Goal: Task Accomplishment & Management: Manage account settings

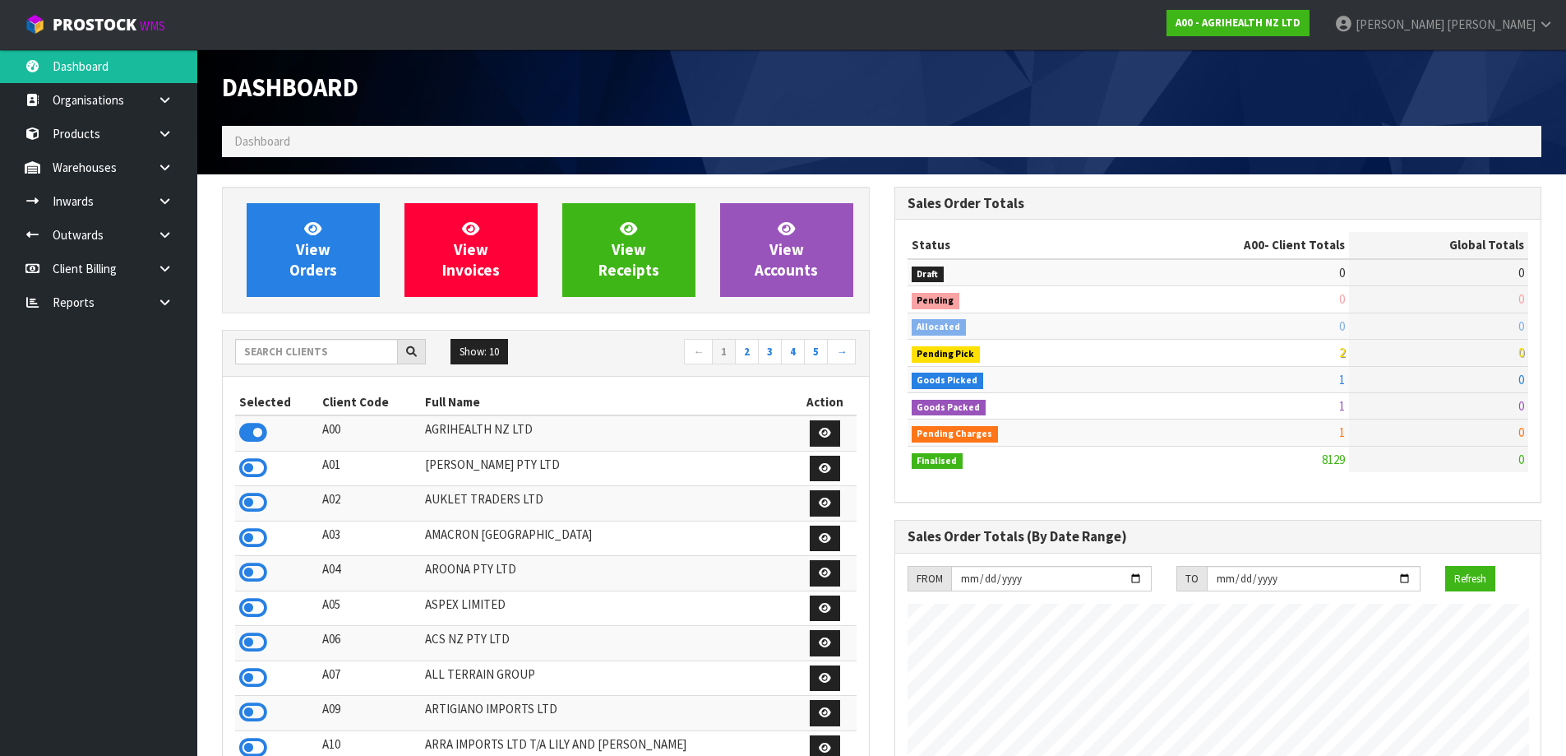
scroll to position [1246, 672]
click at [307, 363] on input "text" at bounding box center [316, 351] width 163 height 25
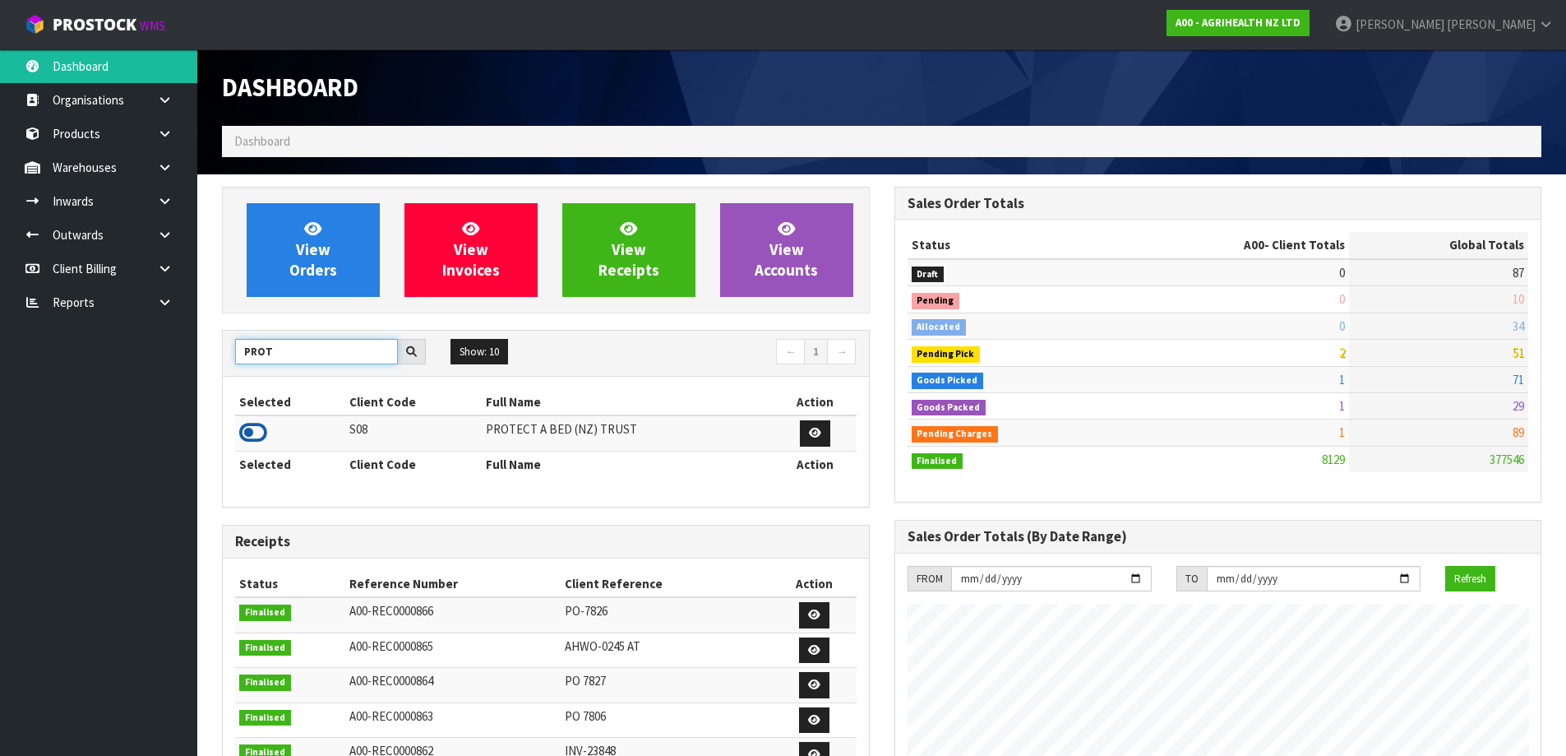
type input "PROT"
click at [257, 434] on icon at bounding box center [253, 432] width 28 height 25
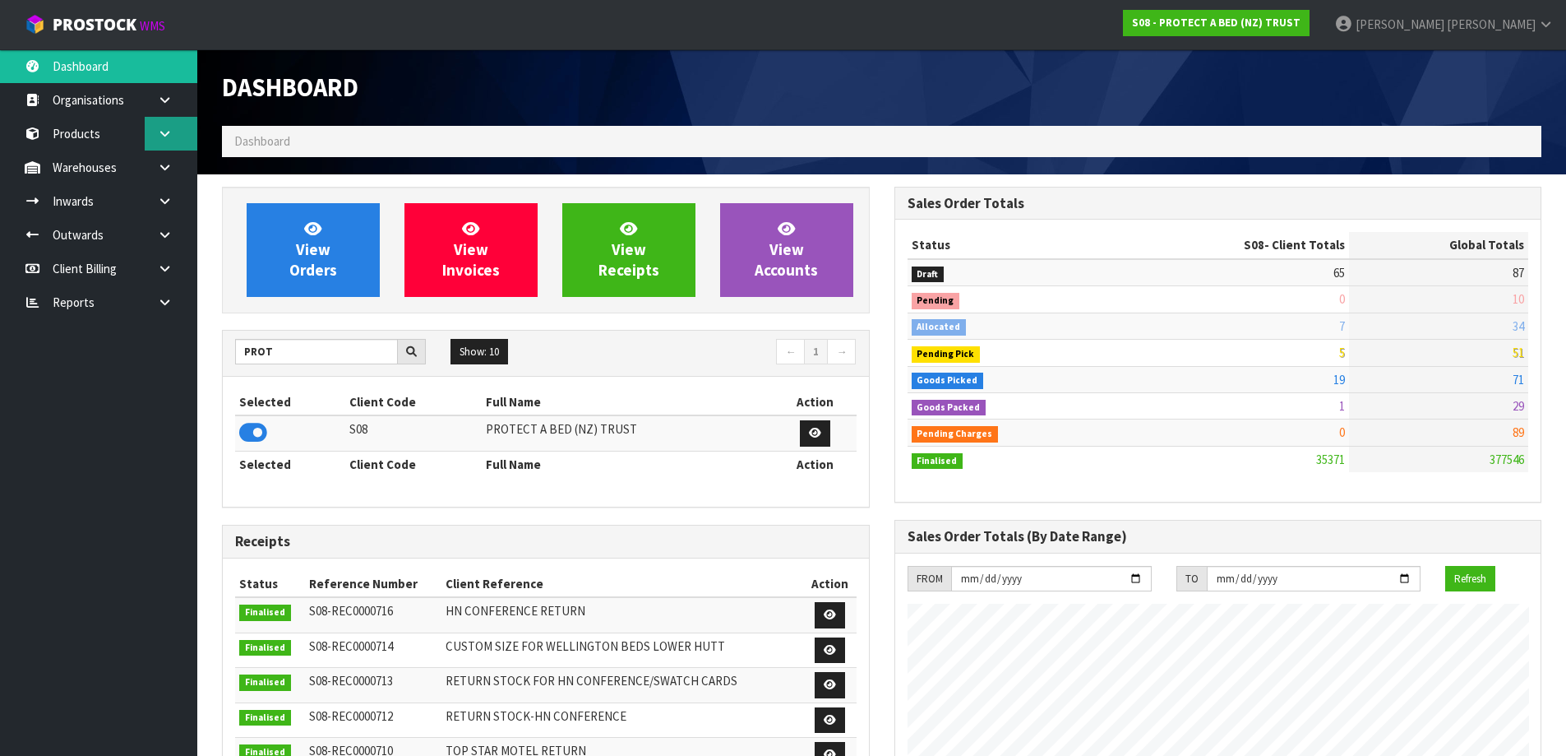
click at [164, 130] on icon at bounding box center [165, 133] width 16 height 12
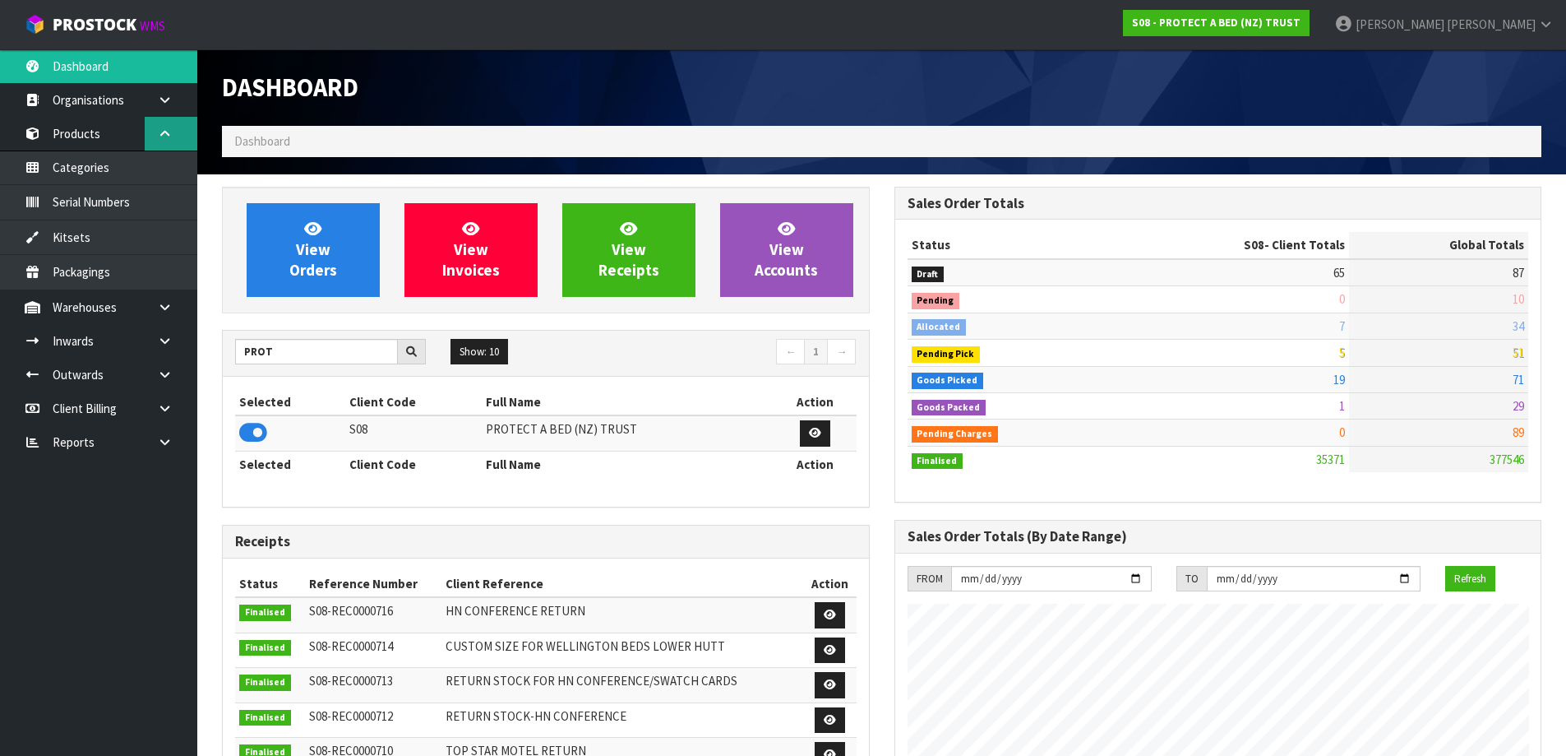
click at [168, 118] on link at bounding box center [171, 134] width 53 height 34
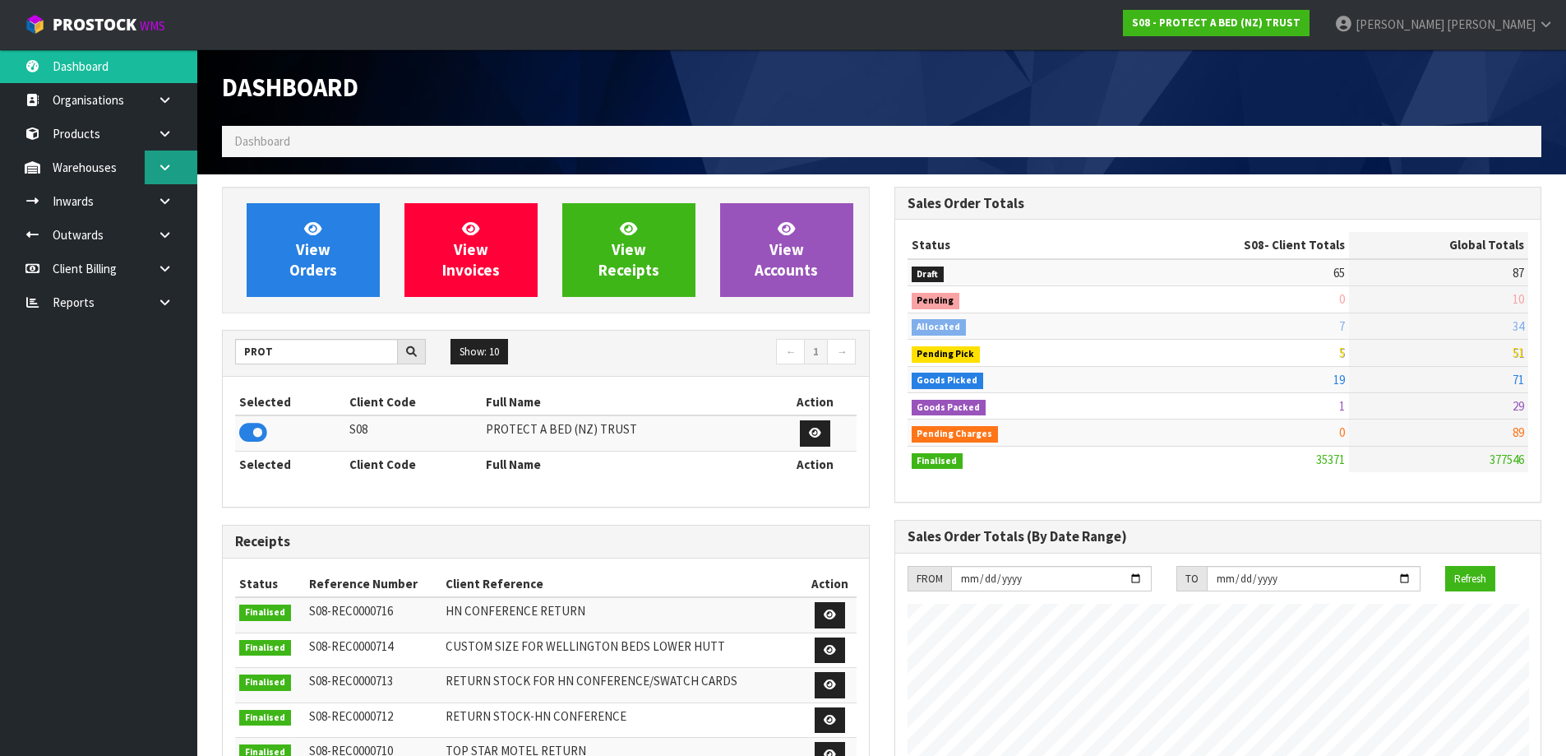
click at [168, 158] on link at bounding box center [171, 167] width 53 height 34
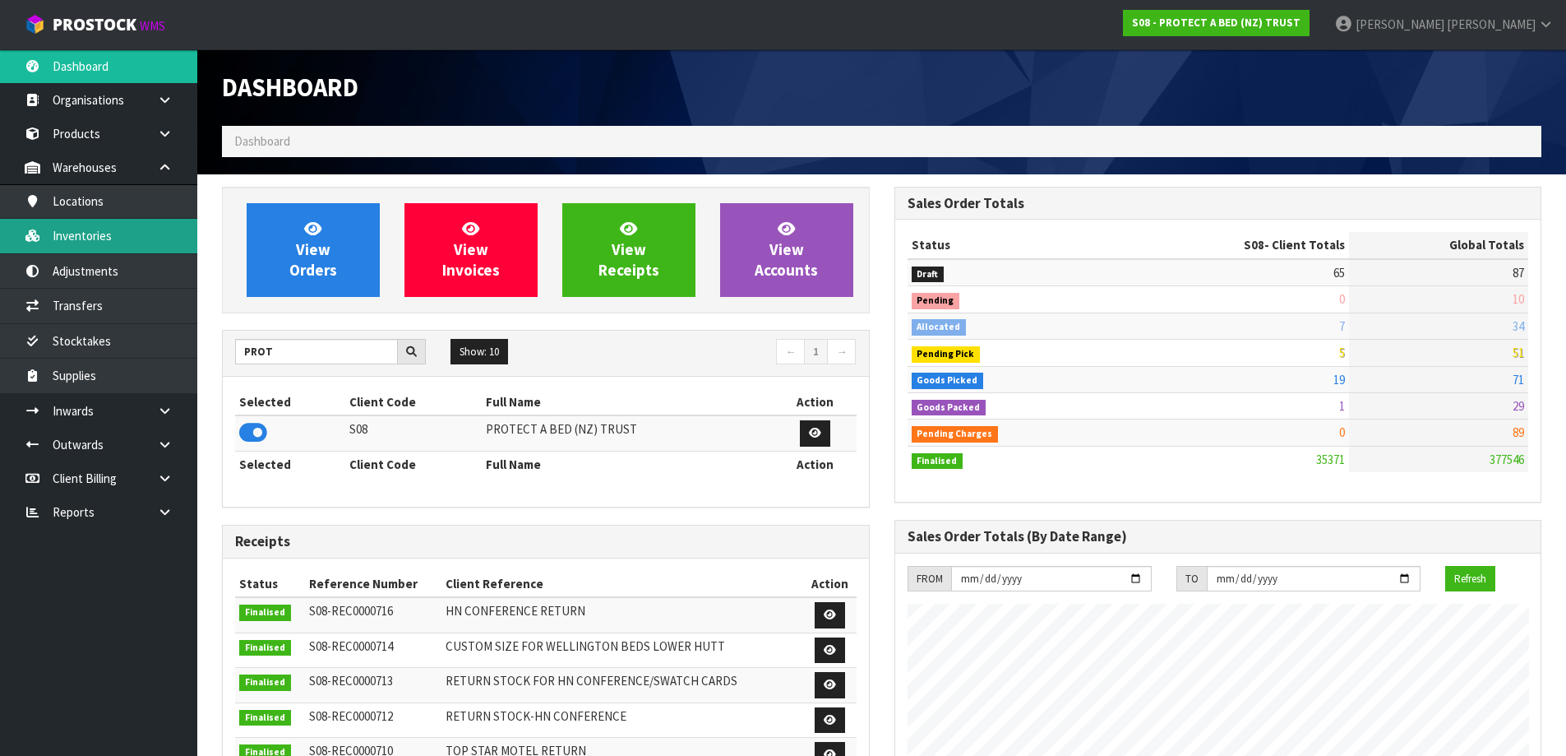
click at [116, 234] on link "Inventories" at bounding box center [98, 236] width 197 height 34
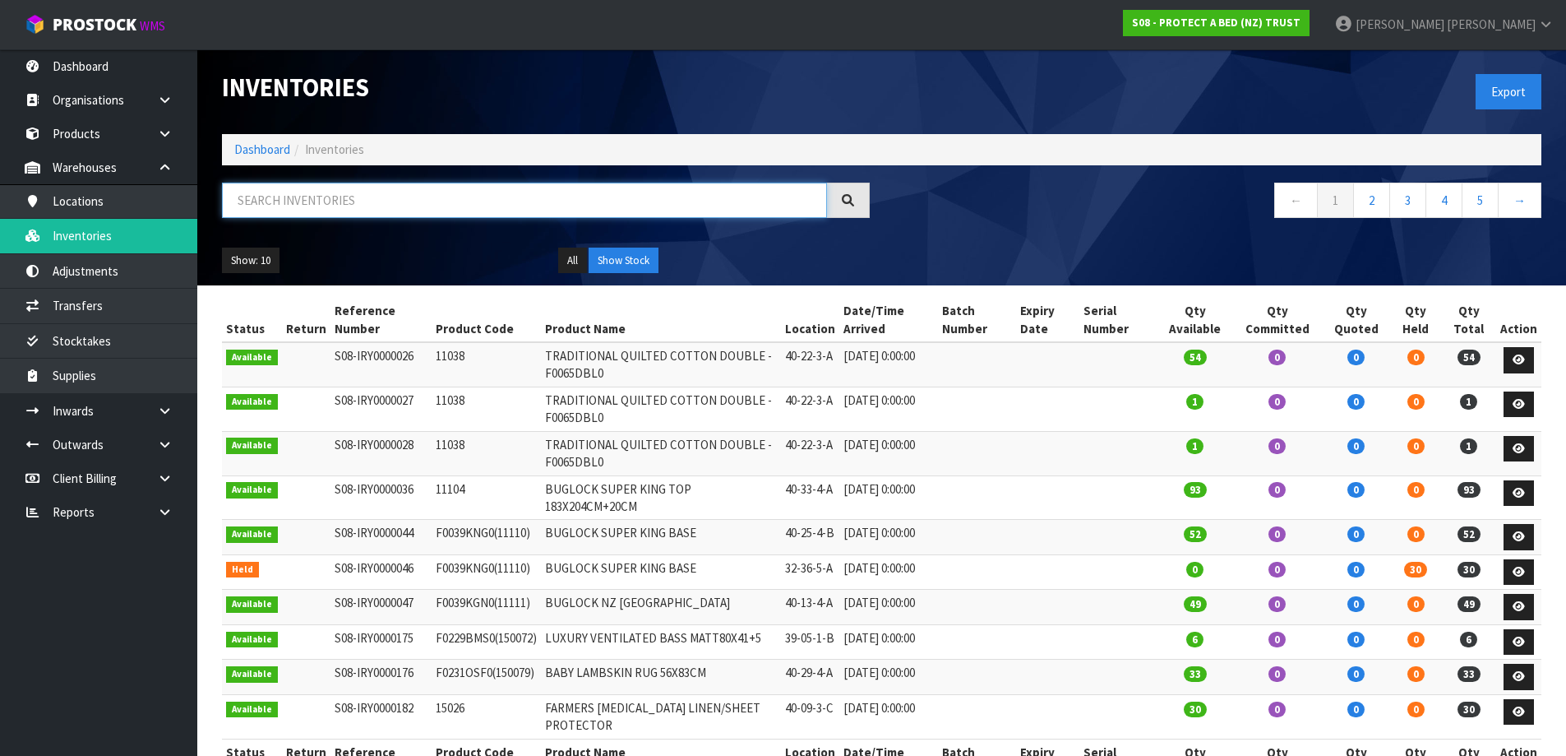
click at [355, 205] on input "text" at bounding box center [524, 200] width 605 height 35
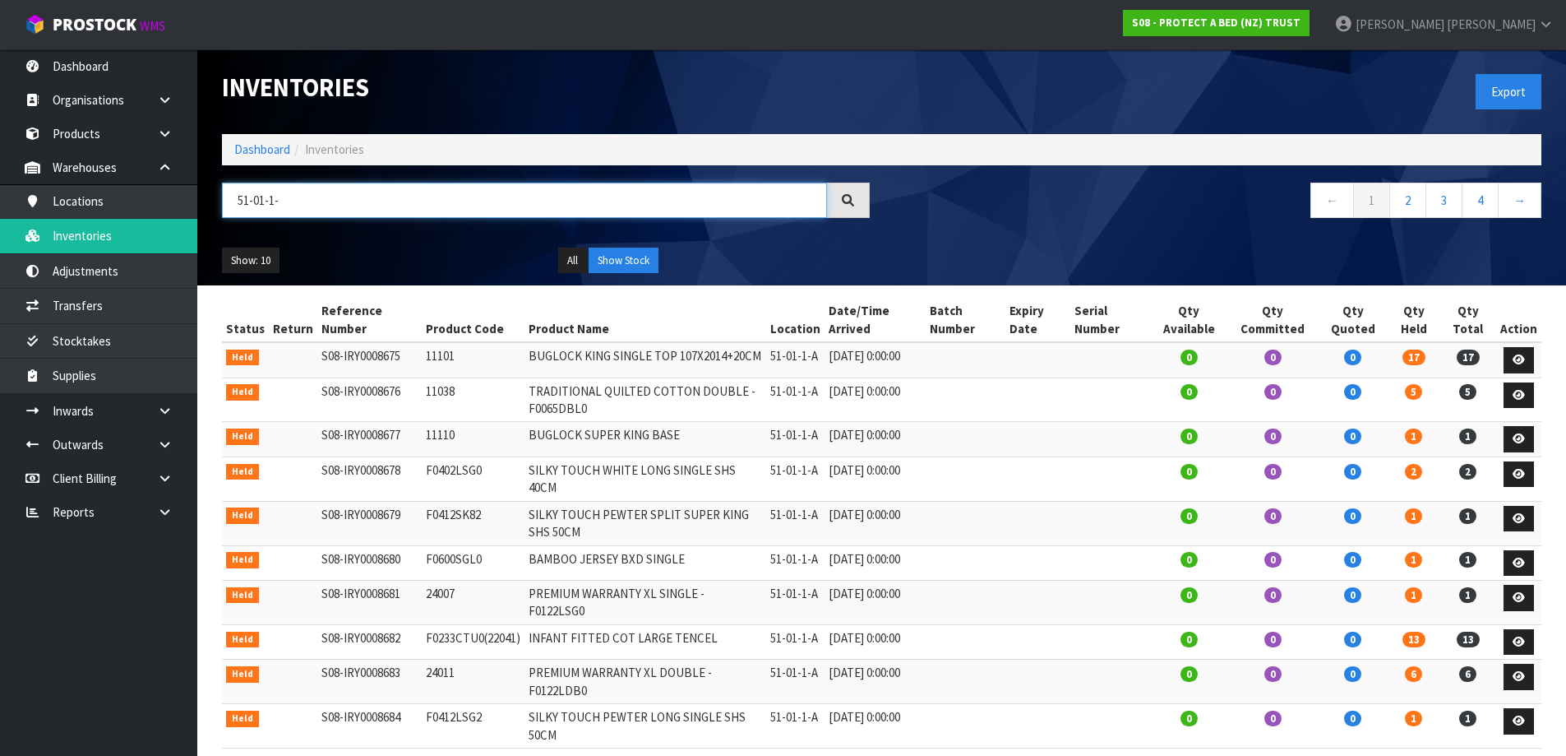
type input "51-01-1-"
click at [800, 358] on td "51-01-1-A" at bounding box center [795, 359] width 58 height 35
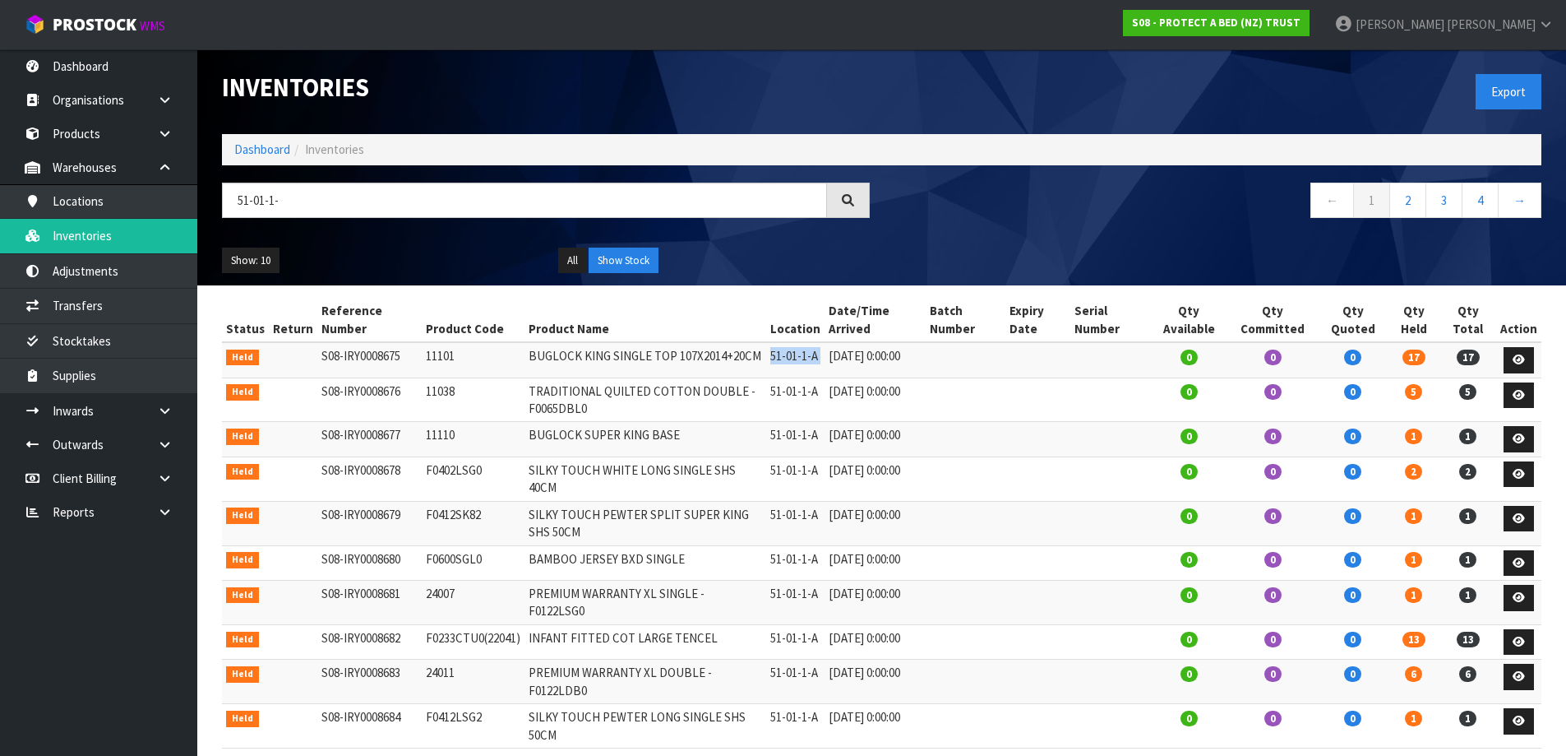
copy tr "51-01-1-A"
click at [93, 302] on link "Transfers" at bounding box center [98, 306] width 197 height 34
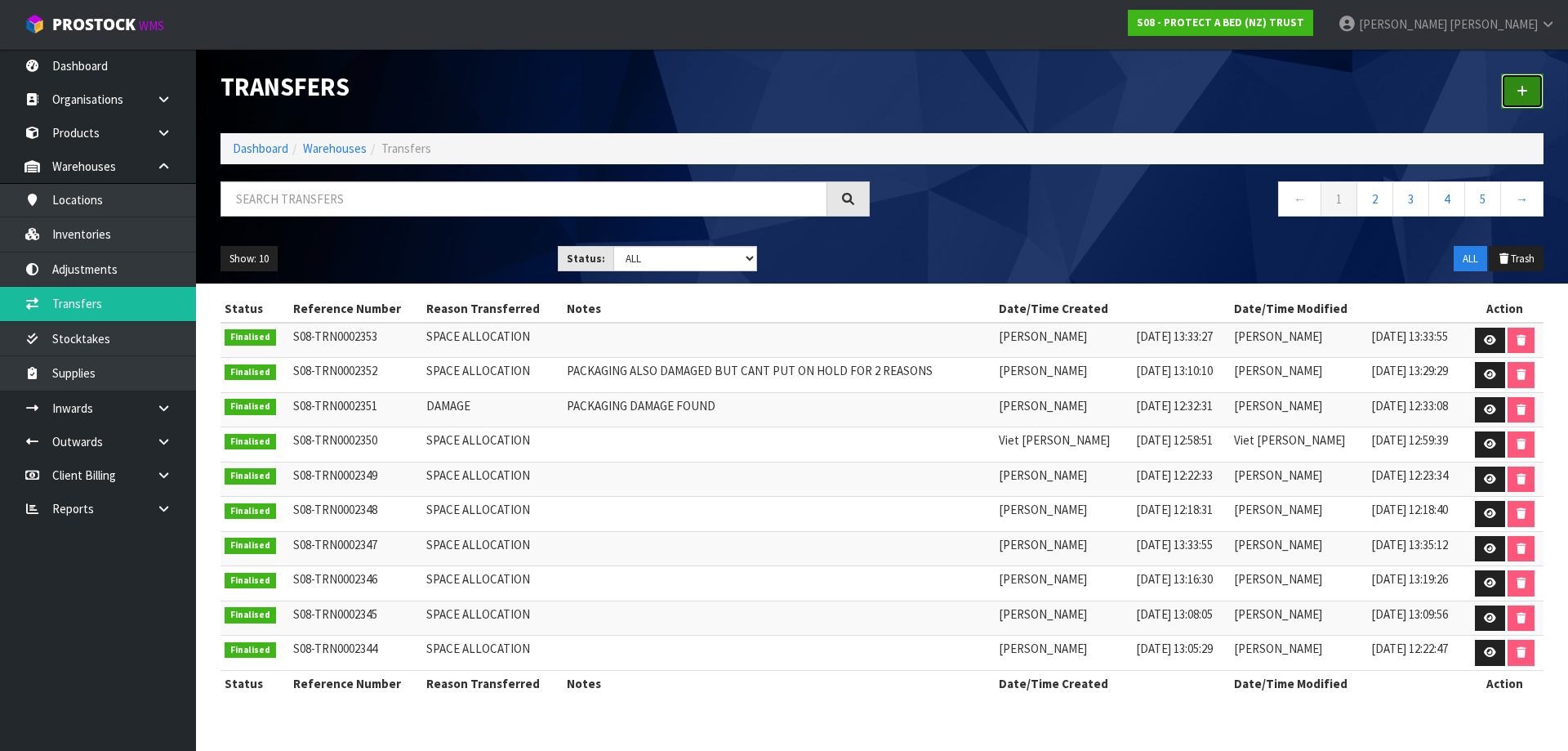
click at [1515, 106] on link at bounding box center [1521, 90] width 43 height 35
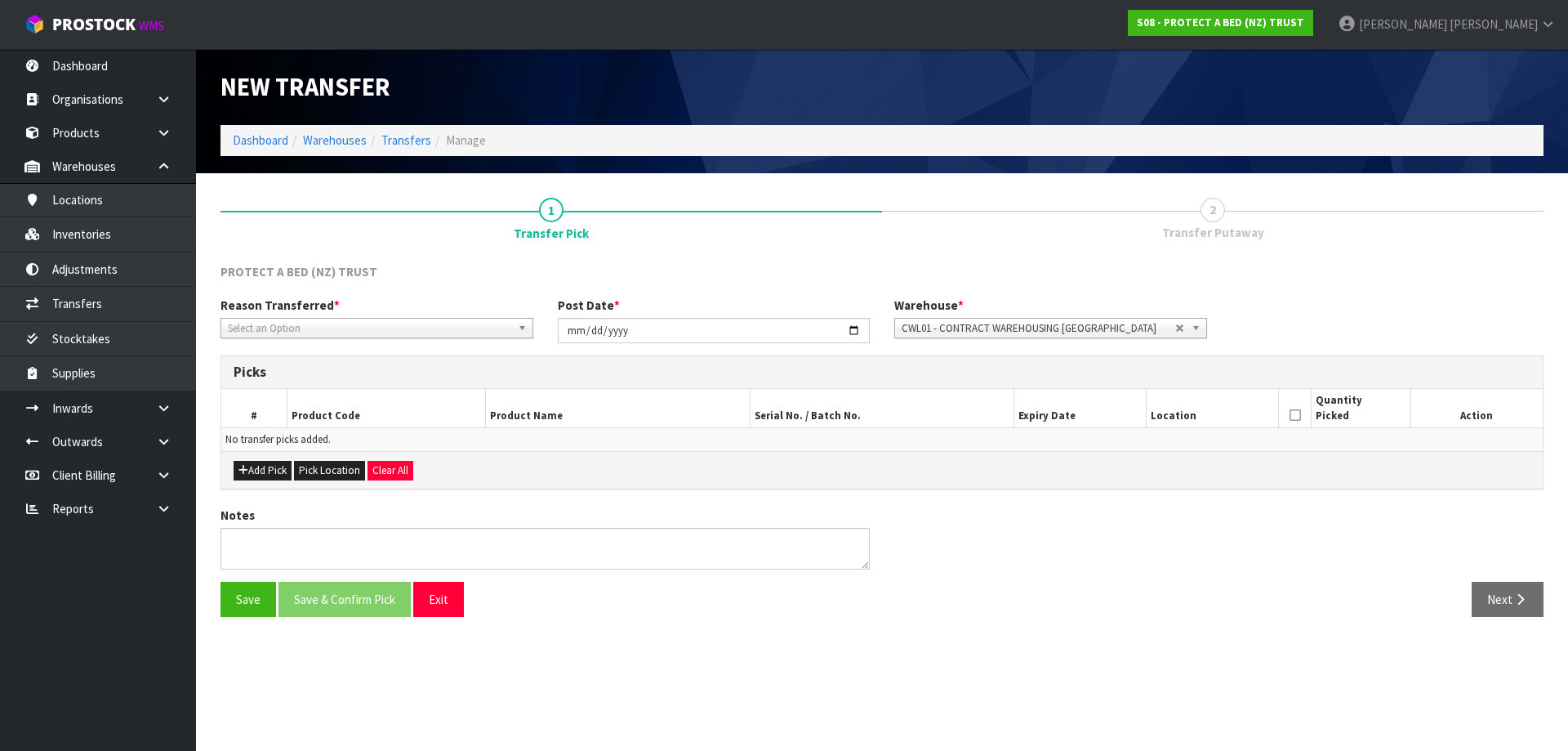
click at [400, 327] on span "Select an Option" at bounding box center [368, 329] width 283 height 20
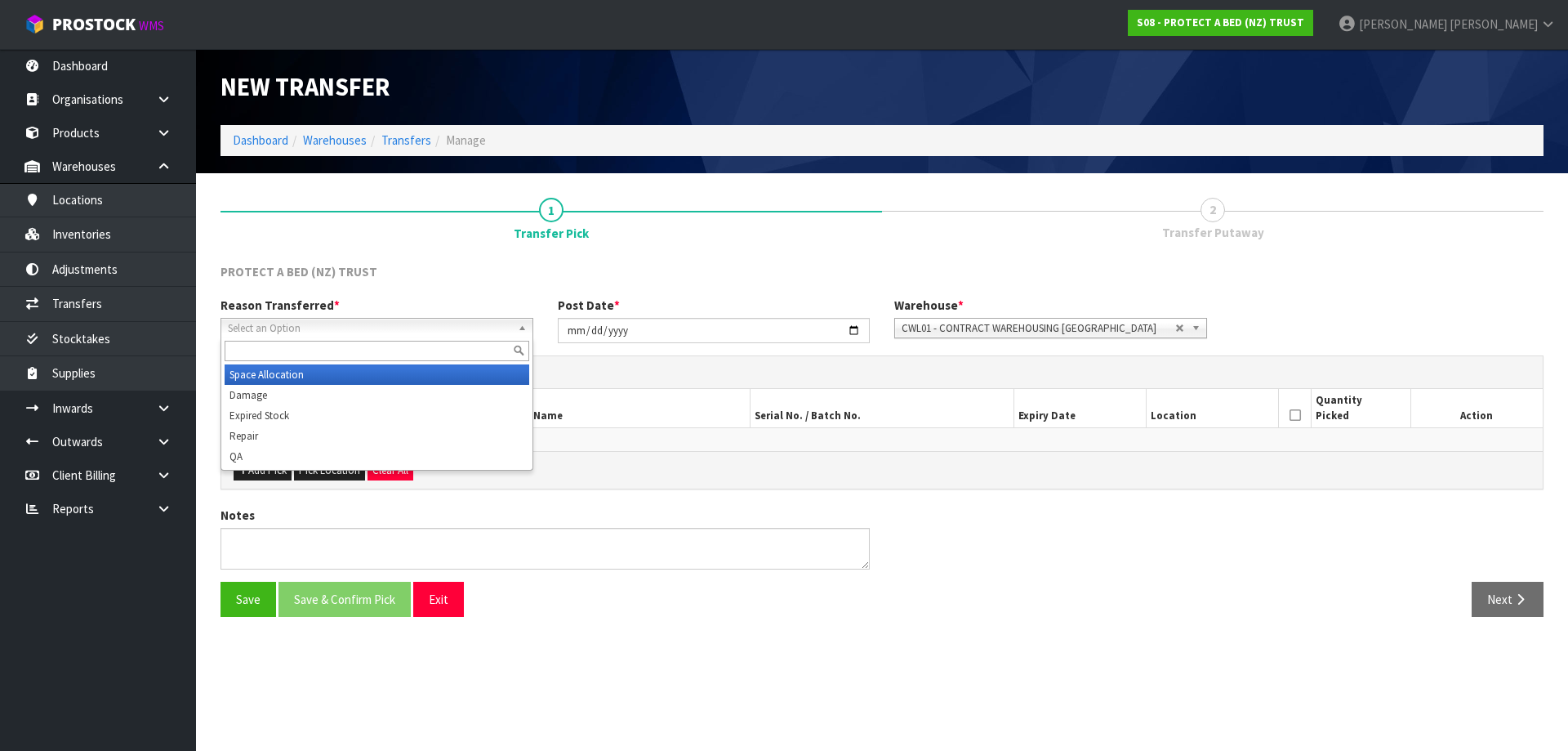
click at [278, 373] on li "Space Allocation" at bounding box center [376, 375] width 305 height 21
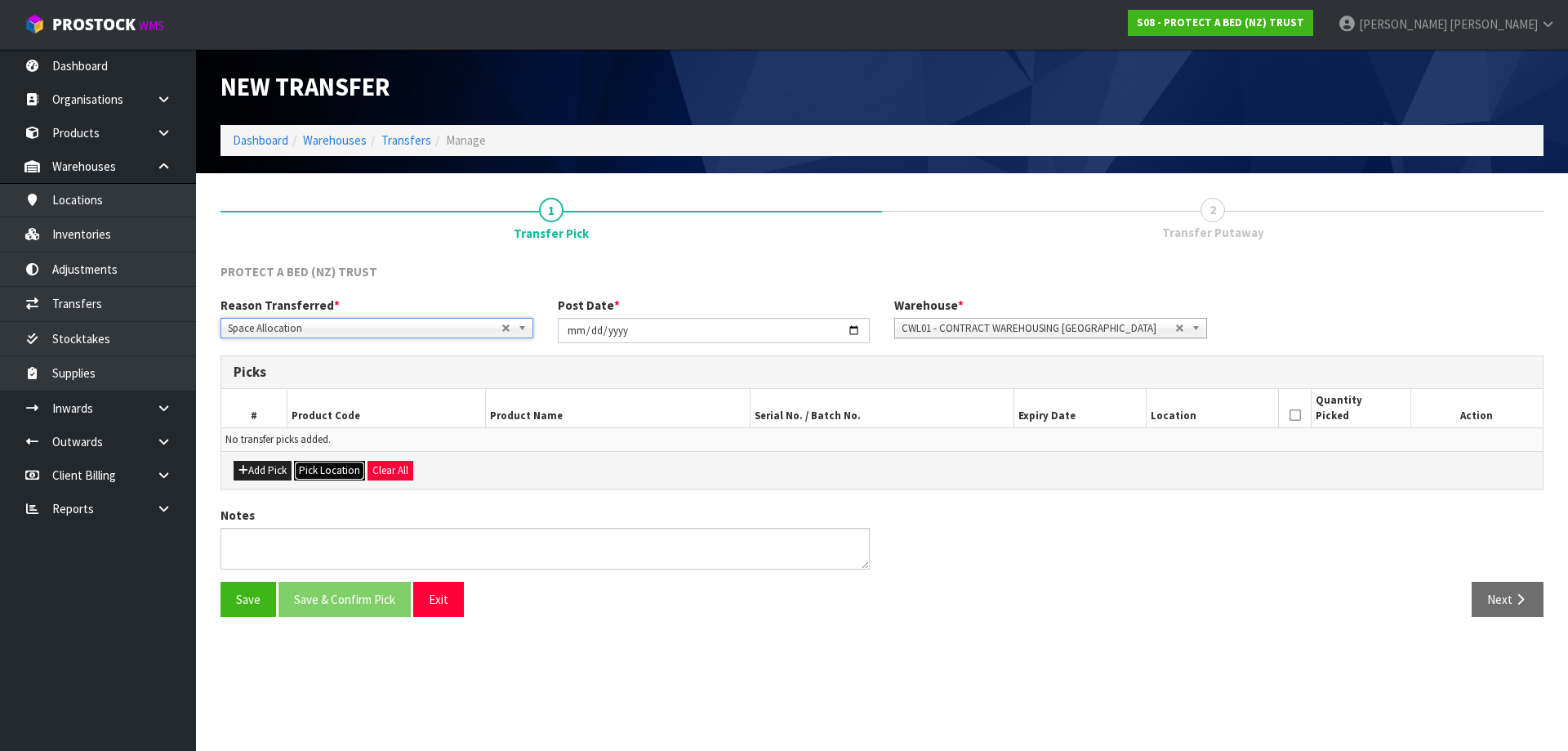
click at [318, 468] on button "Pick Location" at bounding box center [330, 471] width 71 height 20
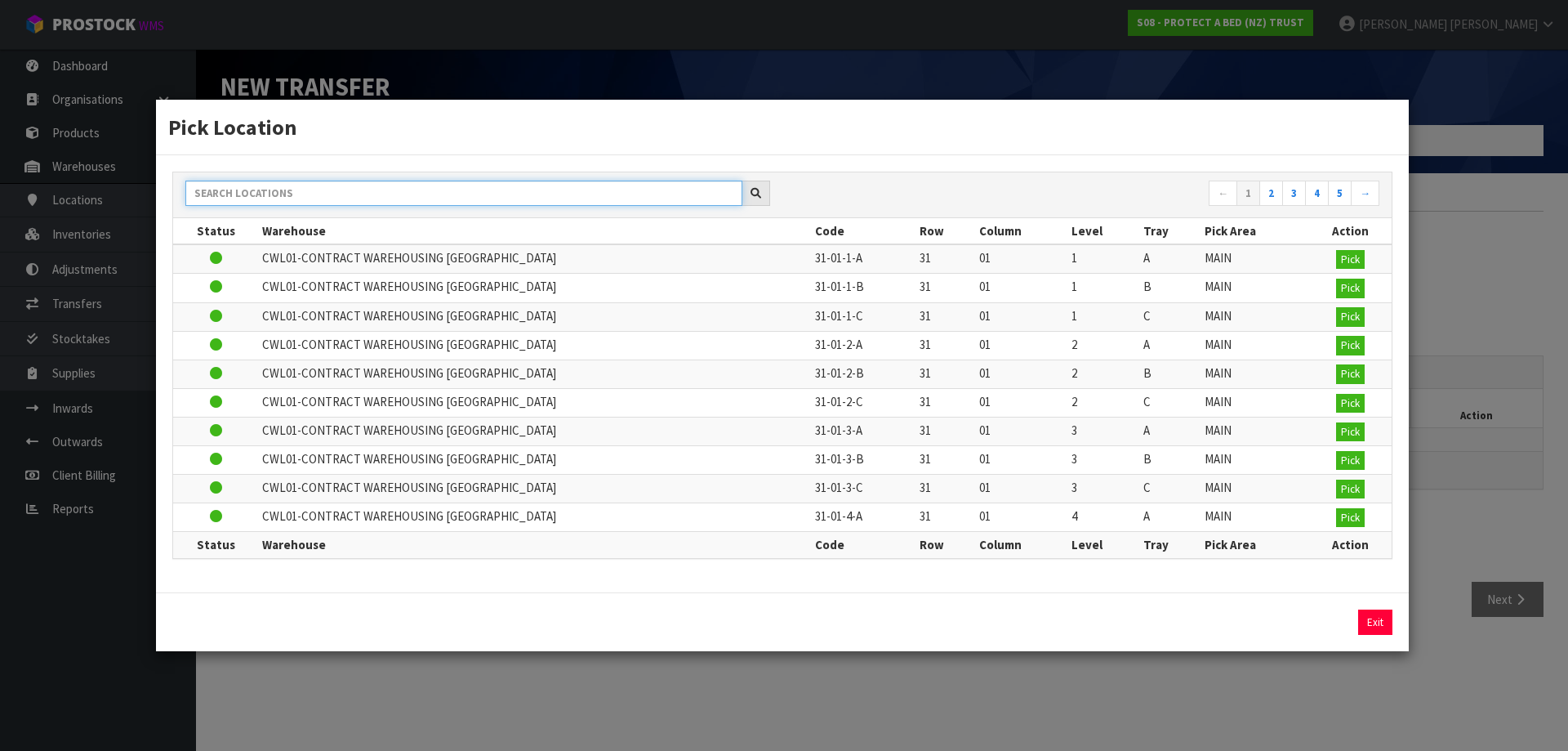
click at [370, 190] on input "text" at bounding box center [464, 193] width 557 height 25
paste input "51-01-1-A"
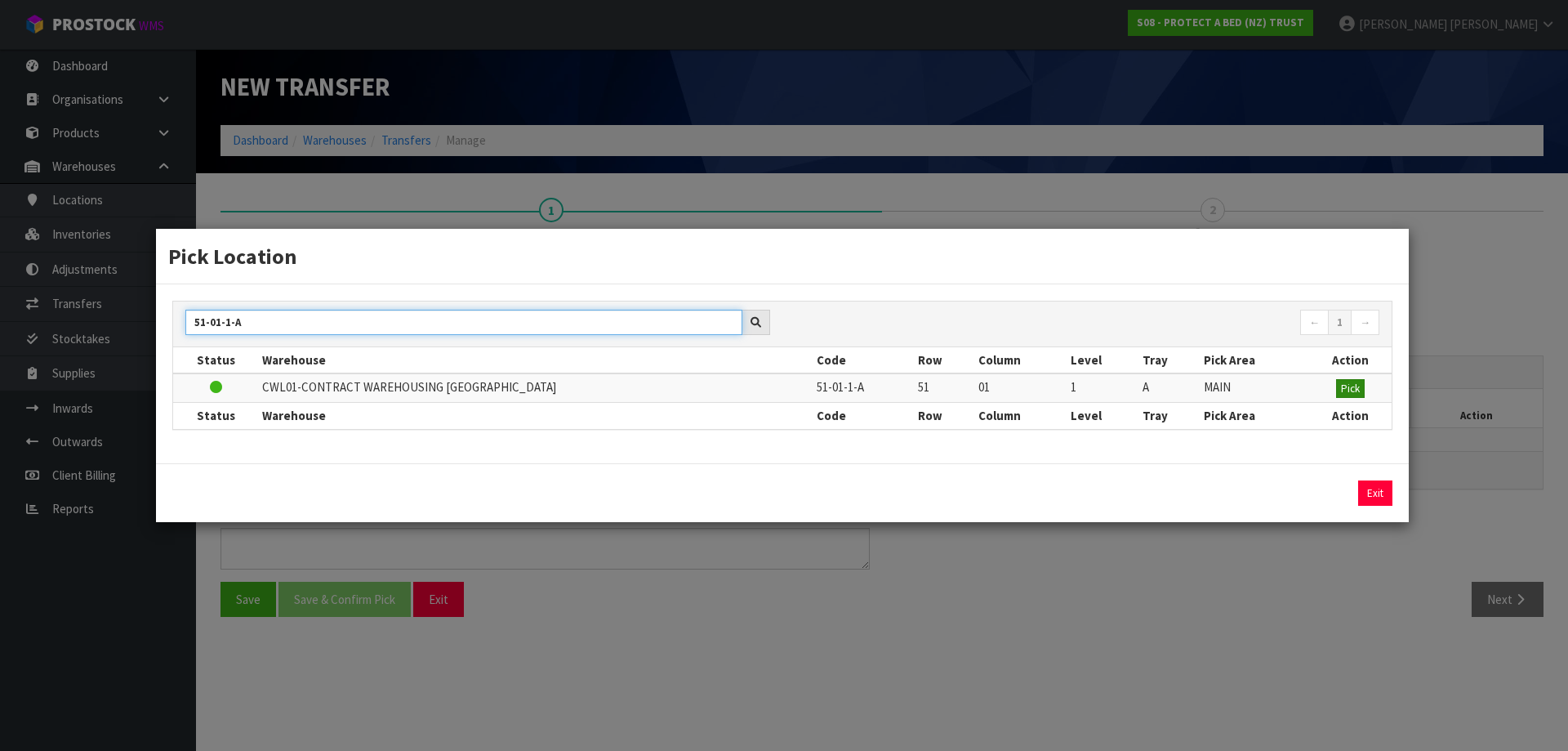
type input "51-01-1-A"
click at [1339, 383] on button "Pick" at bounding box center [1350, 388] width 29 height 20
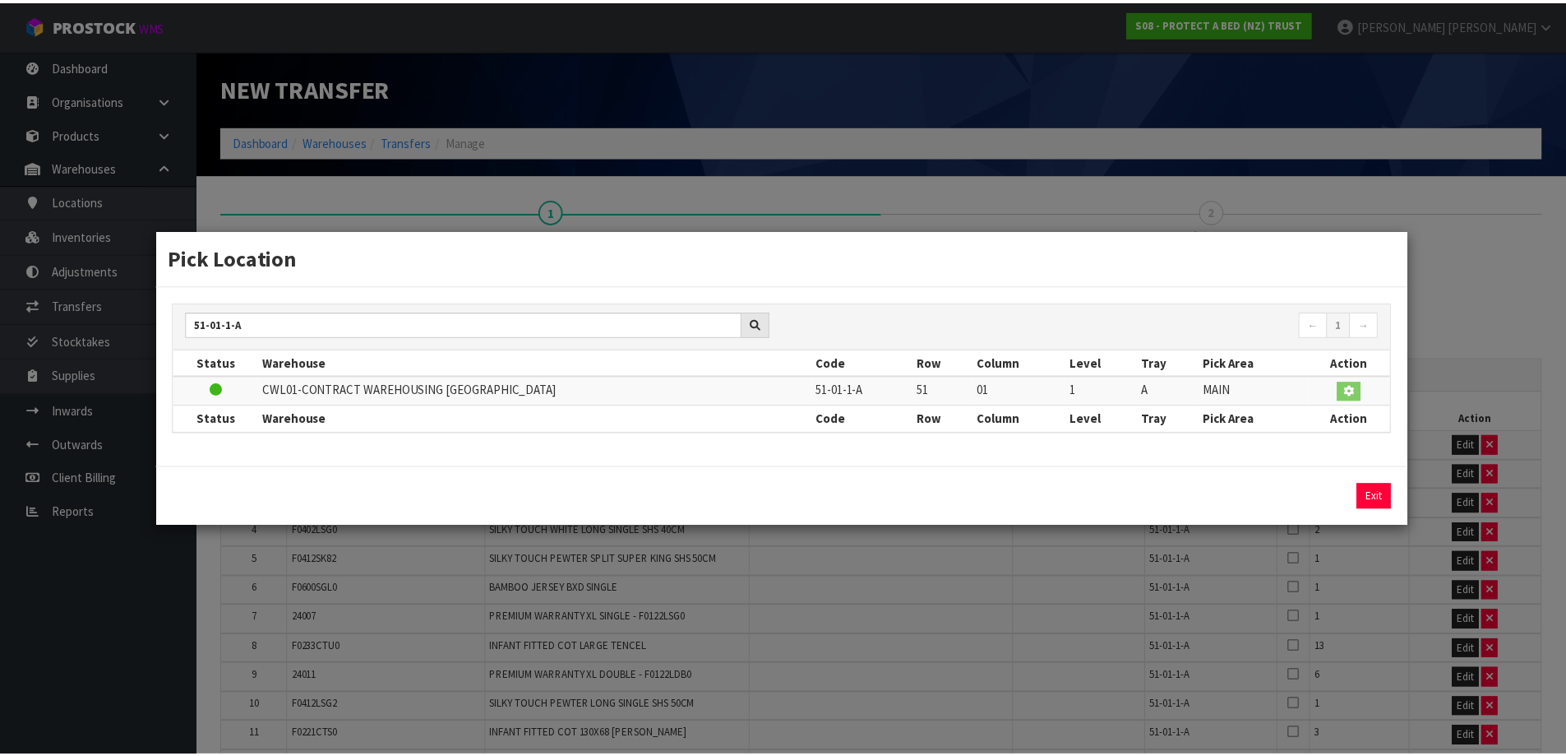
scroll to position [898, 0]
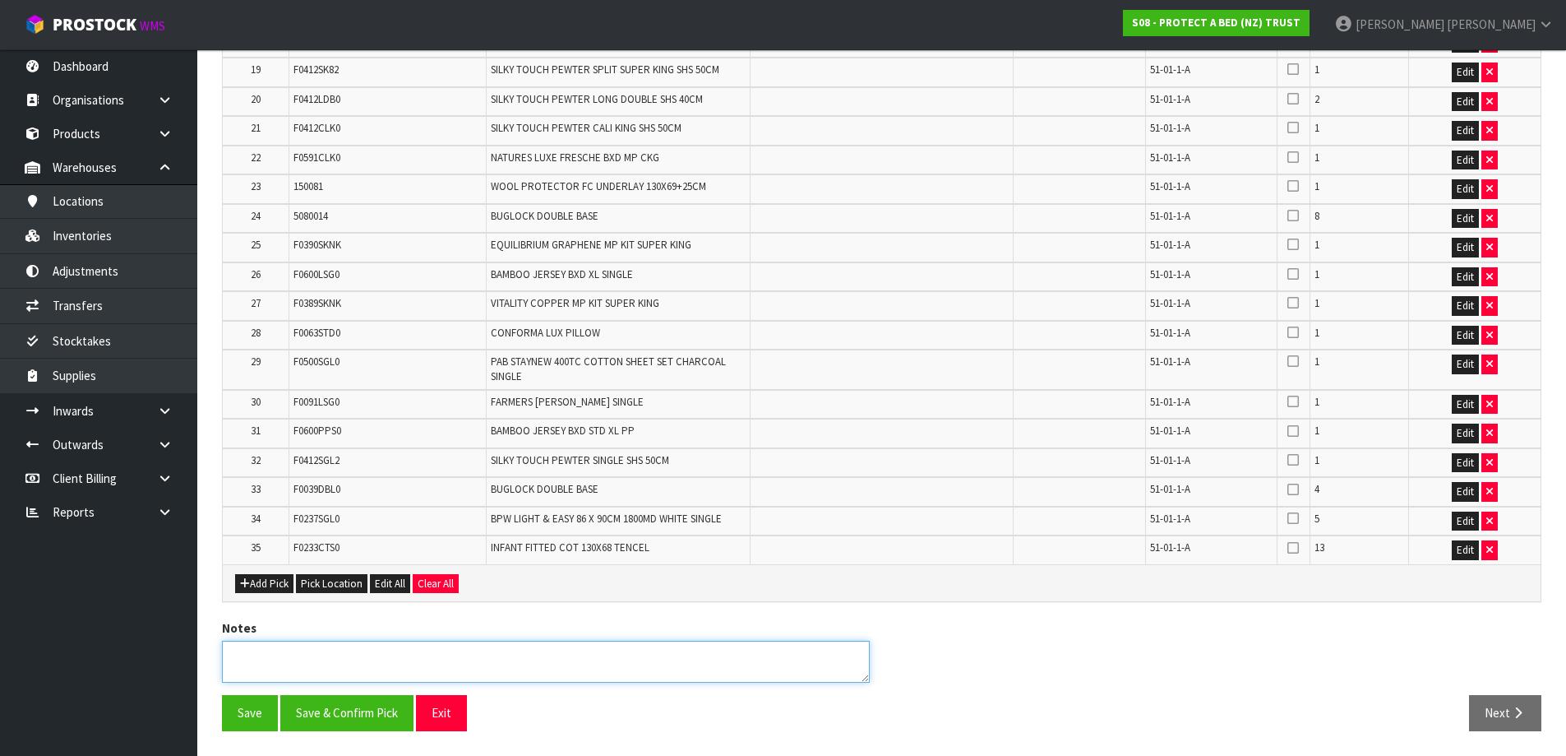
click at [285, 648] on textarea at bounding box center [546, 661] width 648 height 42
type textarea "CODES NOT BEING TRANSFERED NOT CONFIRMED"
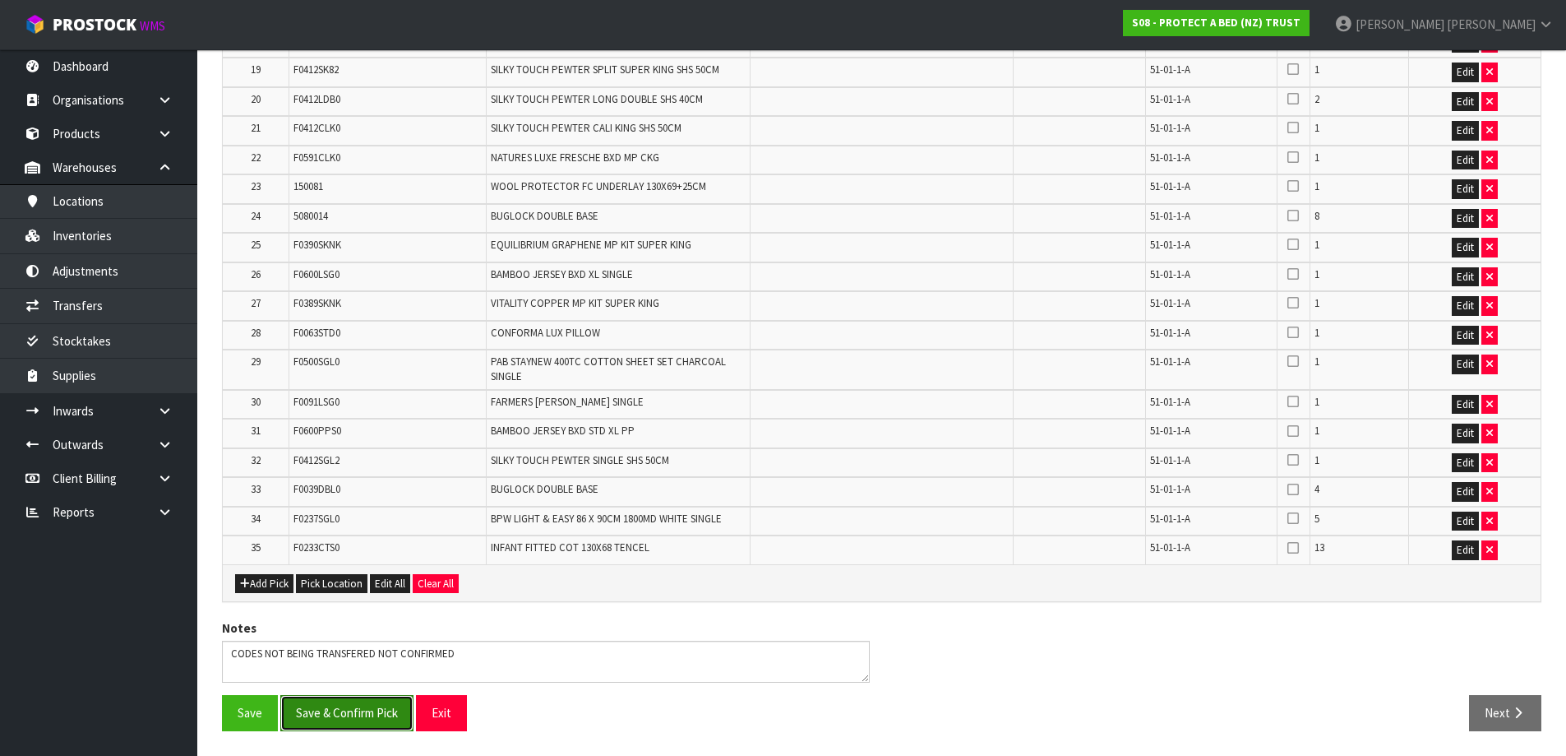
click at [362, 695] on button "Save & Confirm Pick" at bounding box center [346, 712] width 133 height 35
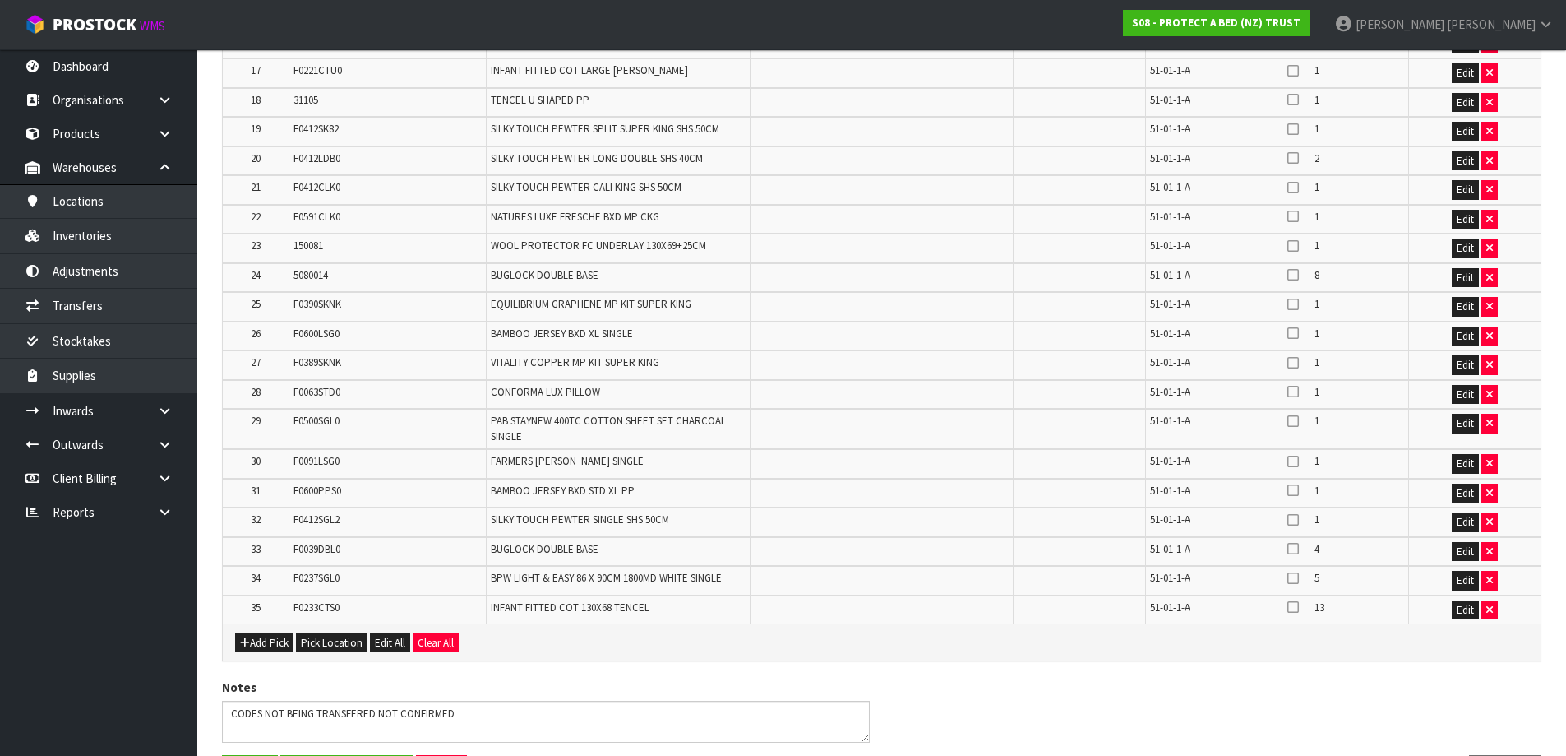
scroll to position [0, 0]
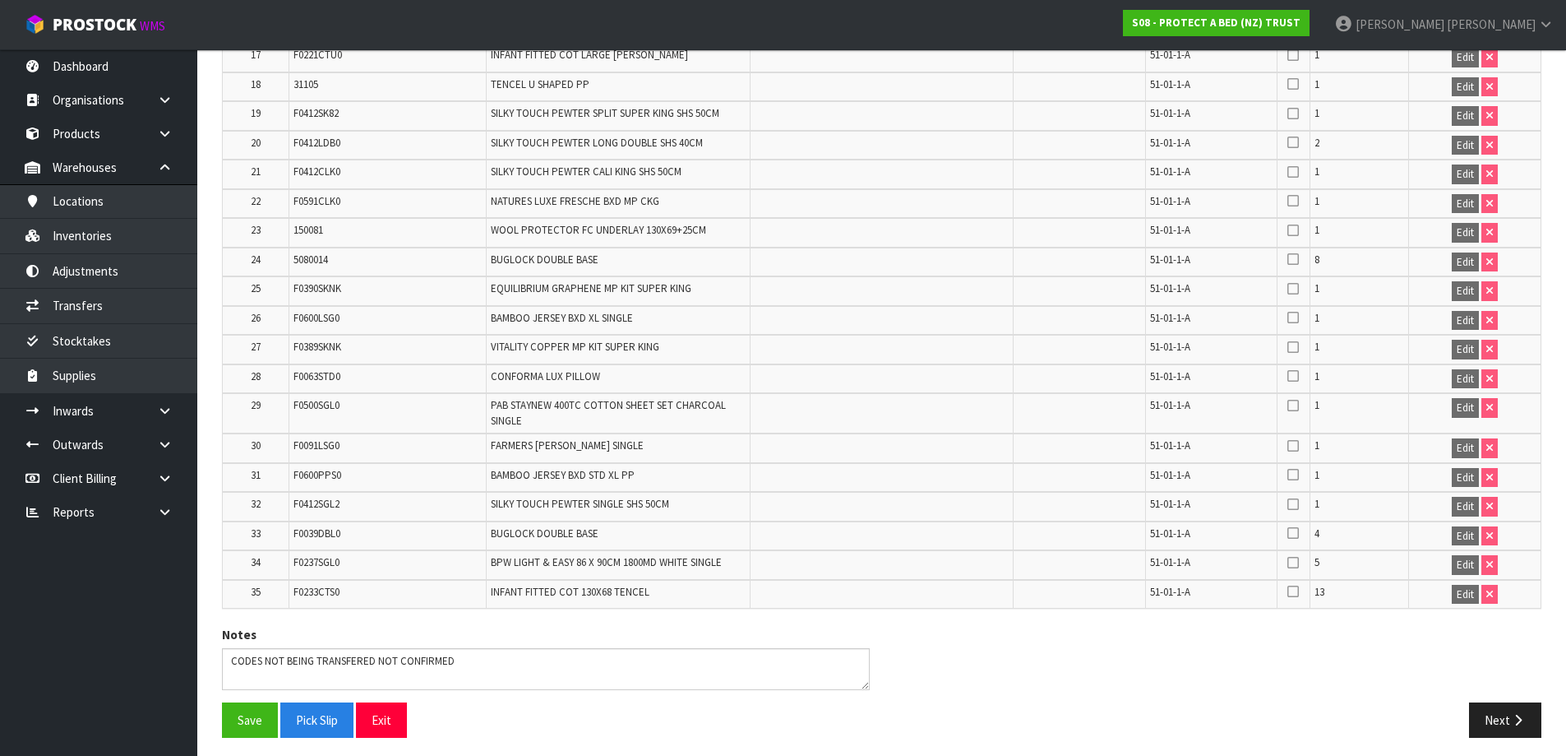
scroll to position [920, 0]
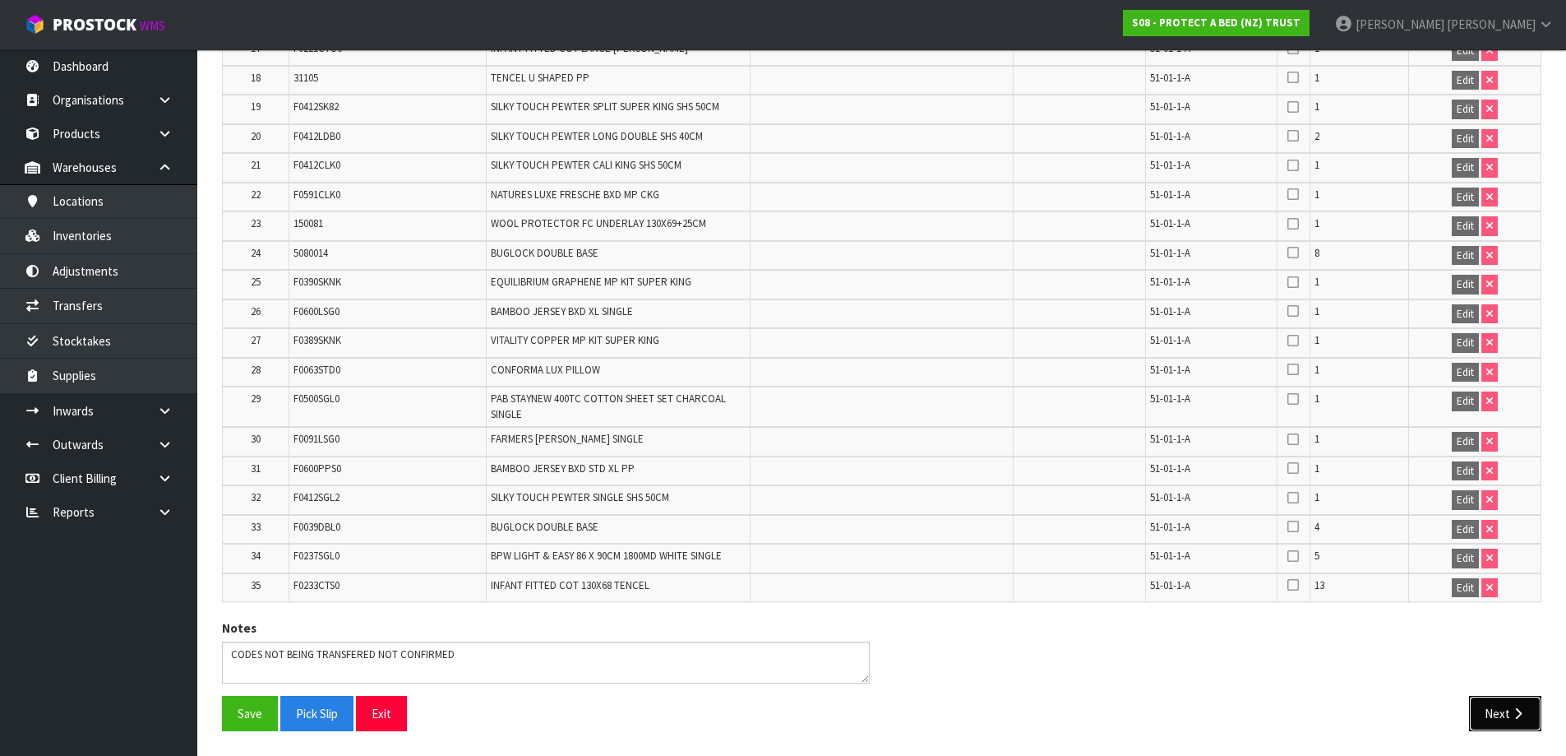
click at [1500, 709] on button "Next" at bounding box center [1505, 713] width 72 height 35
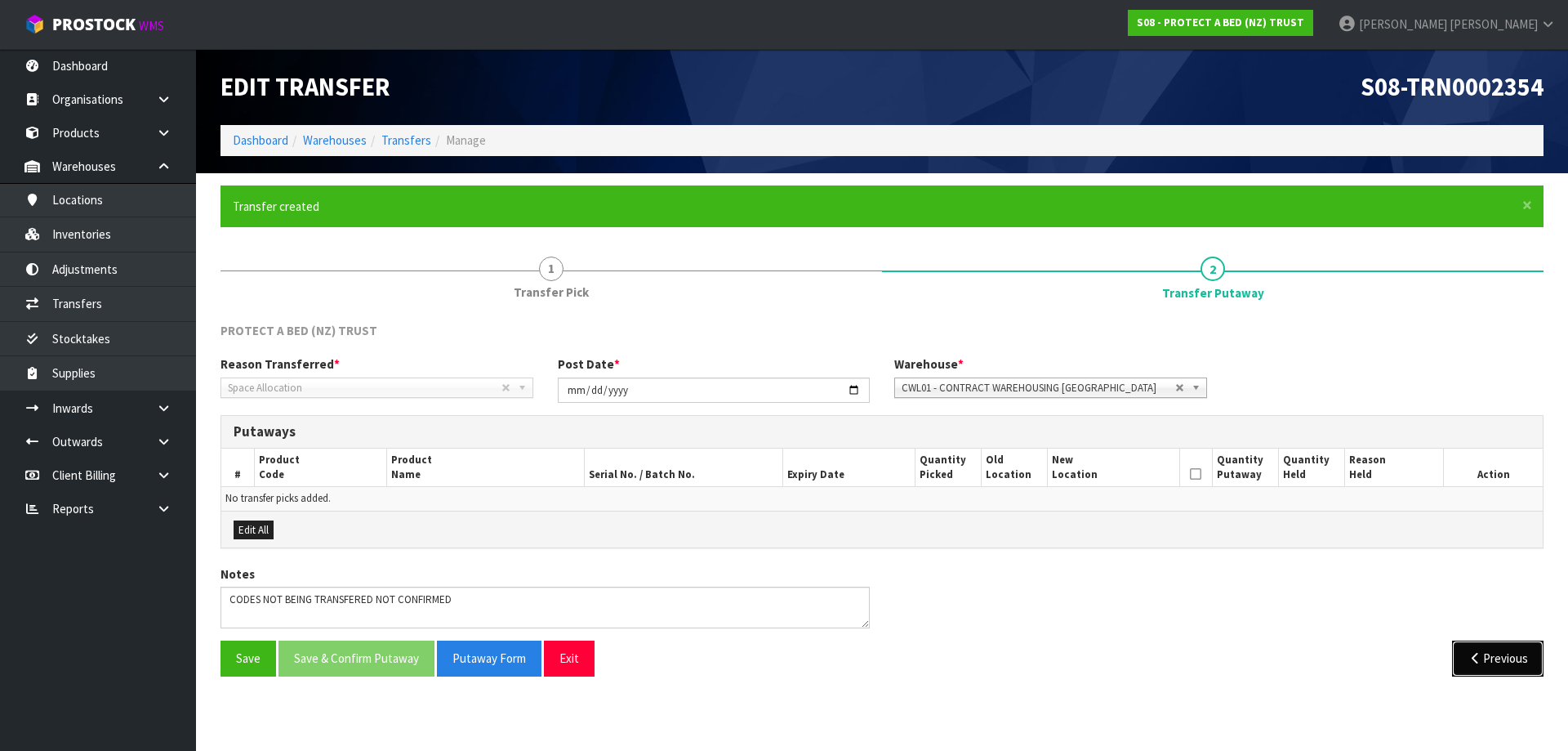
click at [1460, 658] on button "Previous" at bounding box center [1497, 658] width 91 height 35
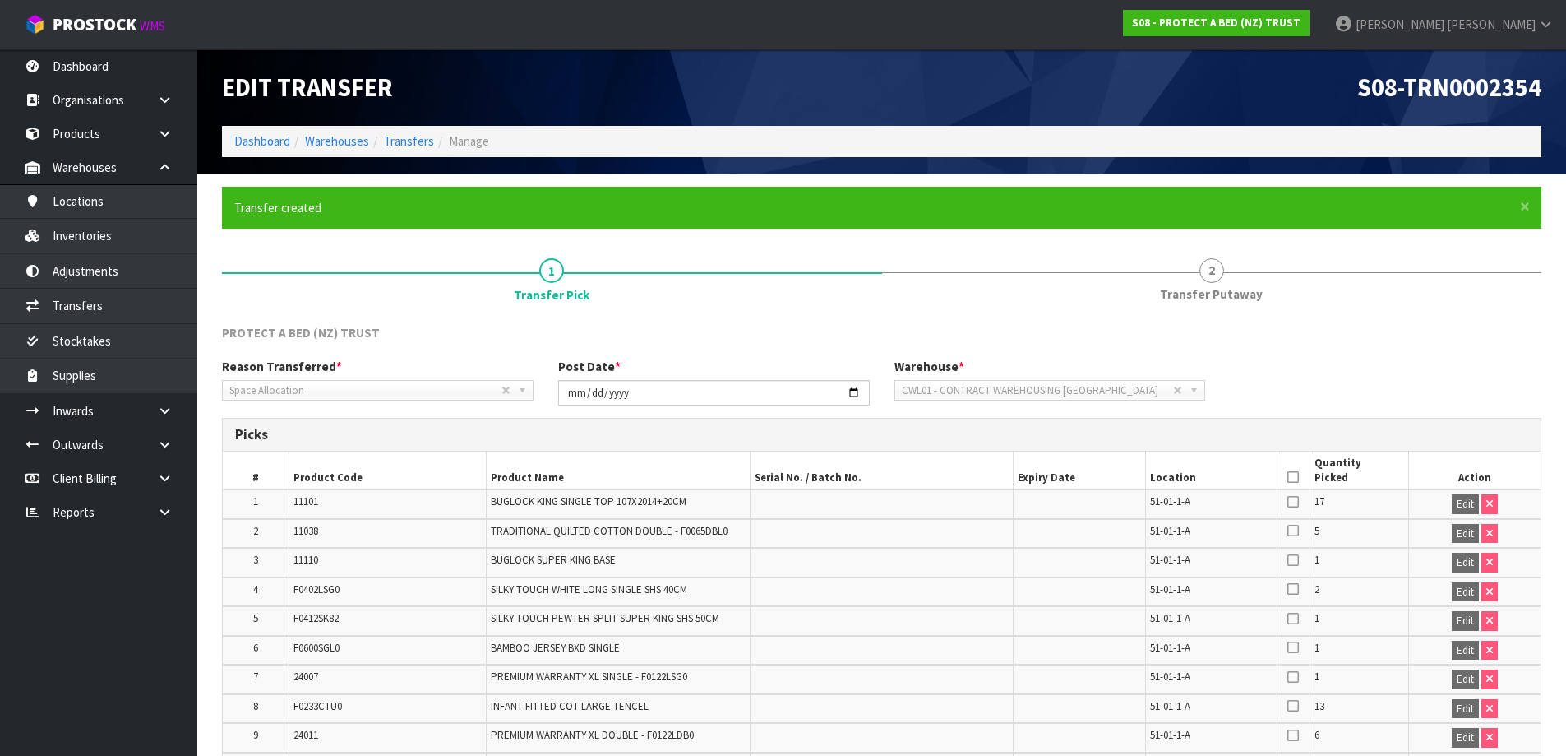
click at [1297, 477] on icon at bounding box center [1294, 477] width 12 height 1
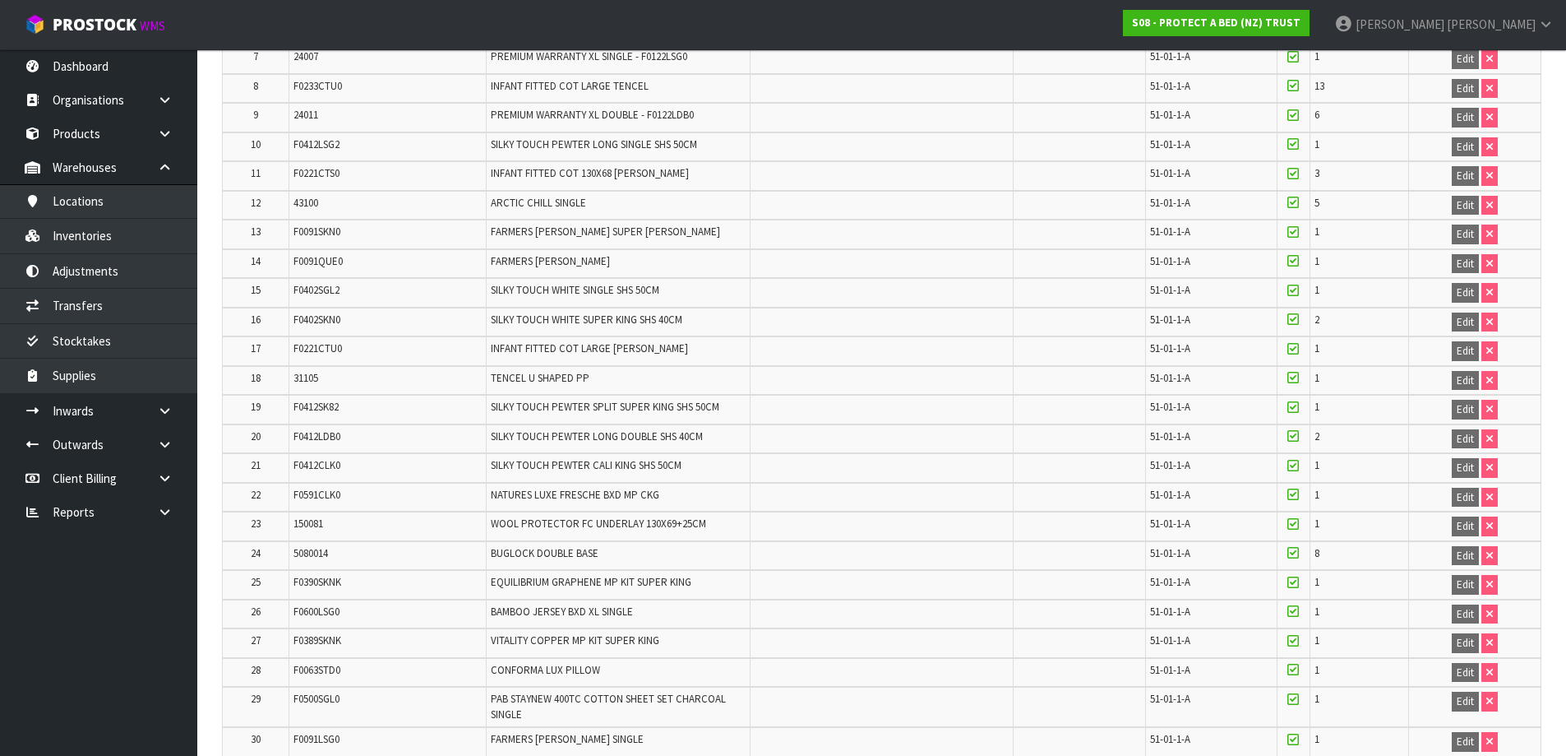
scroll to position [920, 0]
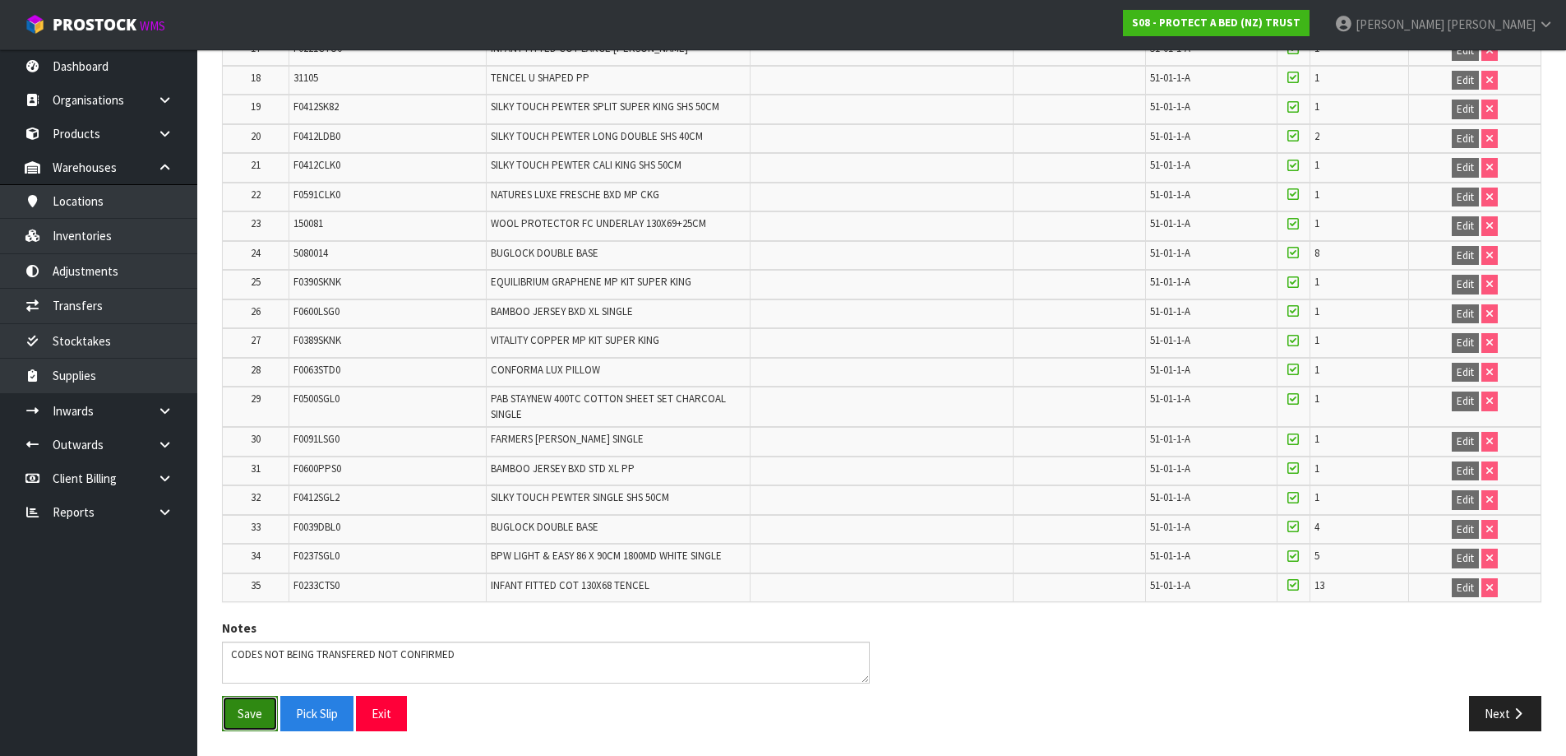
click at [230, 715] on button "Save" at bounding box center [250, 713] width 56 height 35
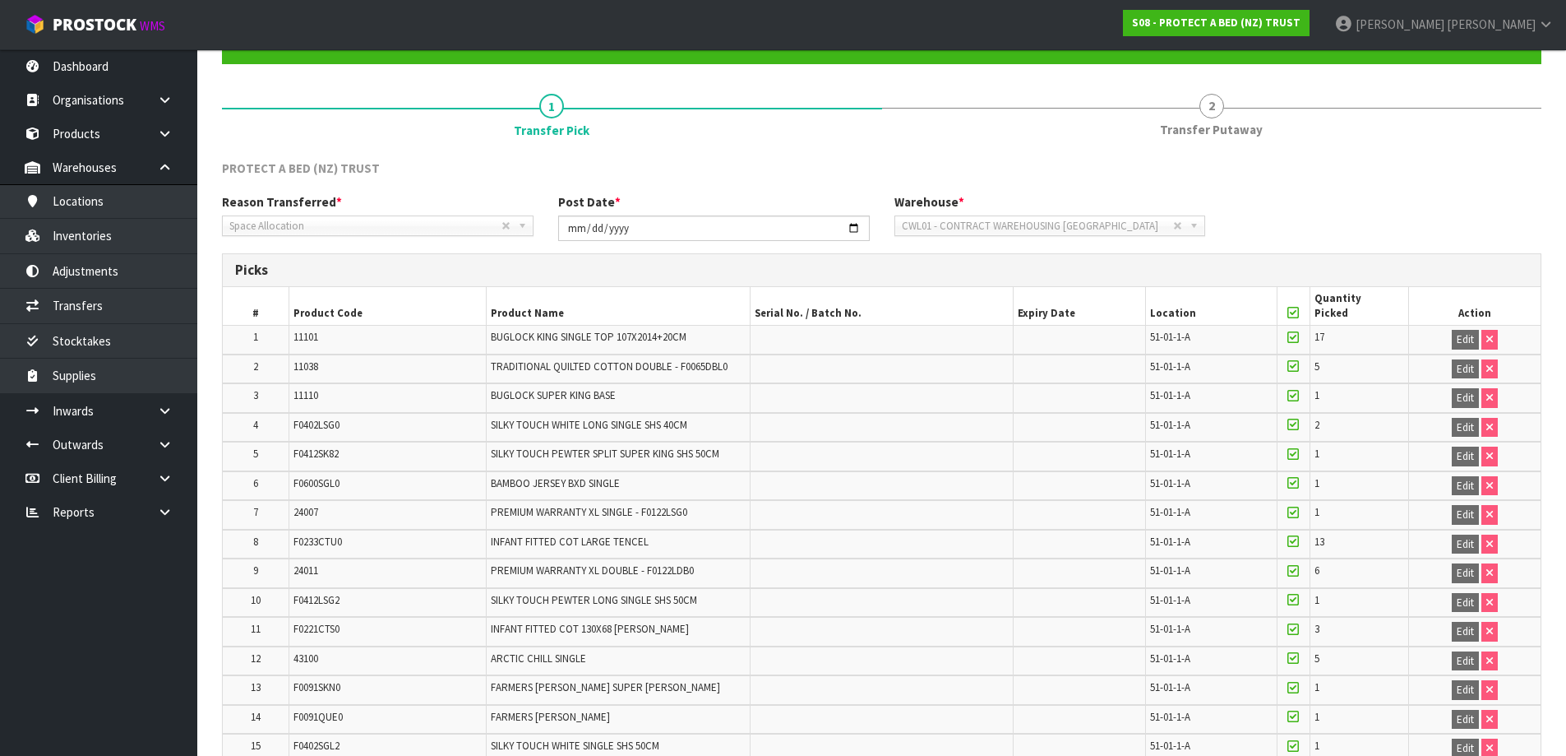
scroll to position [0, 0]
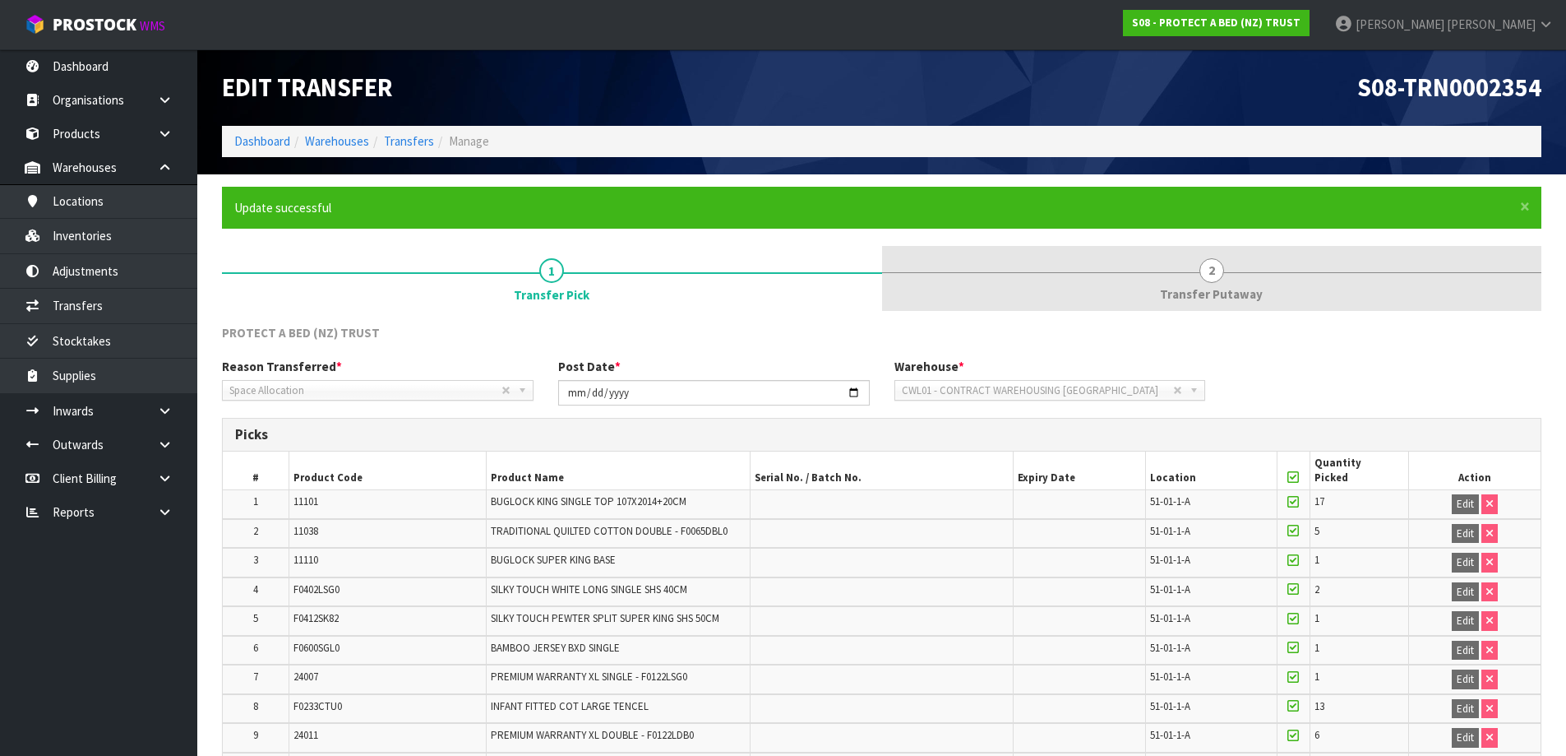
click at [1213, 294] on span "Transfer Putaway" at bounding box center [1211, 293] width 103 height 17
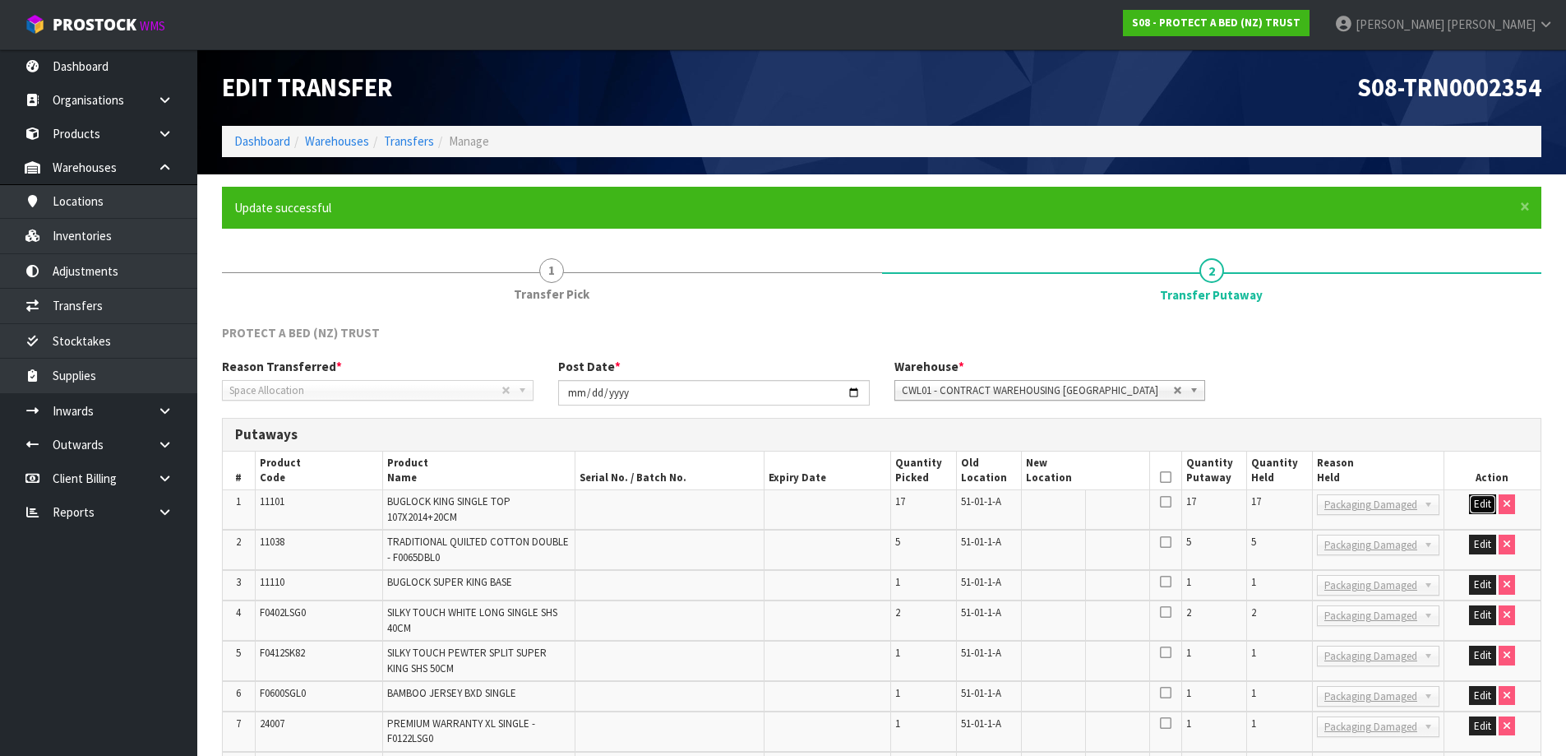
click at [1485, 498] on button "Edit" at bounding box center [1482, 504] width 27 height 20
click at [1095, 505] on input "text" at bounding box center [1075, 504] width 99 height 21
type input "2"
drag, startPoint x: 1113, startPoint y: 504, endPoint x: 1015, endPoint y: 525, distance: 100.8
click at [1015, 525] on tr "1 11101 BUGLOCK KING SINGLE TOP 107X2014+20CM 17 51-01-1-A 51-05-5-B 17 17 Bang…" at bounding box center [882, 509] width 1318 height 39
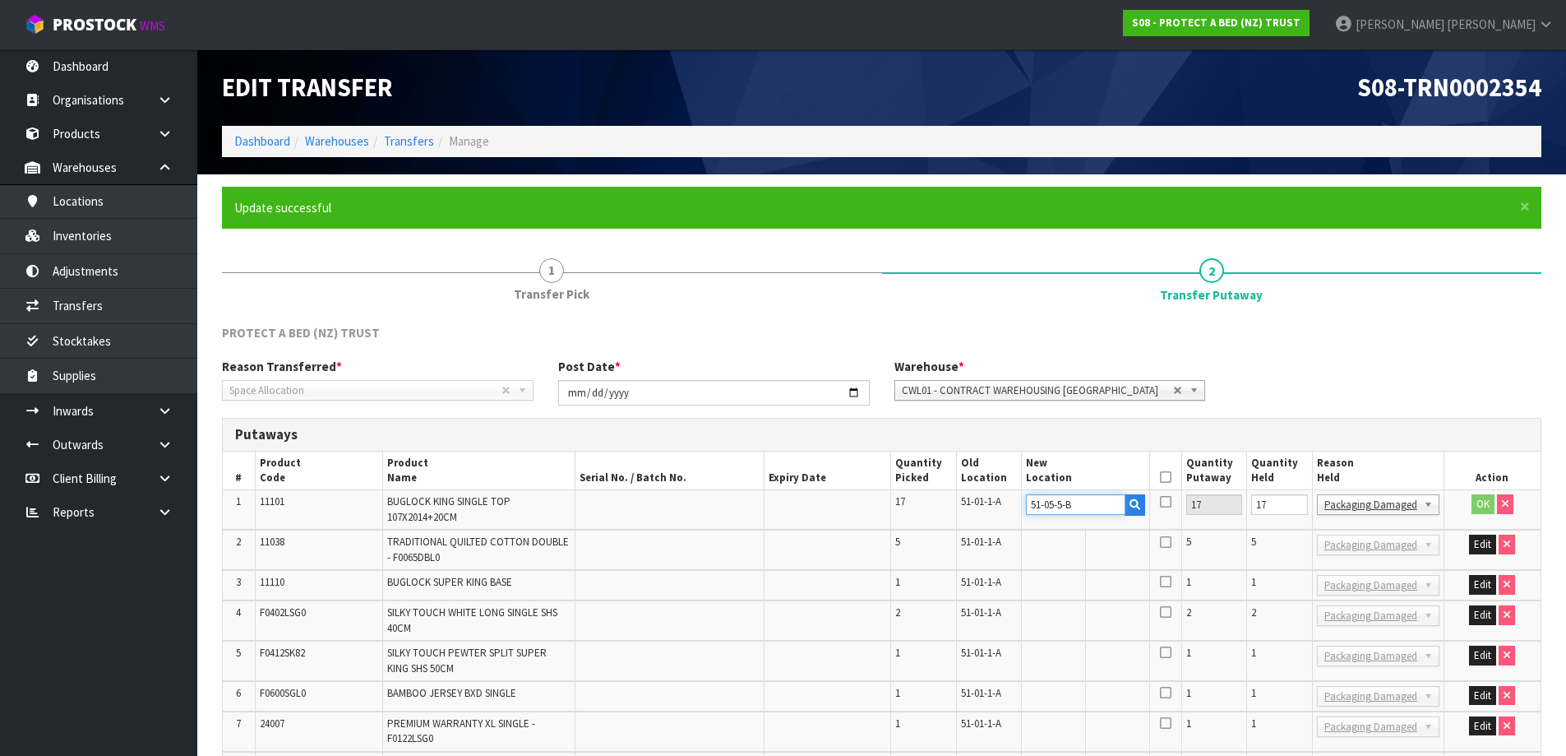
click at [1092, 504] on input "51-05-5-B" at bounding box center [1075, 504] width 99 height 21
type input "5"
click at [1369, 405] on div "Reason Transferred * Space Allocation Damage Expired Stock Repair QA Space Allo…" at bounding box center [882, 387] width 1344 height 59
click at [132, 248] on link "Inventories" at bounding box center [98, 236] width 197 height 34
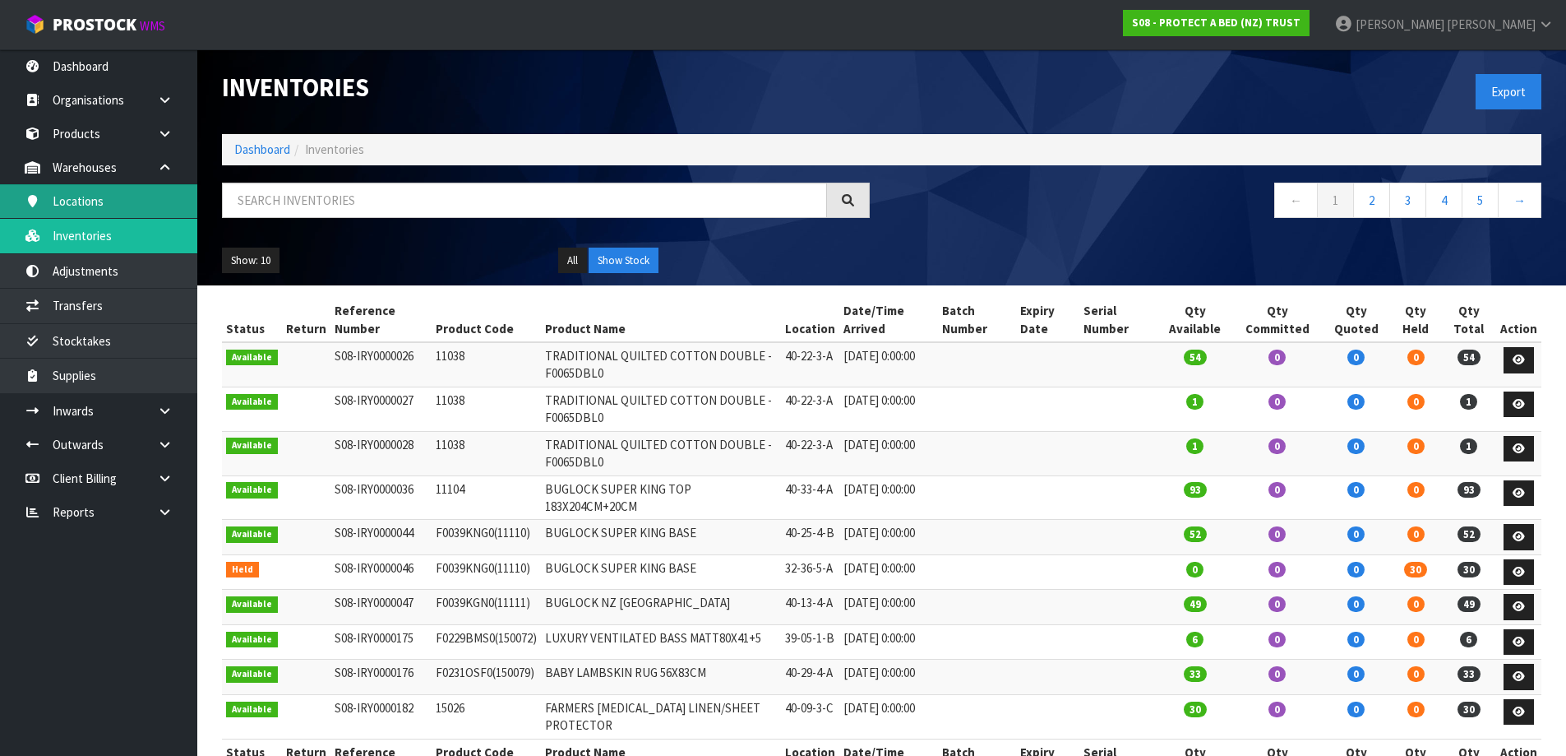
click at [159, 214] on link "Locations" at bounding box center [98, 201] width 197 height 34
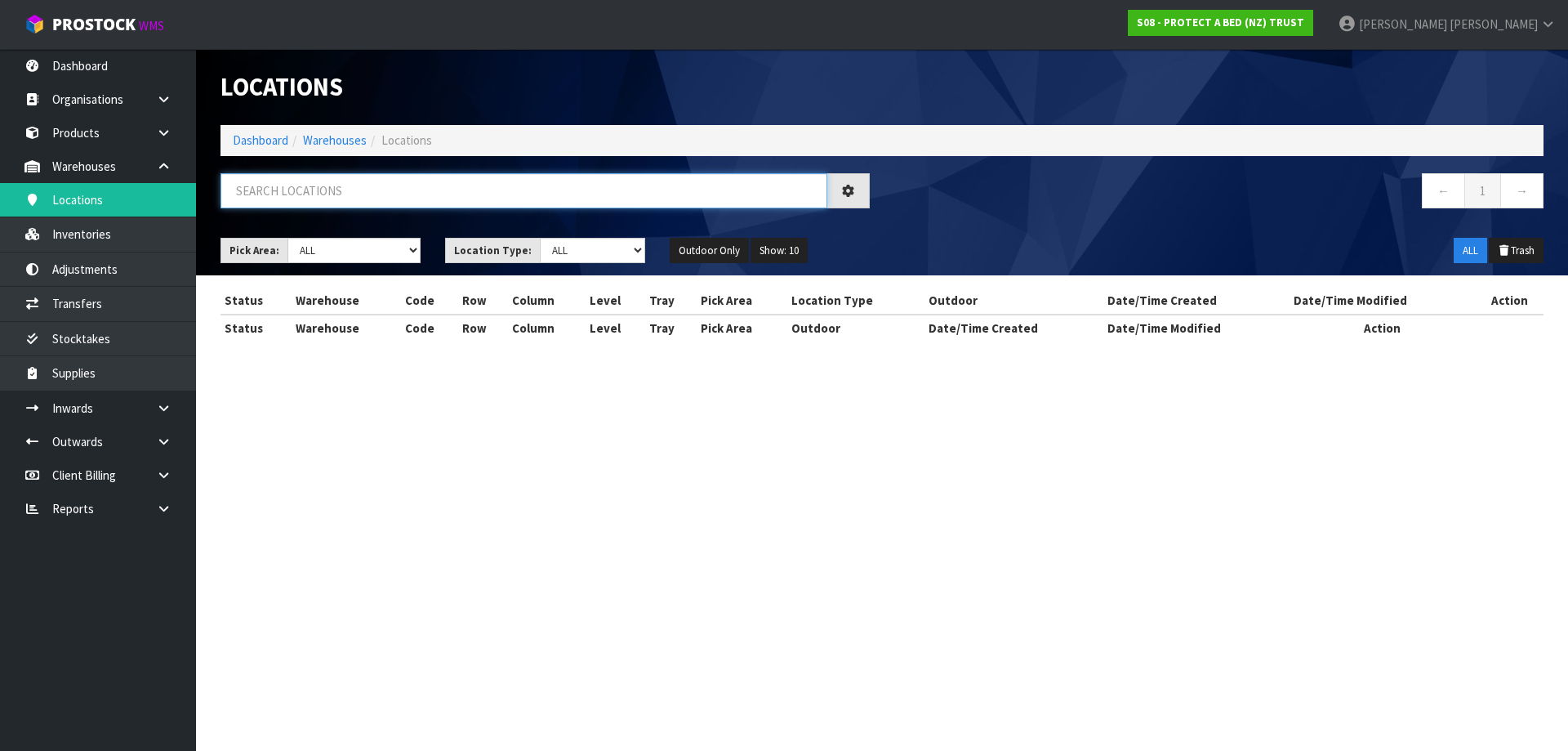
click at [356, 199] on input "text" at bounding box center [523, 190] width 607 height 35
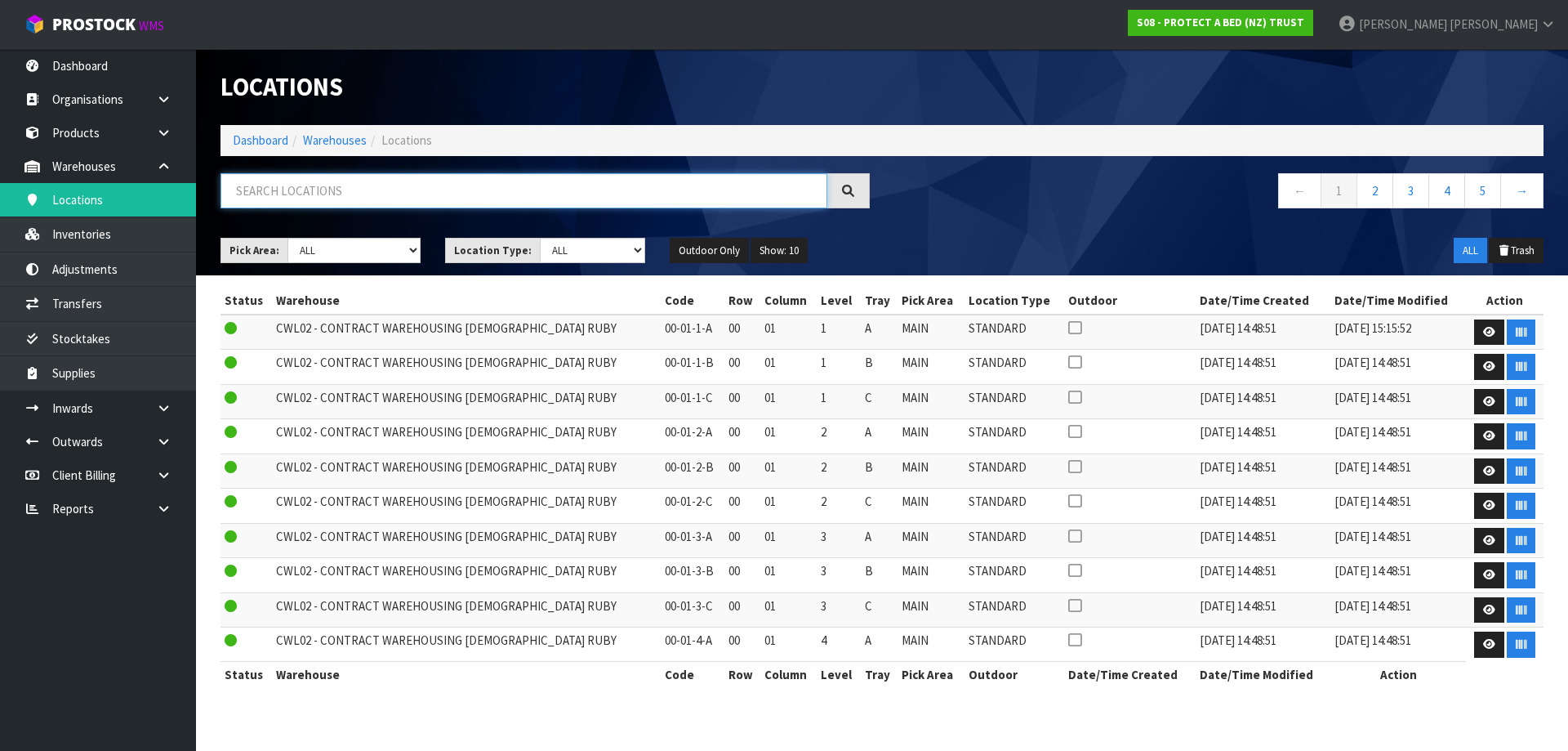
paste input "51-05-5-B"
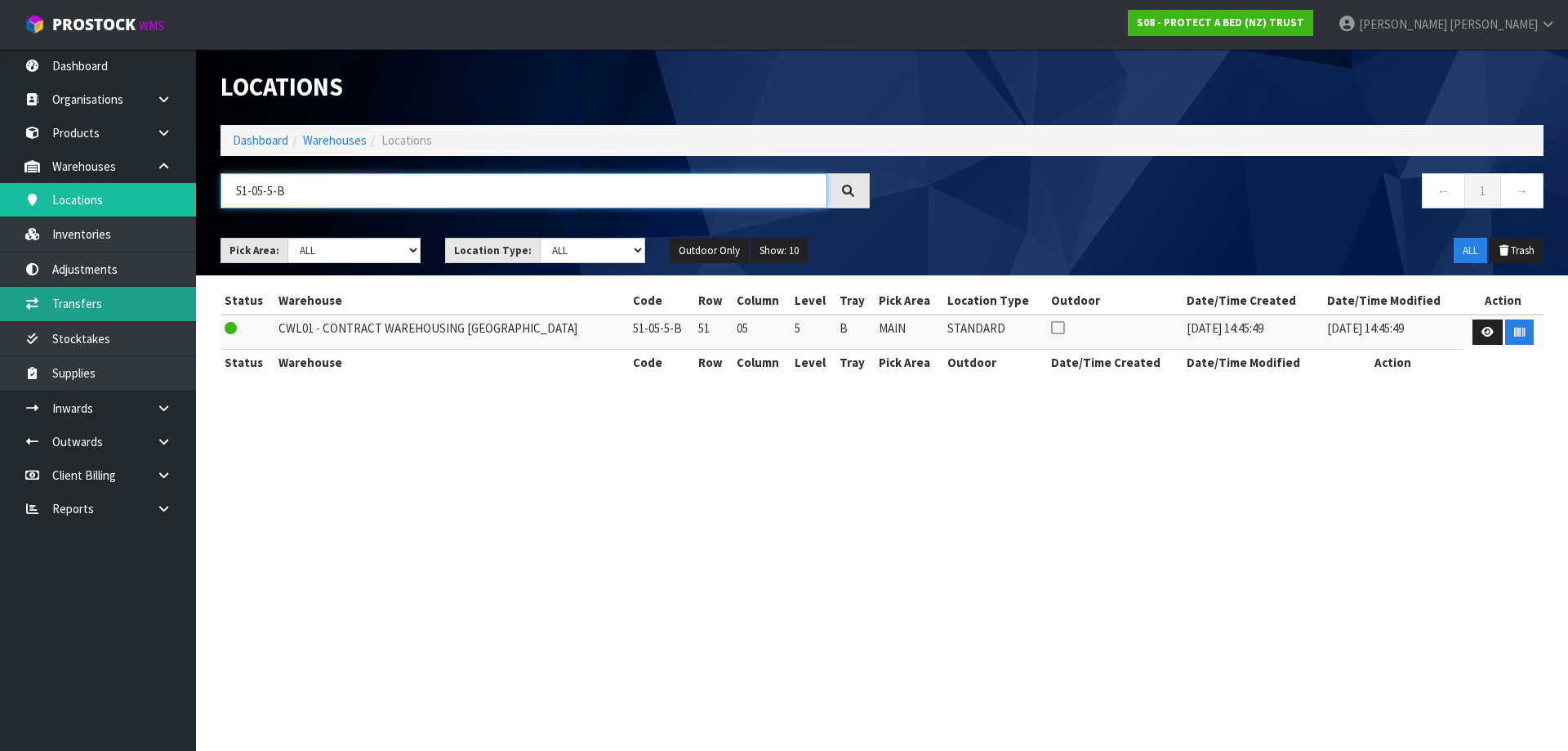
type input "51-05-5-B"
click at [105, 300] on link "Transfers" at bounding box center [97, 304] width 196 height 34
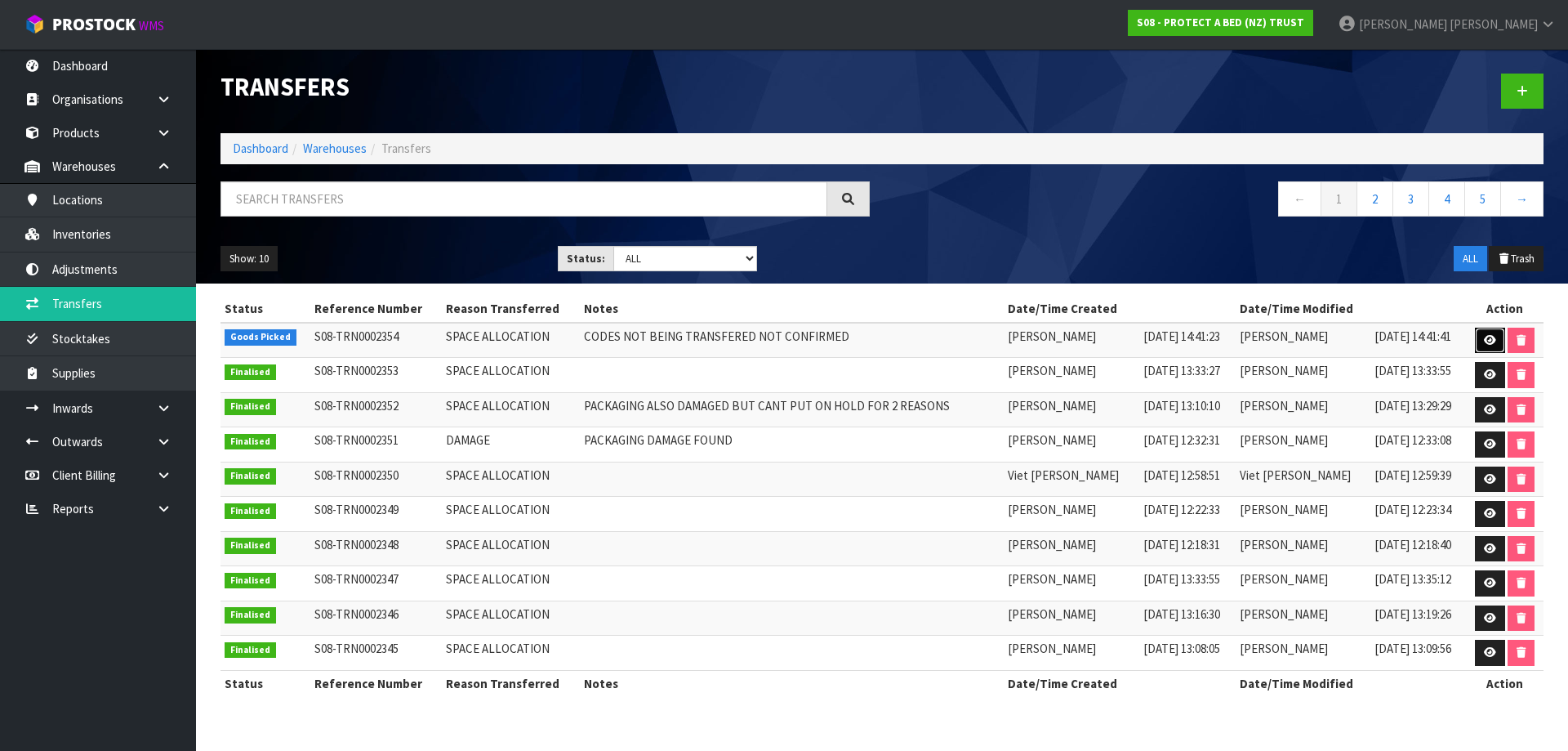
click at [1491, 344] on icon at bounding box center [1490, 340] width 12 height 11
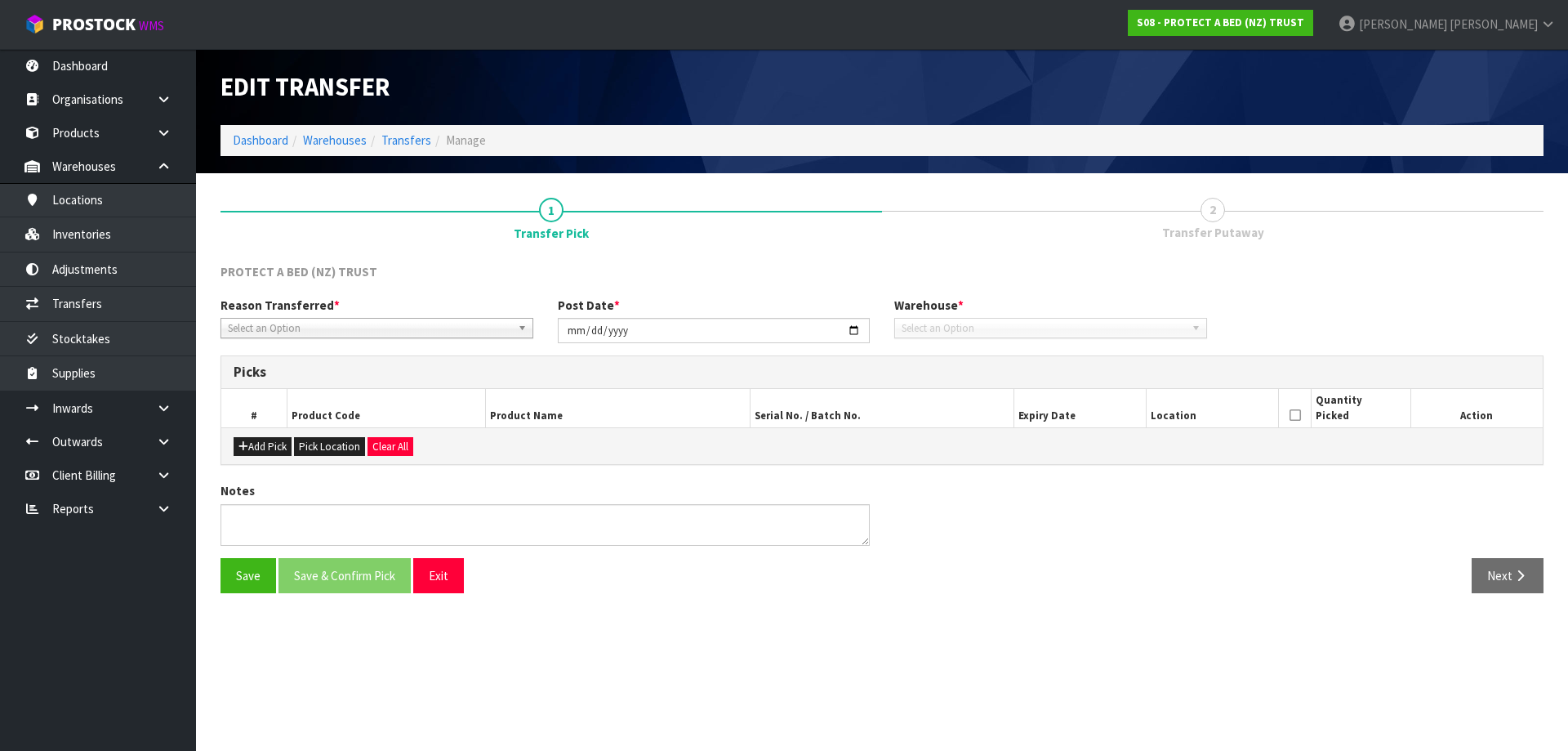
type input "[DATE]"
type textarea "CODES NOT BEING TRANSFERED NOT CONFIRMED"
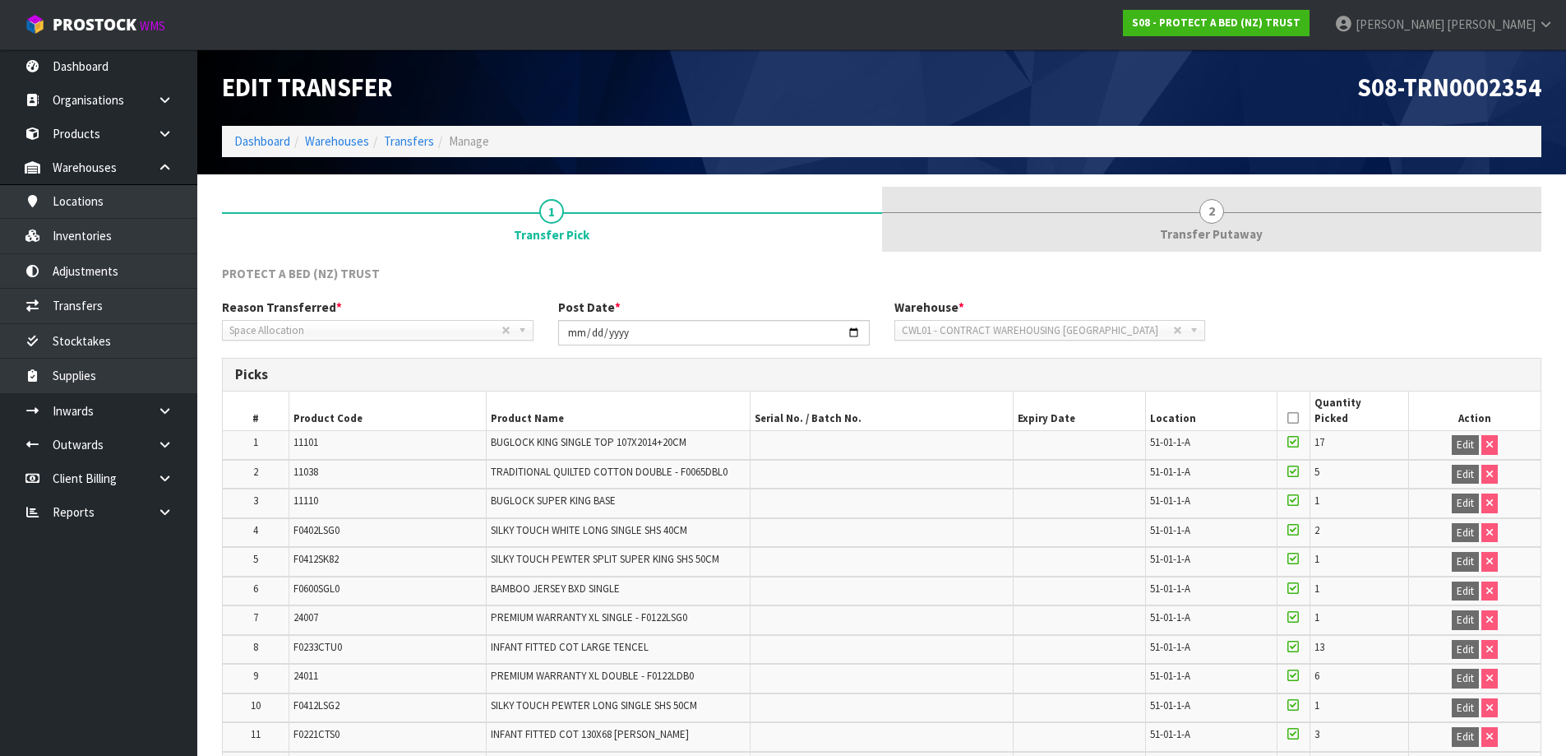
click at [1238, 233] on span "Transfer Putaway" at bounding box center [1211, 233] width 103 height 17
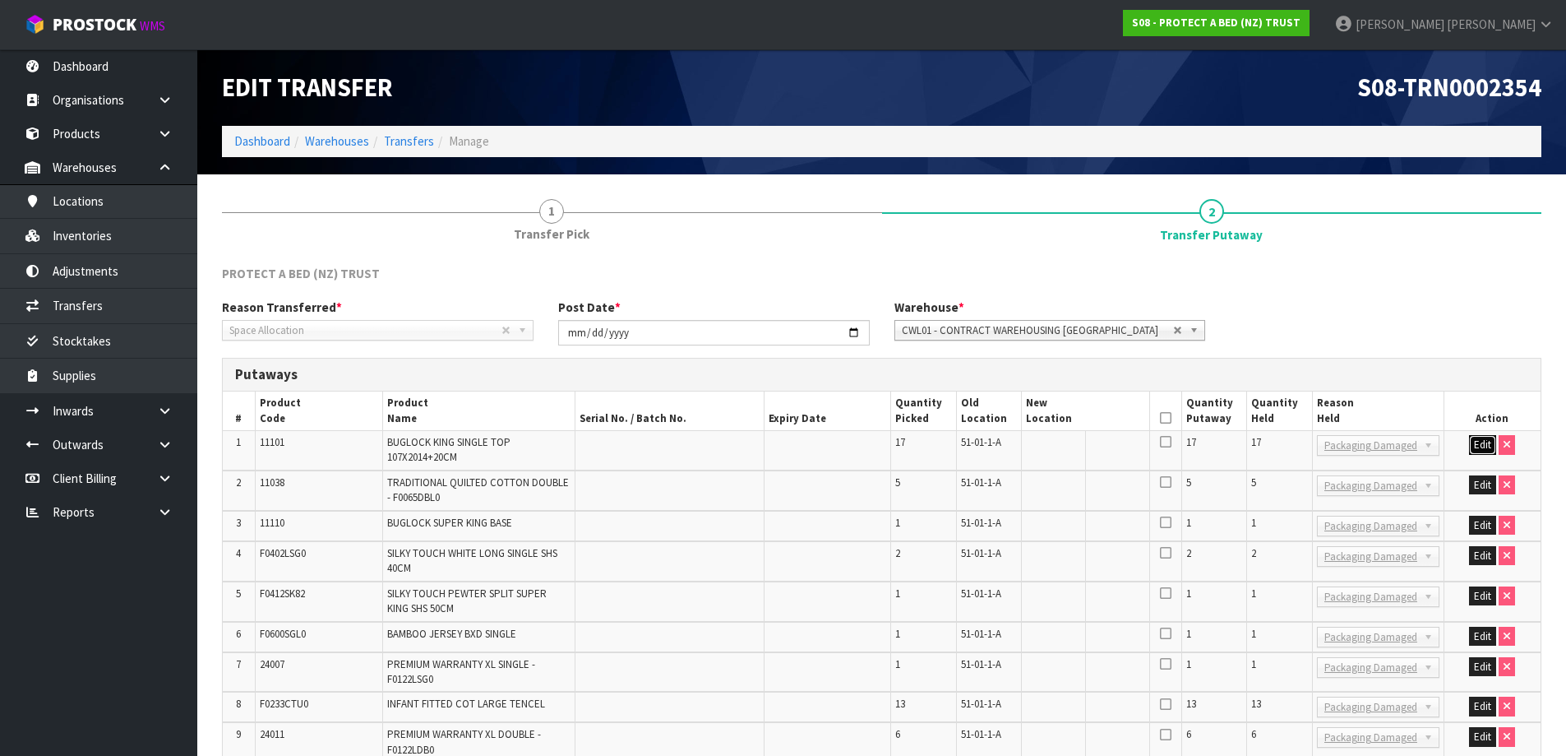
click at [1477, 445] on button "Edit" at bounding box center [1482, 445] width 27 height 20
click at [1071, 451] on input "text" at bounding box center [1075, 445] width 99 height 21
paste input "51-05-5-B"
type input "51-05-5-B"
click at [1477, 451] on button "OK" at bounding box center [1483, 445] width 23 height 20
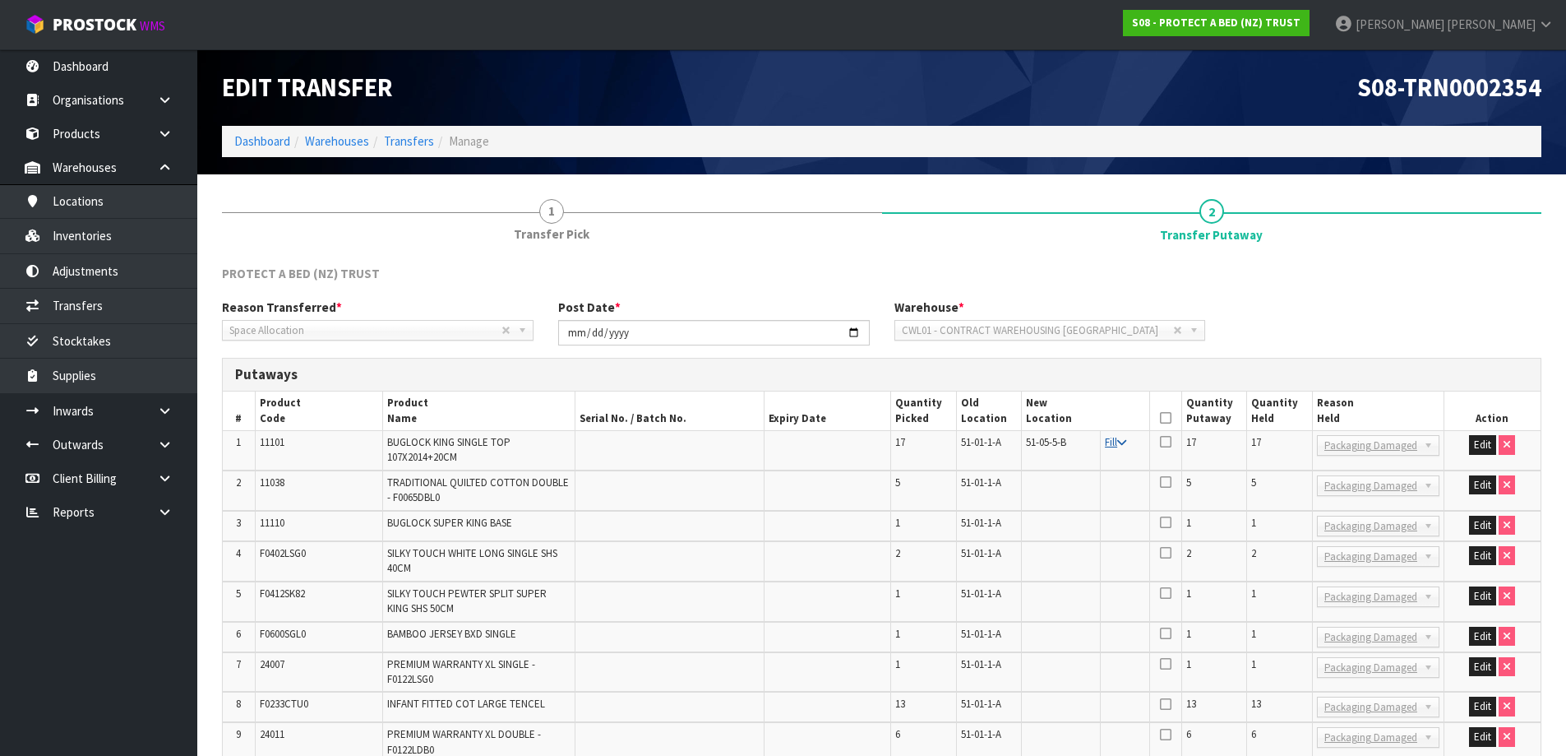
click at [1123, 442] on icon at bounding box center [1121, 442] width 9 height 11
click at [1169, 418] on icon at bounding box center [1166, 418] width 12 height 1
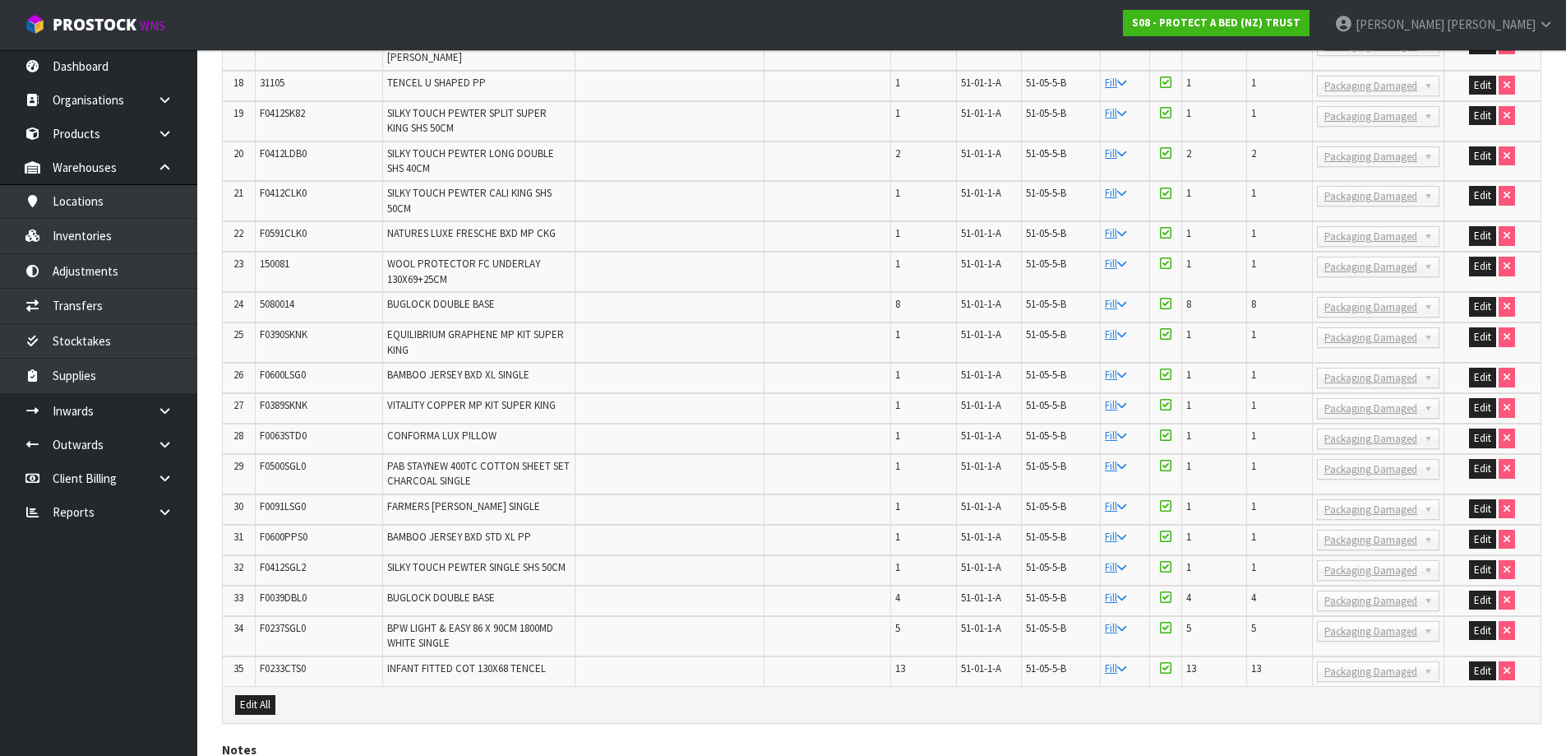
scroll to position [1086, 0]
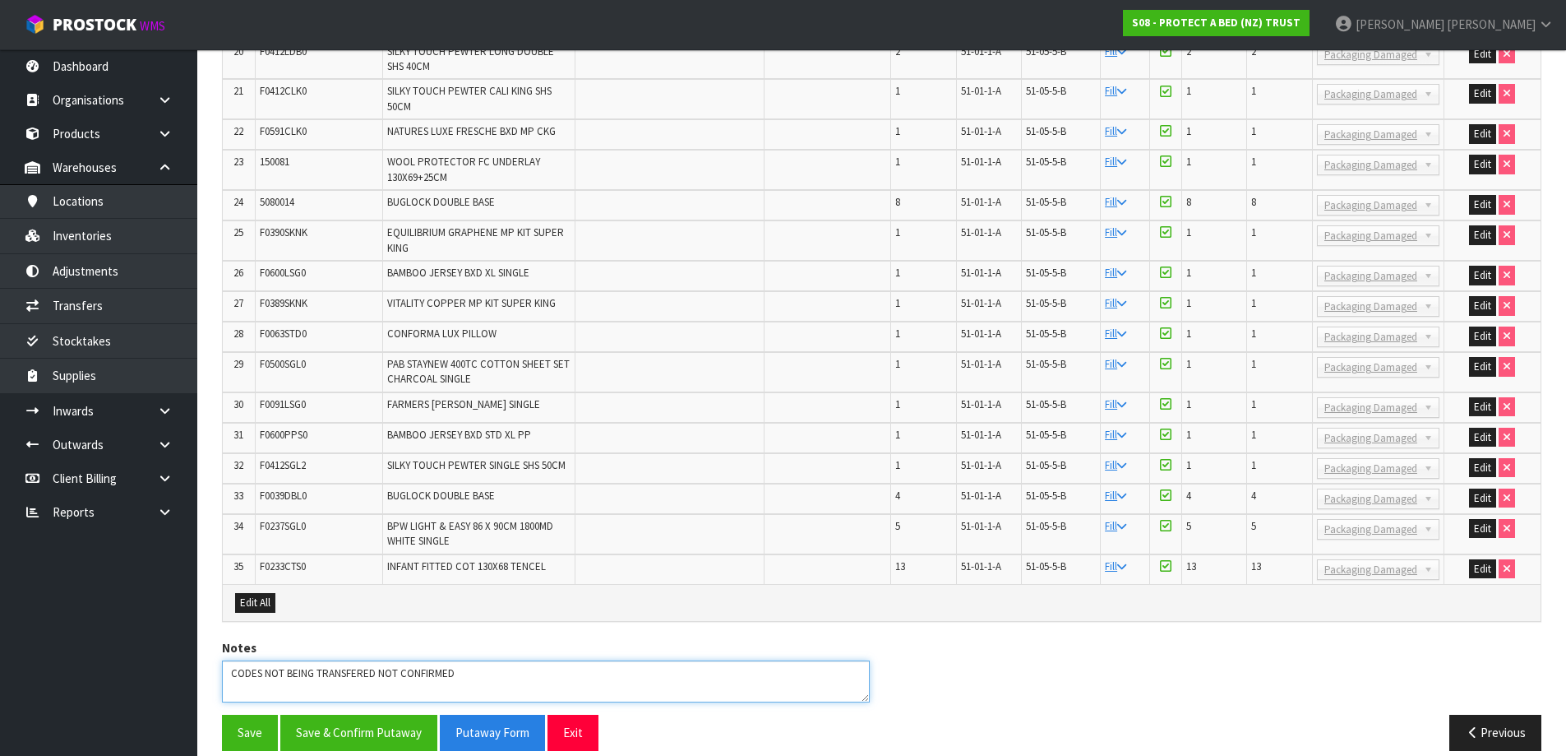
drag, startPoint x: 282, startPoint y: 654, endPoint x: 266, endPoint y: 663, distance: 18.5
click at [266, 663] on textarea at bounding box center [546, 681] width 648 height 42
click at [455, 660] on textarea at bounding box center [546, 681] width 648 height 42
type textarea "CODES BEING TRANSFERED NOT CONFIRMED, JUST RELOCATING TO CORRECT LOCATION"
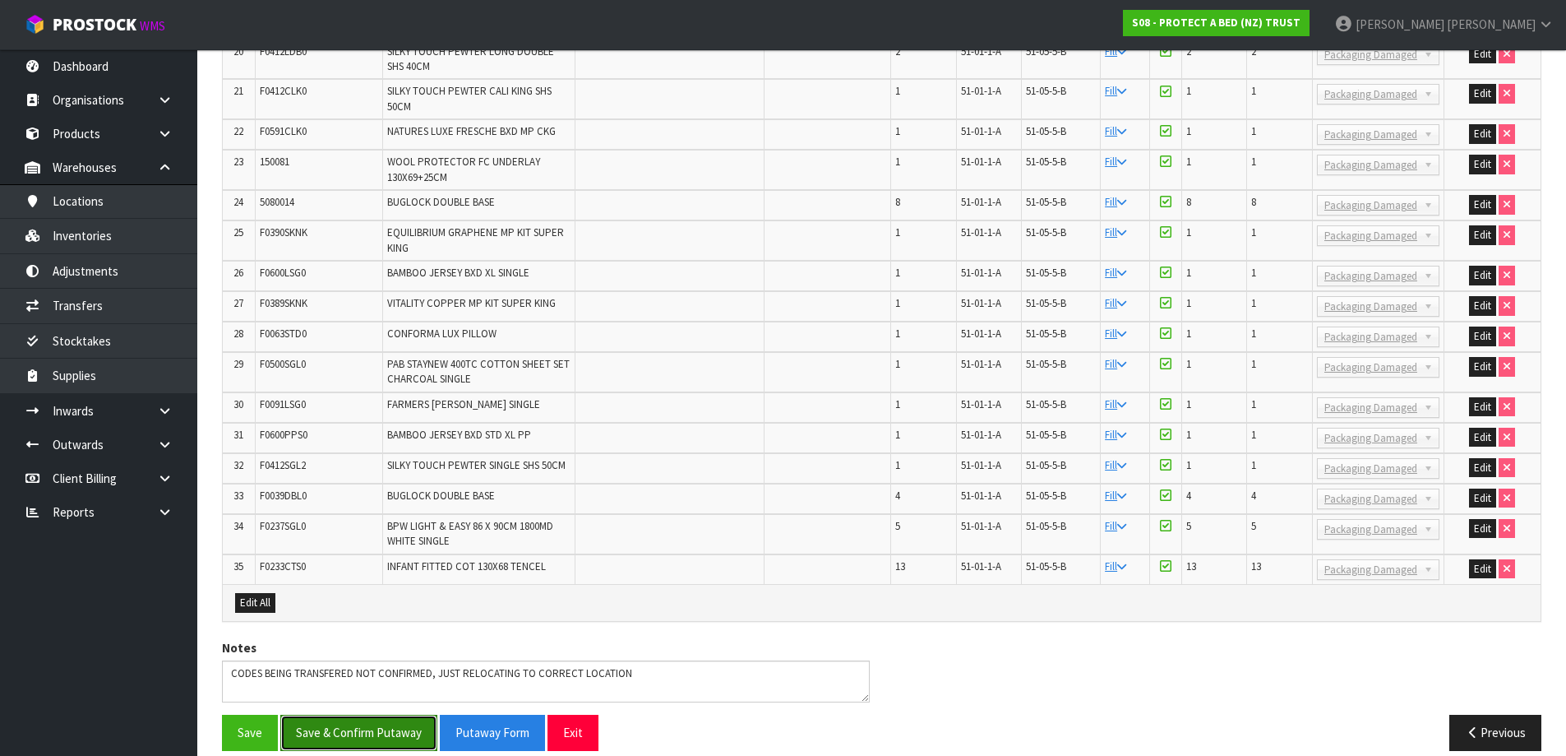
click at [315, 720] on button "Save & Confirm Putaway" at bounding box center [358, 731] width 157 height 35
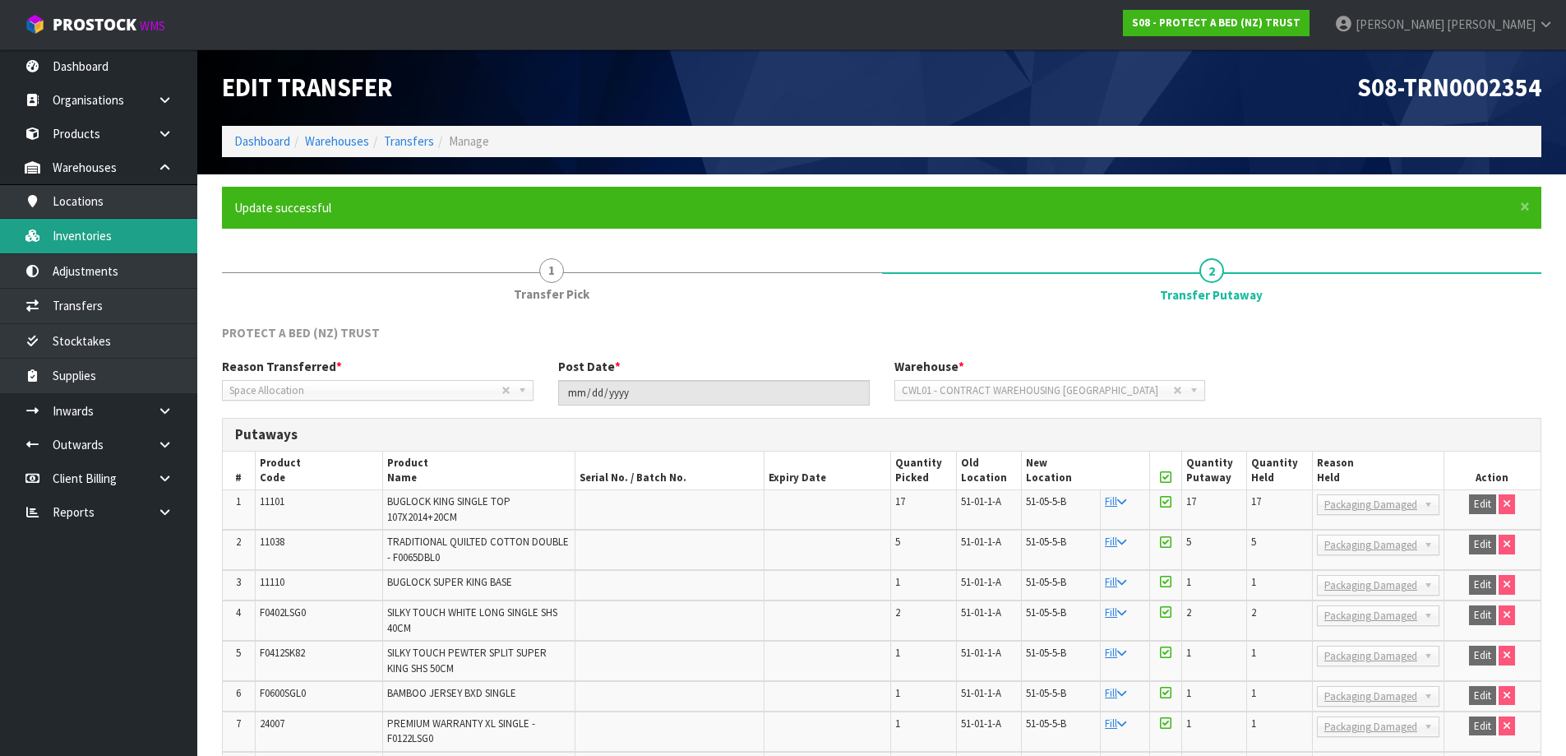
click at [146, 248] on link "Inventories" at bounding box center [98, 236] width 197 height 34
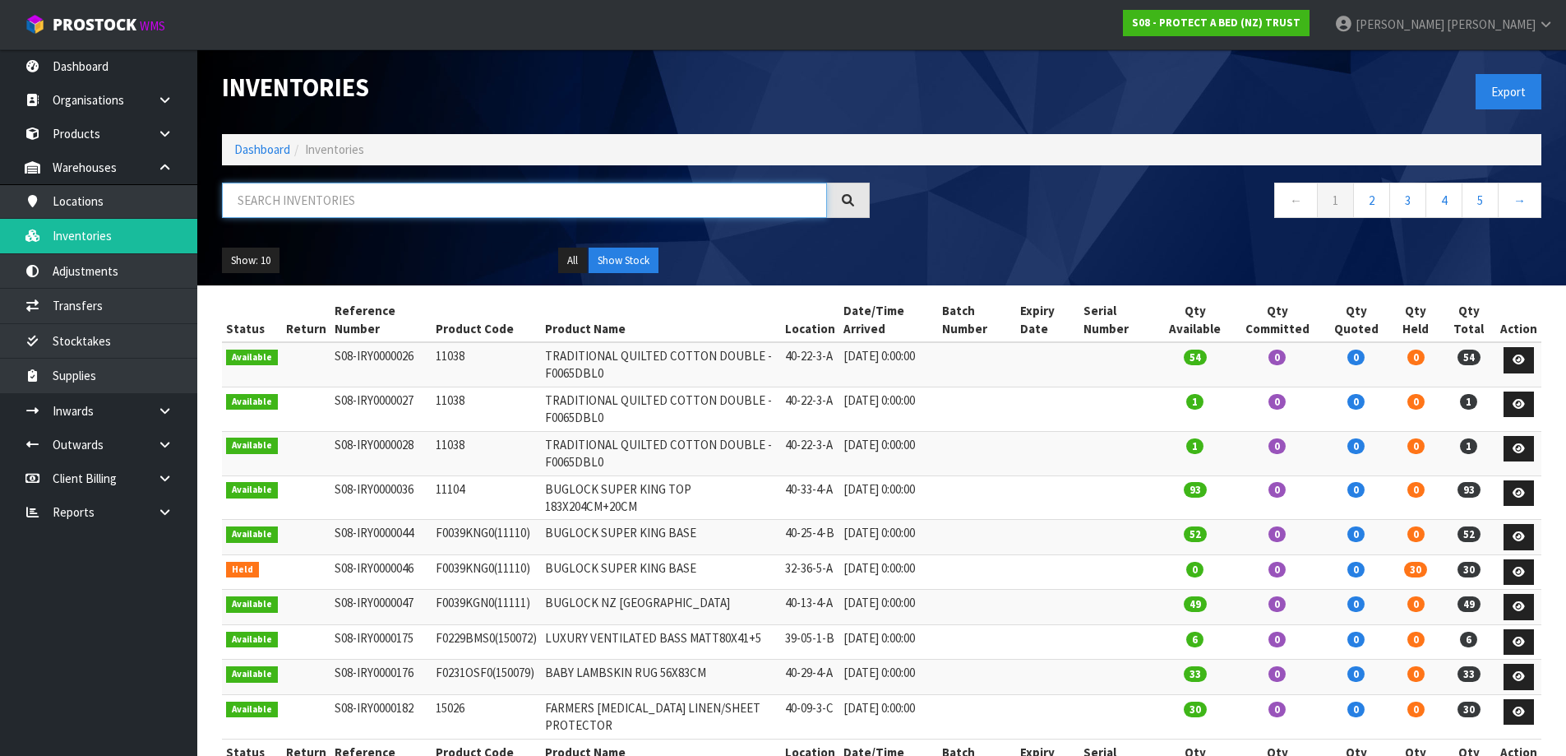
click at [343, 196] on input "text" at bounding box center [524, 200] width 605 height 35
click at [504, 82] on h1 "Inventories" at bounding box center [546, 87] width 648 height 27
click at [1301, 17] on strong "S08 - PROTECT A BED (NZ) TRUST" at bounding box center [1216, 23] width 169 height 14
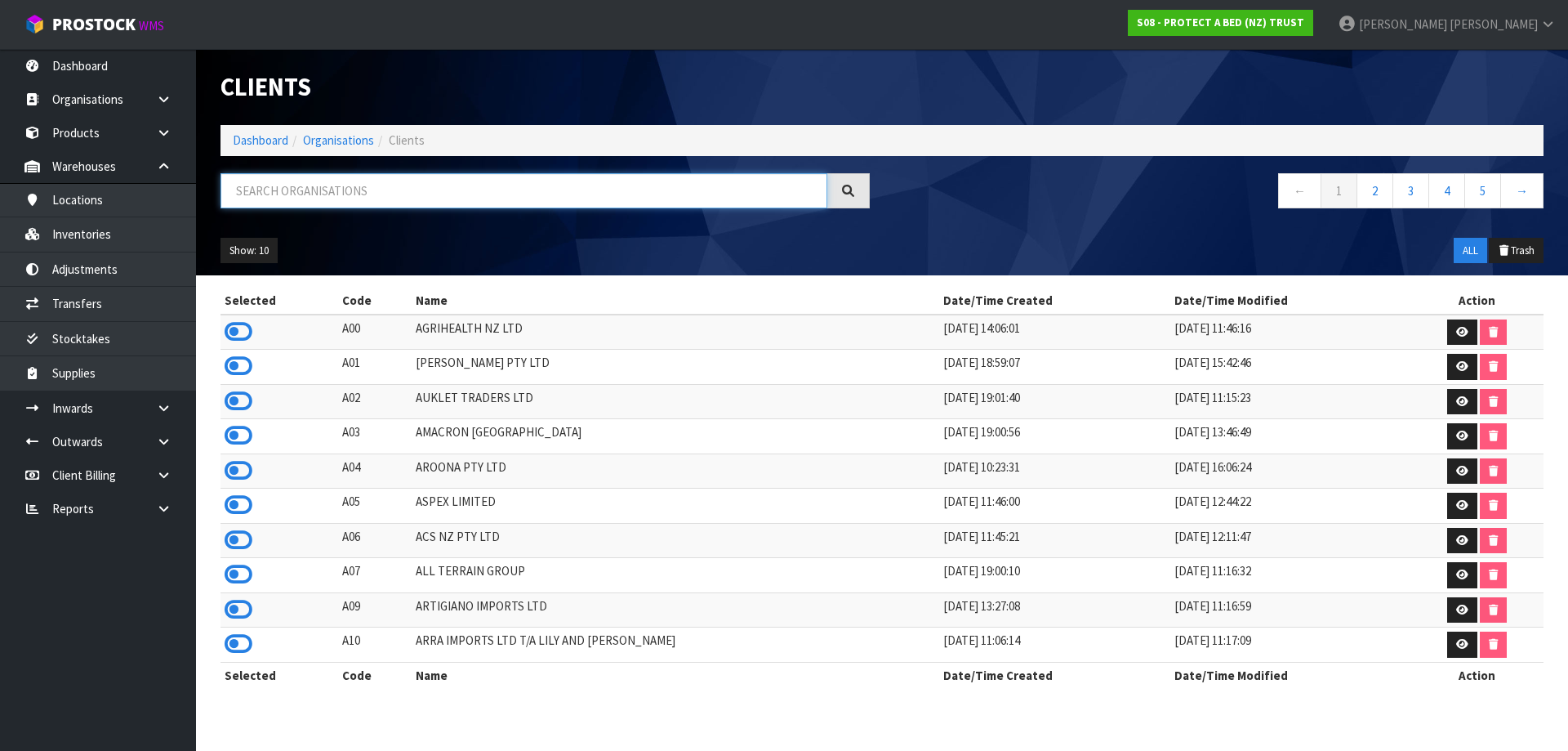
click at [429, 188] on input "text" at bounding box center [523, 190] width 607 height 35
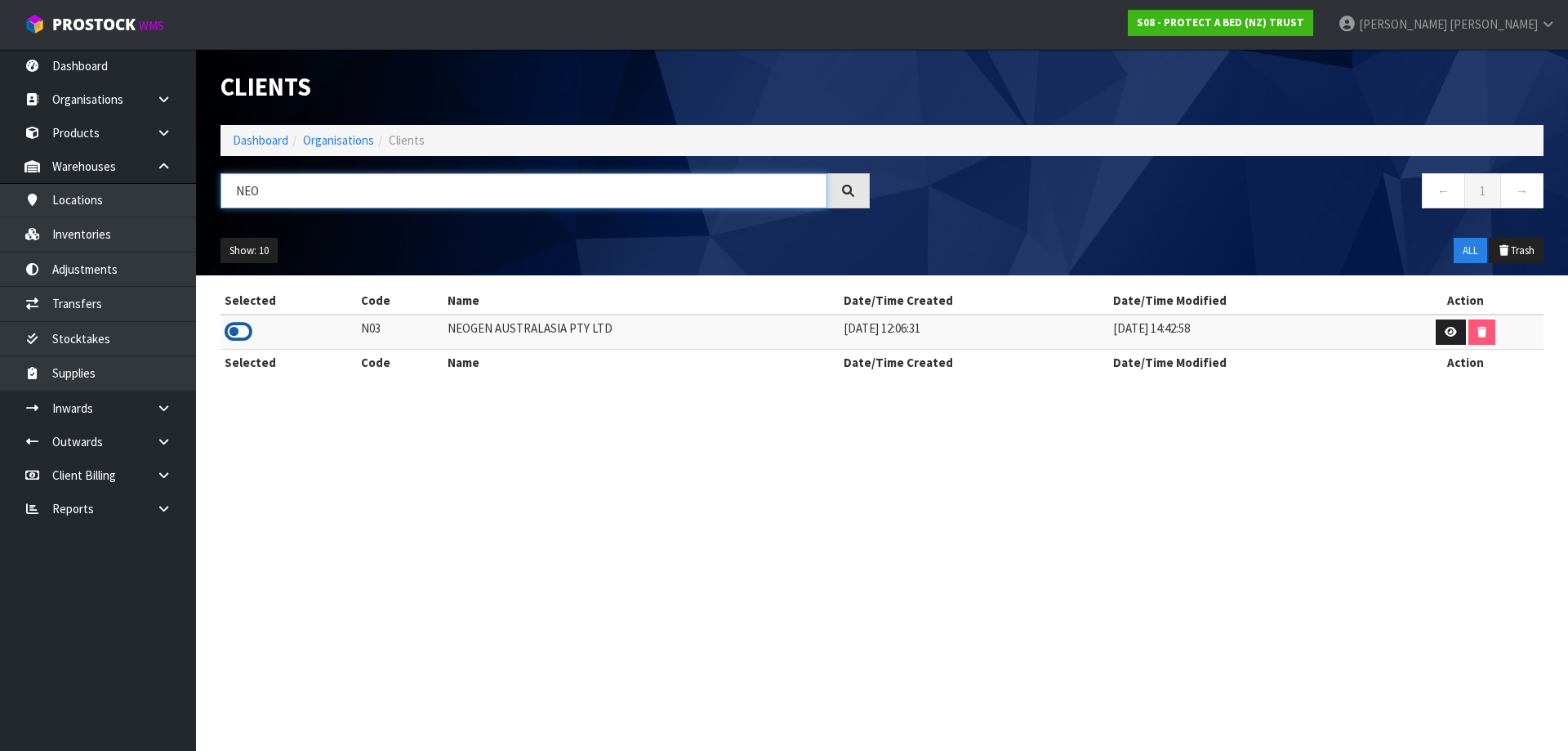
type input "NEO"
click at [236, 339] on icon at bounding box center [238, 331] width 28 height 25
click at [160, 412] on icon at bounding box center [164, 408] width 16 height 12
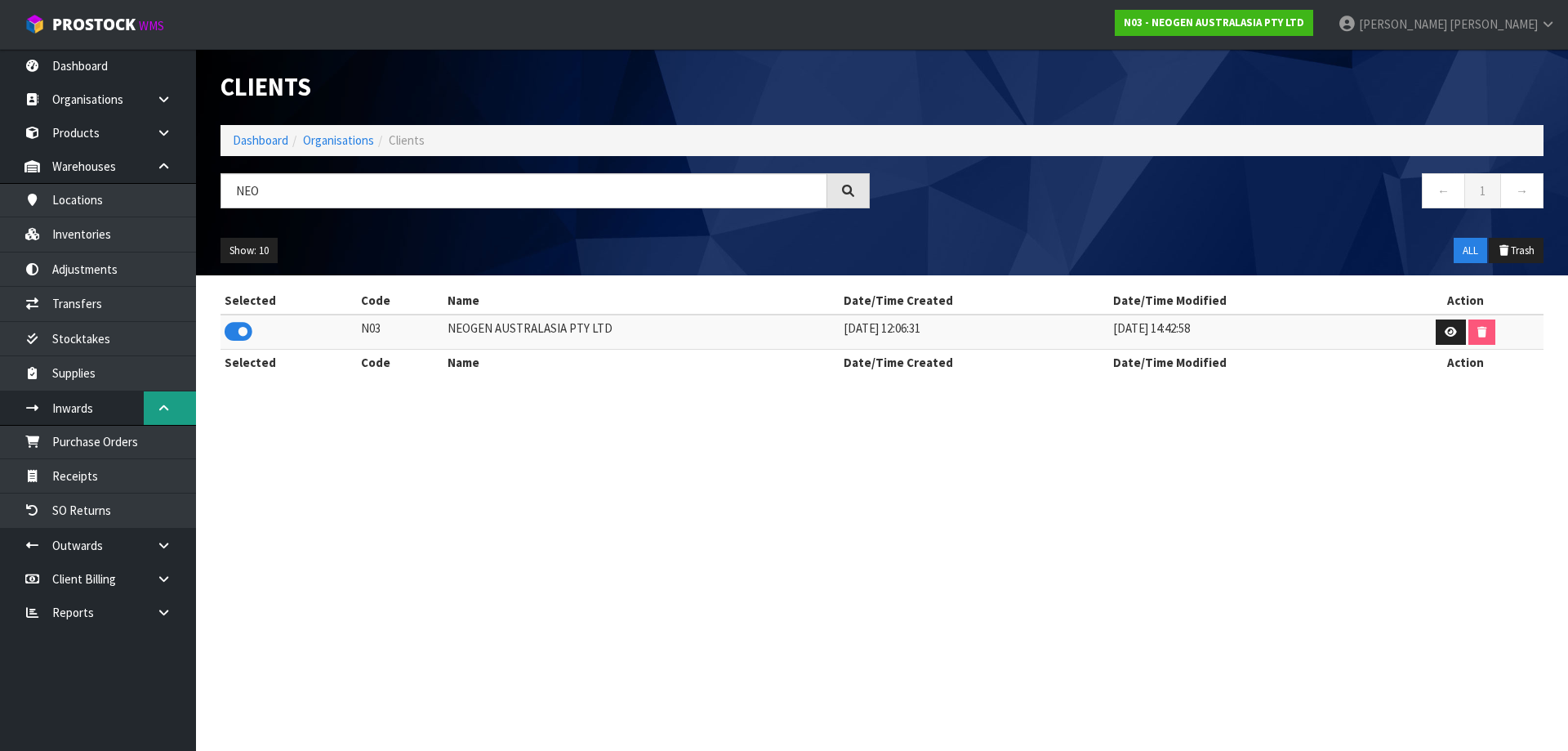
click at [156, 407] on icon at bounding box center [164, 408] width 16 height 12
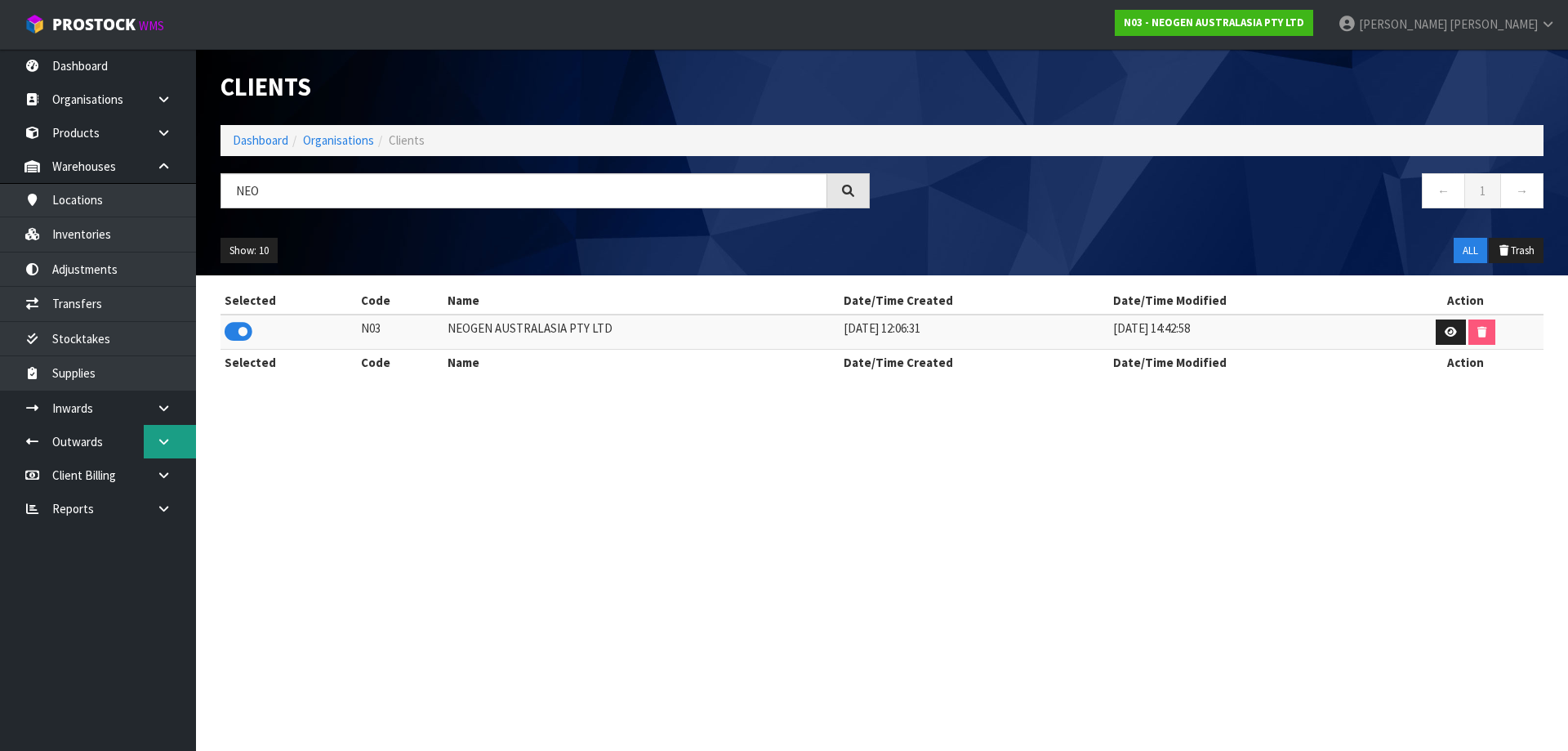
click at [149, 443] on link at bounding box center [170, 442] width 53 height 34
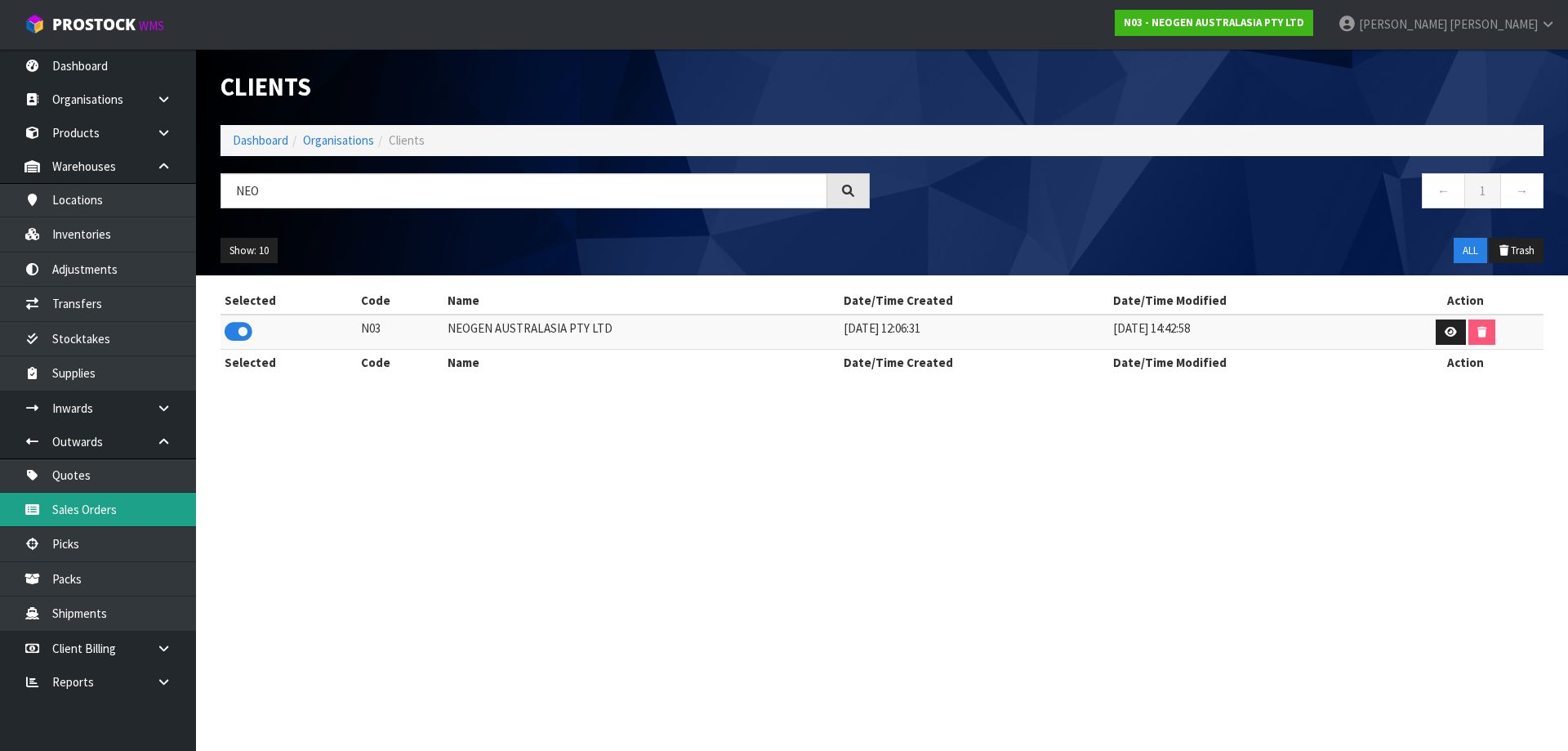
click at [114, 504] on link "Sales Orders" at bounding box center [97, 510] width 196 height 34
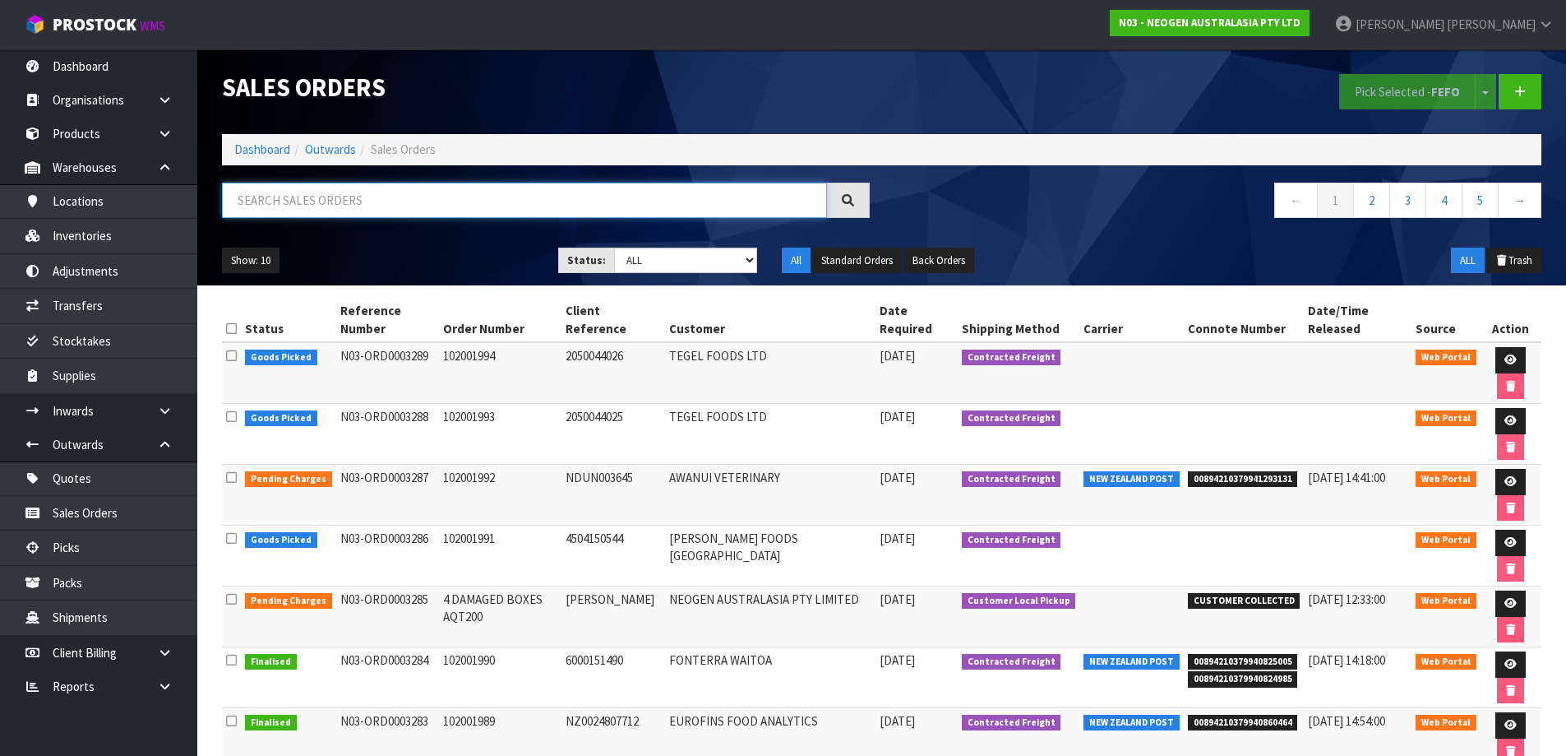
click at [311, 209] on input "text" at bounding box center [524, 200] width 605 height 35
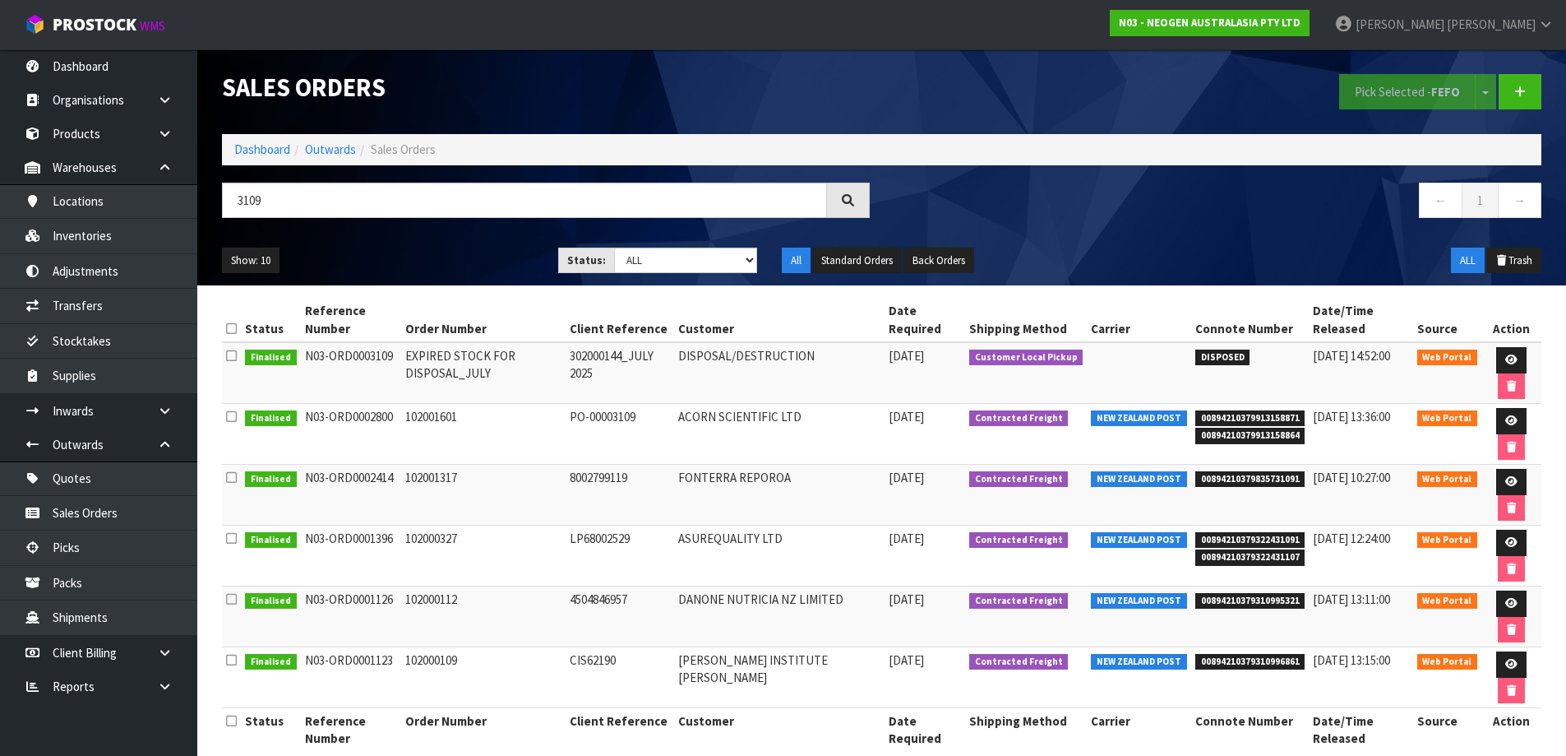
click at [325, 177] on div "Sales Orders Pick Selected - FEFO Split button! FIFO - First In First Out FEFO …" at bounding box center [882, 167] width 1344 height 236
click at [437, 201] on input "3109" at bounding box center [524, 200] width 605 height 35
type input "3"
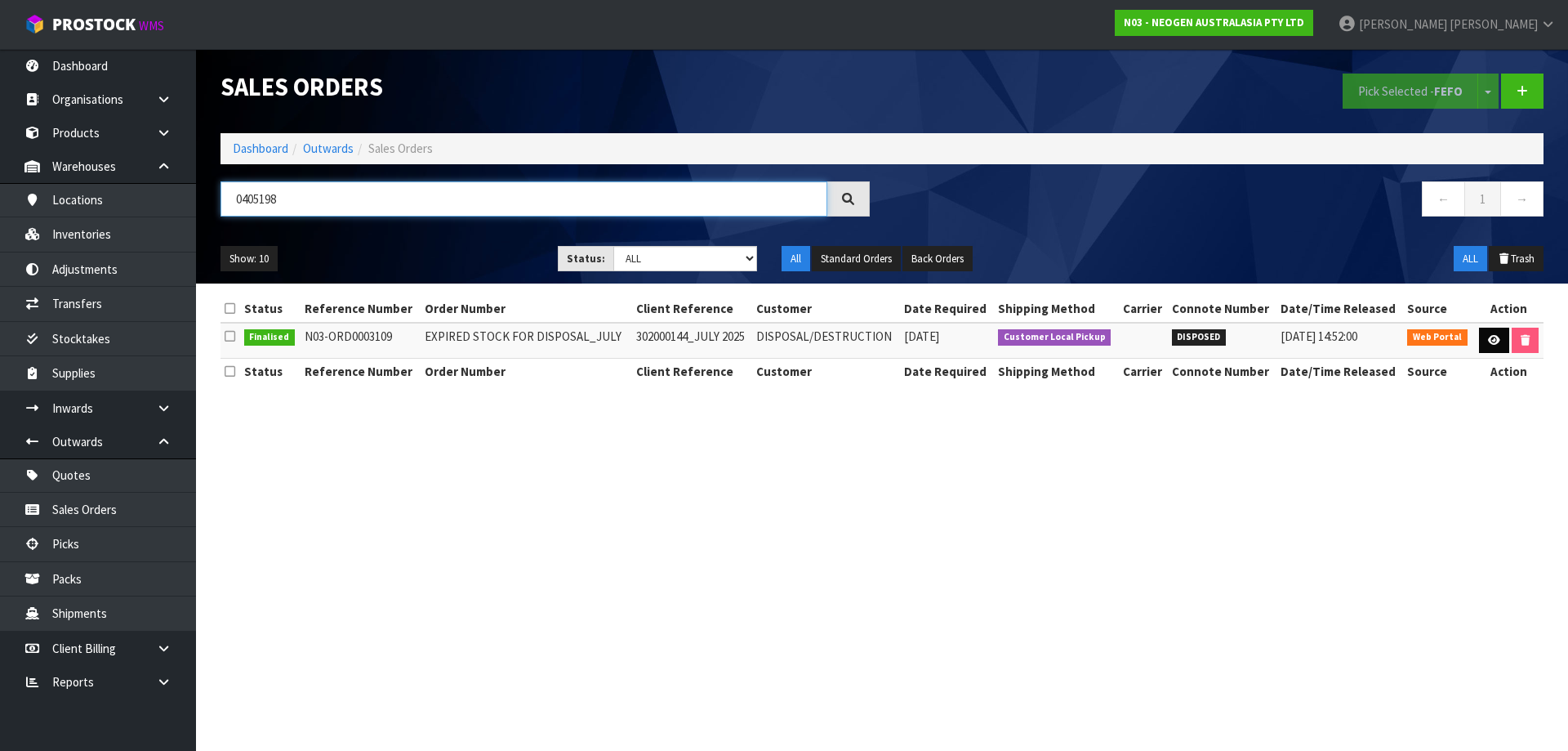
type input "0405198"
click at [1488, 346] on link at bounding box center [1494, 341] width 30 height 26
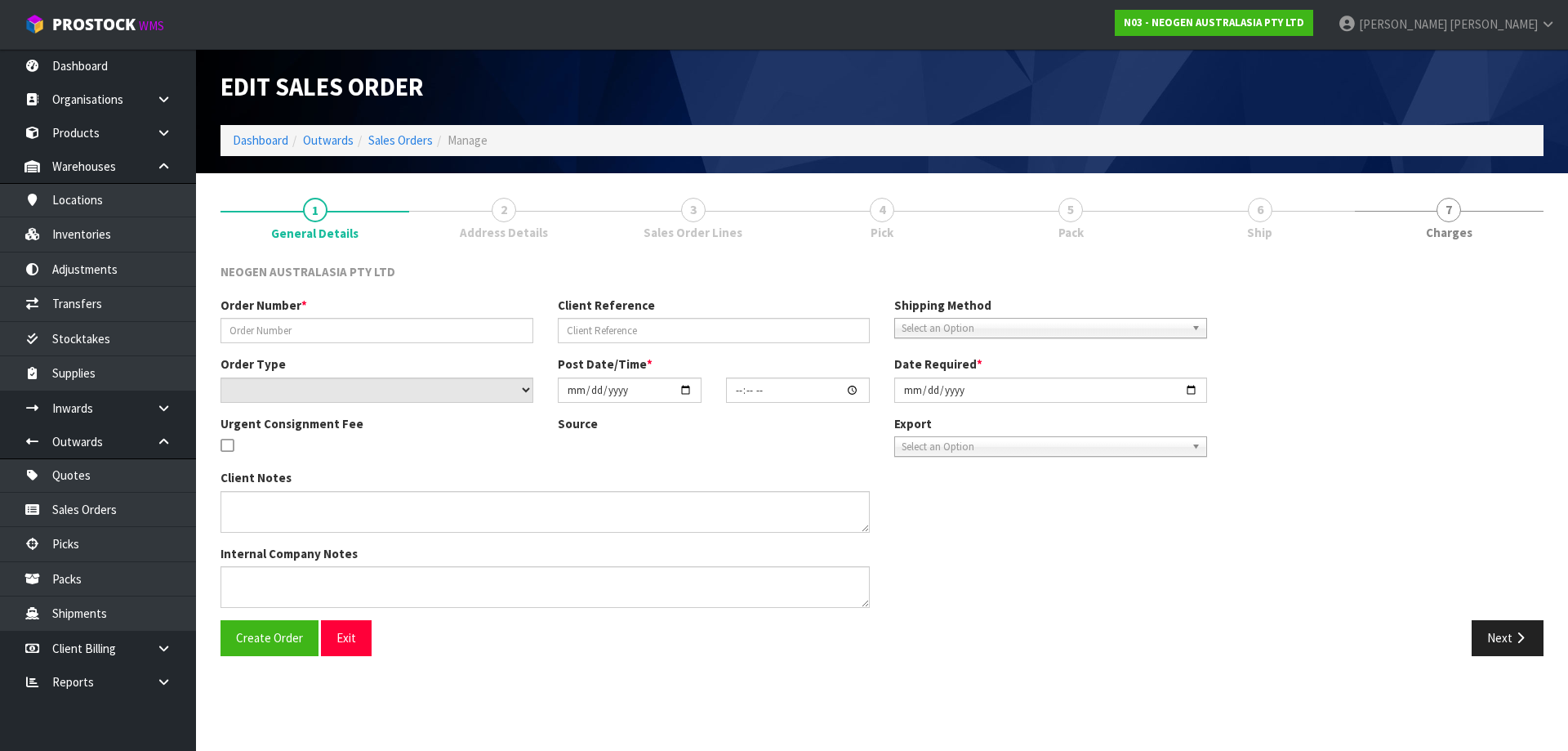
type input "EXPIRED STOCK FOR DISPOSAL_JULY"
type input "302000144_JULY 2025"
select select "number:0"
type input "[DATE]"
type input "14:55:00.000"
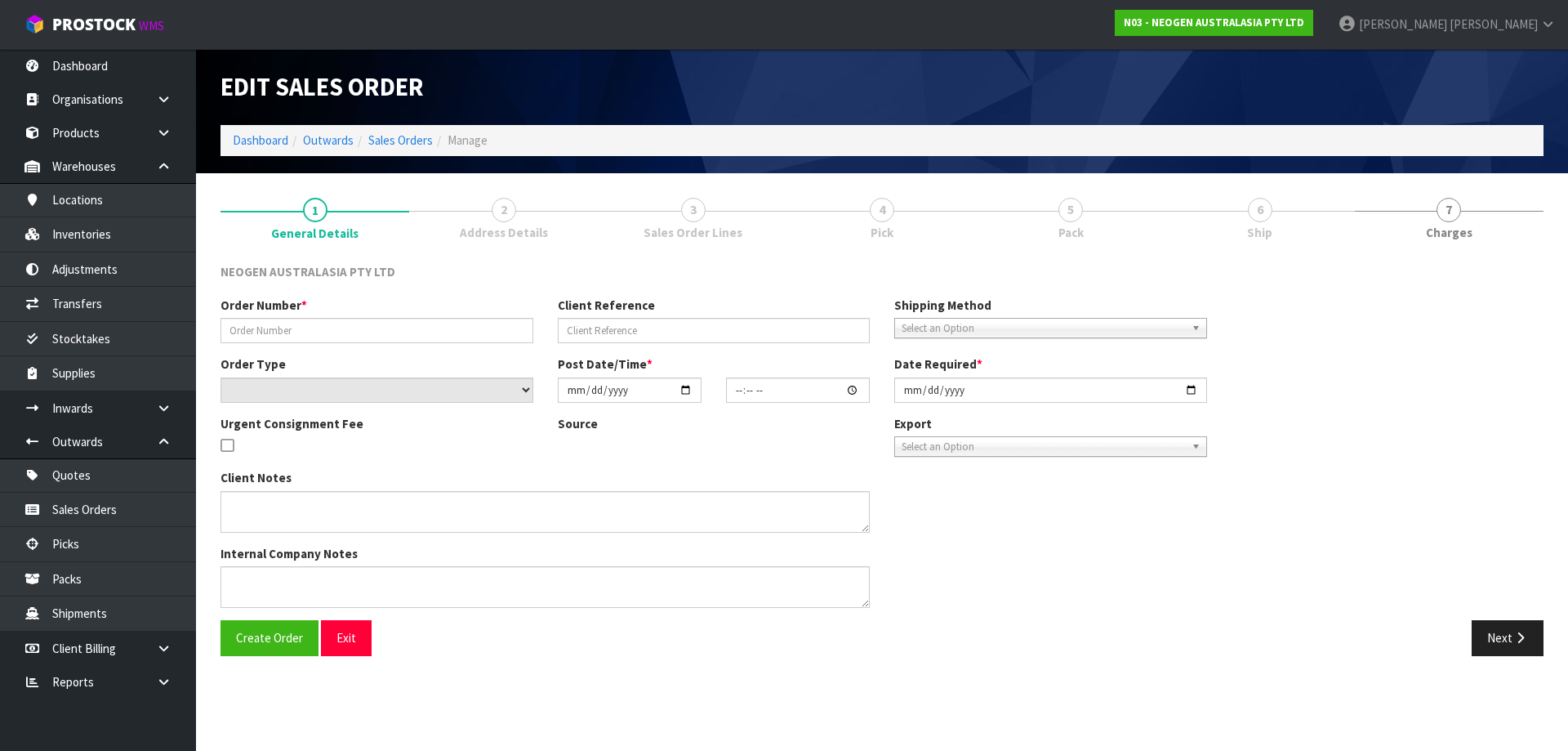
type input "[DATE]"
type textarea "EXPIRED STOCK AS AT [DATE] FOR DISPOSAL/DESTRUCTION. INCLUIDED ON THIS LIST IS …"
type textarea "CODE 700002101, BATCH 3000021934 DO YOU WANT TO DISPOSE ALL 6 UNITS IN INVENTOR…"
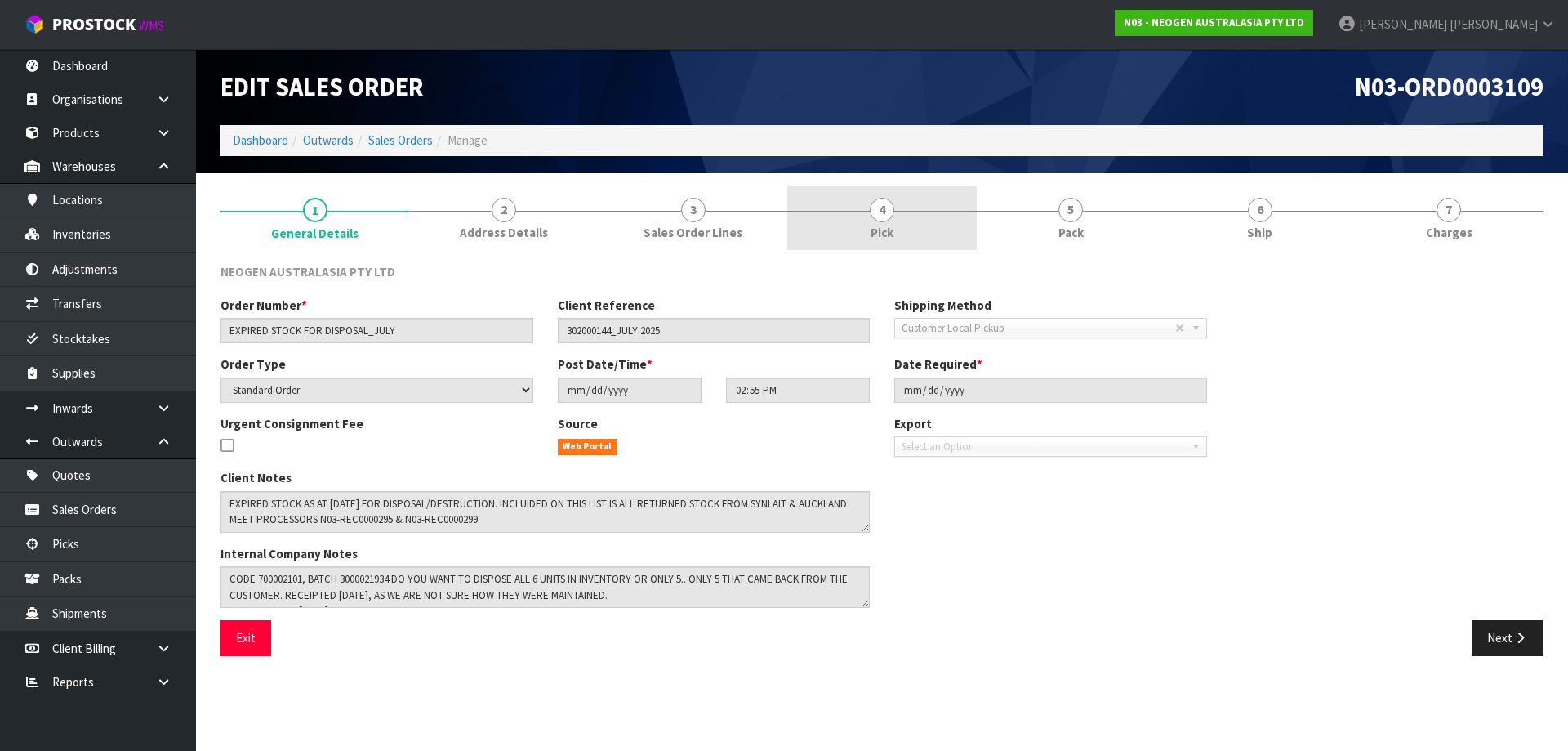
click at [861, 220] on link "4 Pick" at bounding box center [882, 218] width 189 height 65
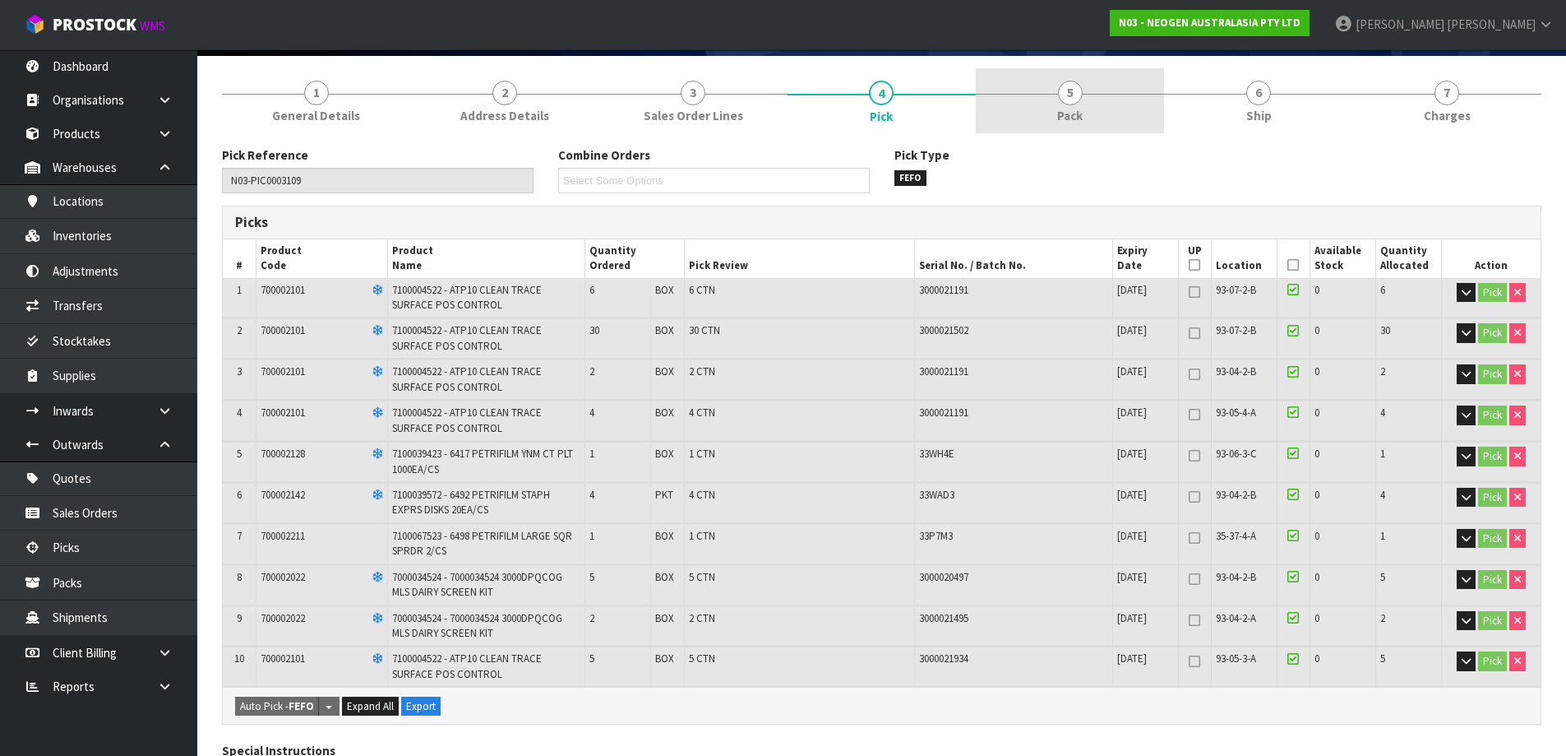
scroll to position [82, 0]
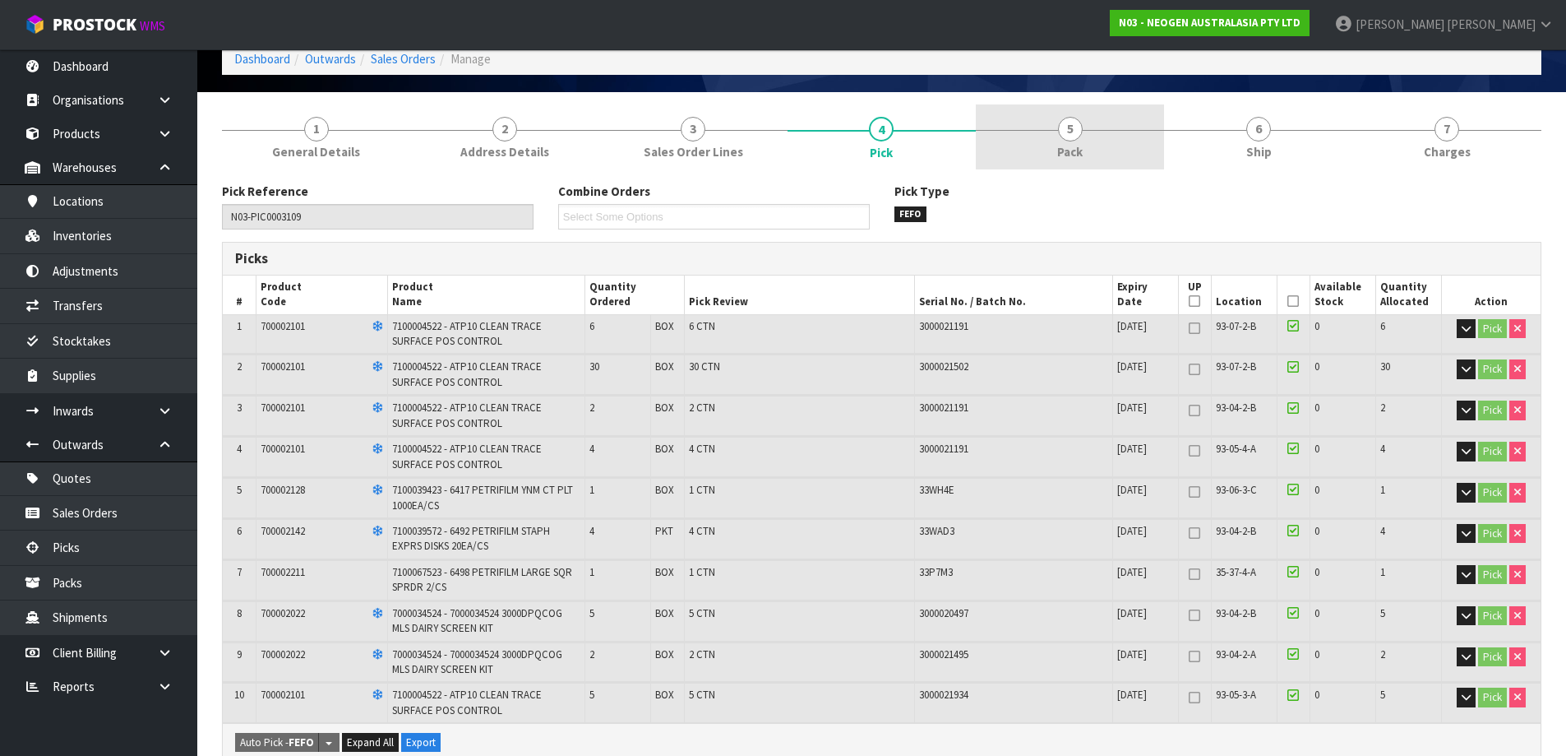
click at [1052, 151] on link "5 Pack" at bounding box center [1070, 136] width 188 height 65
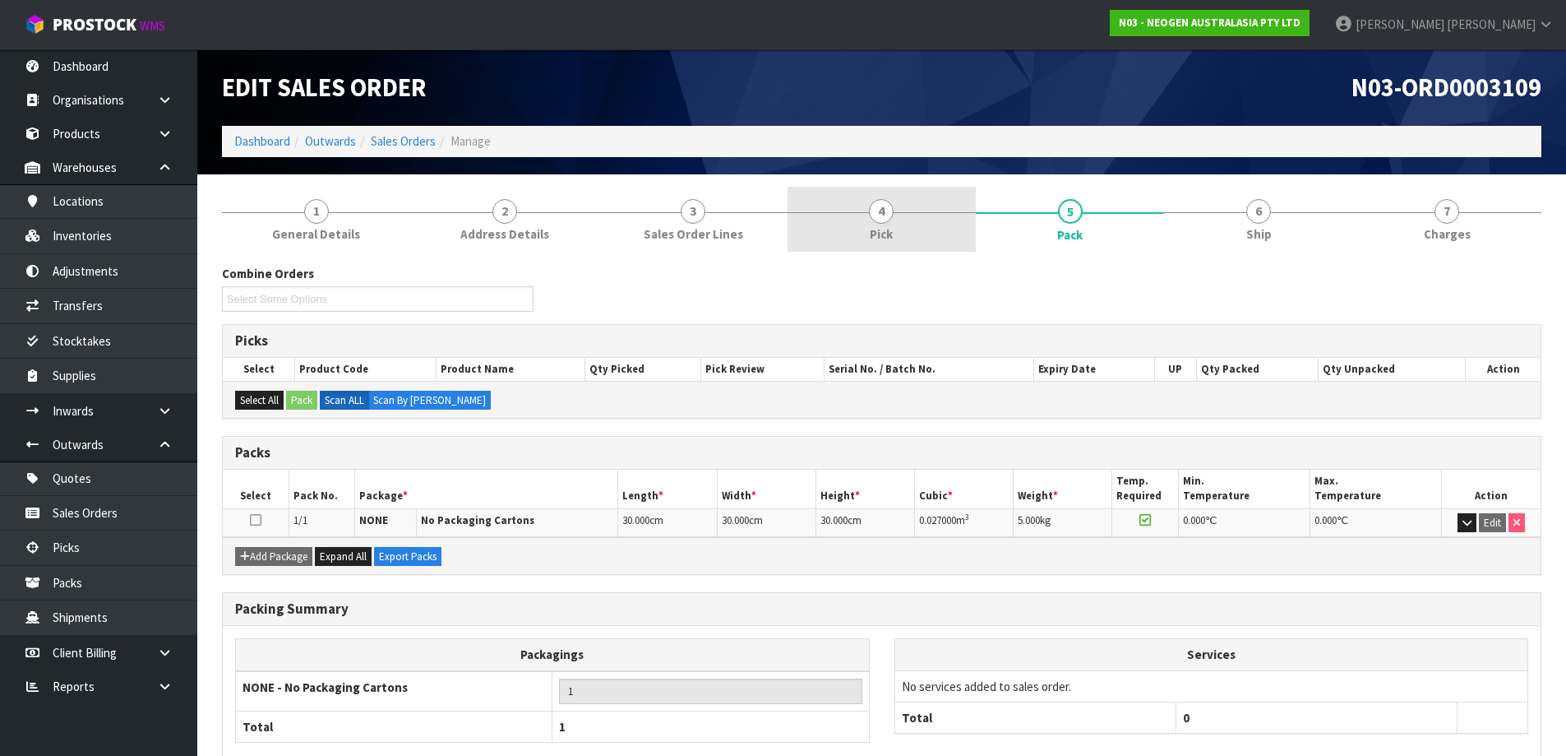
click at [863, 229] on link "4 Pick" at bounding box center [882, 219] width 188 height 65
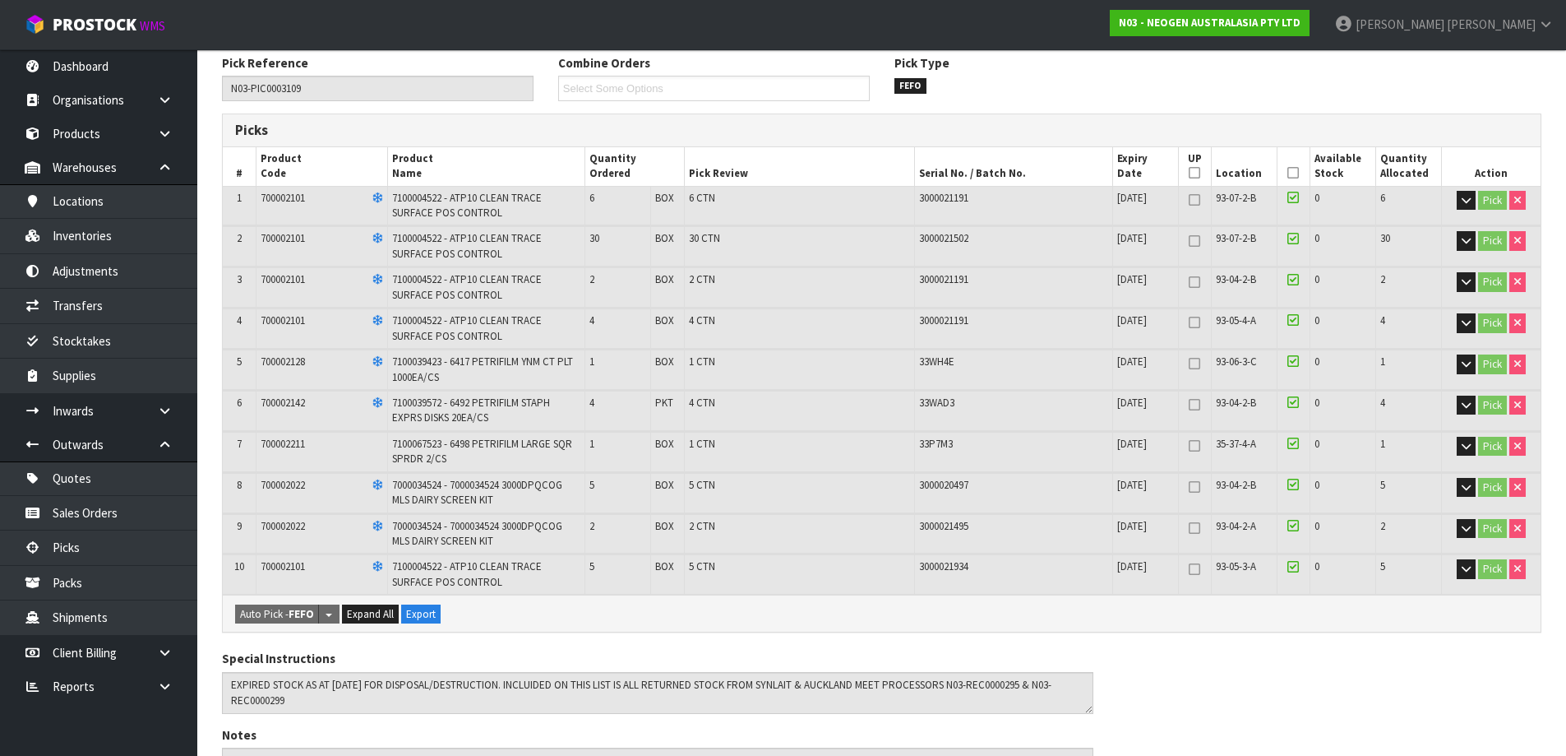
scroll to position [164, 0]
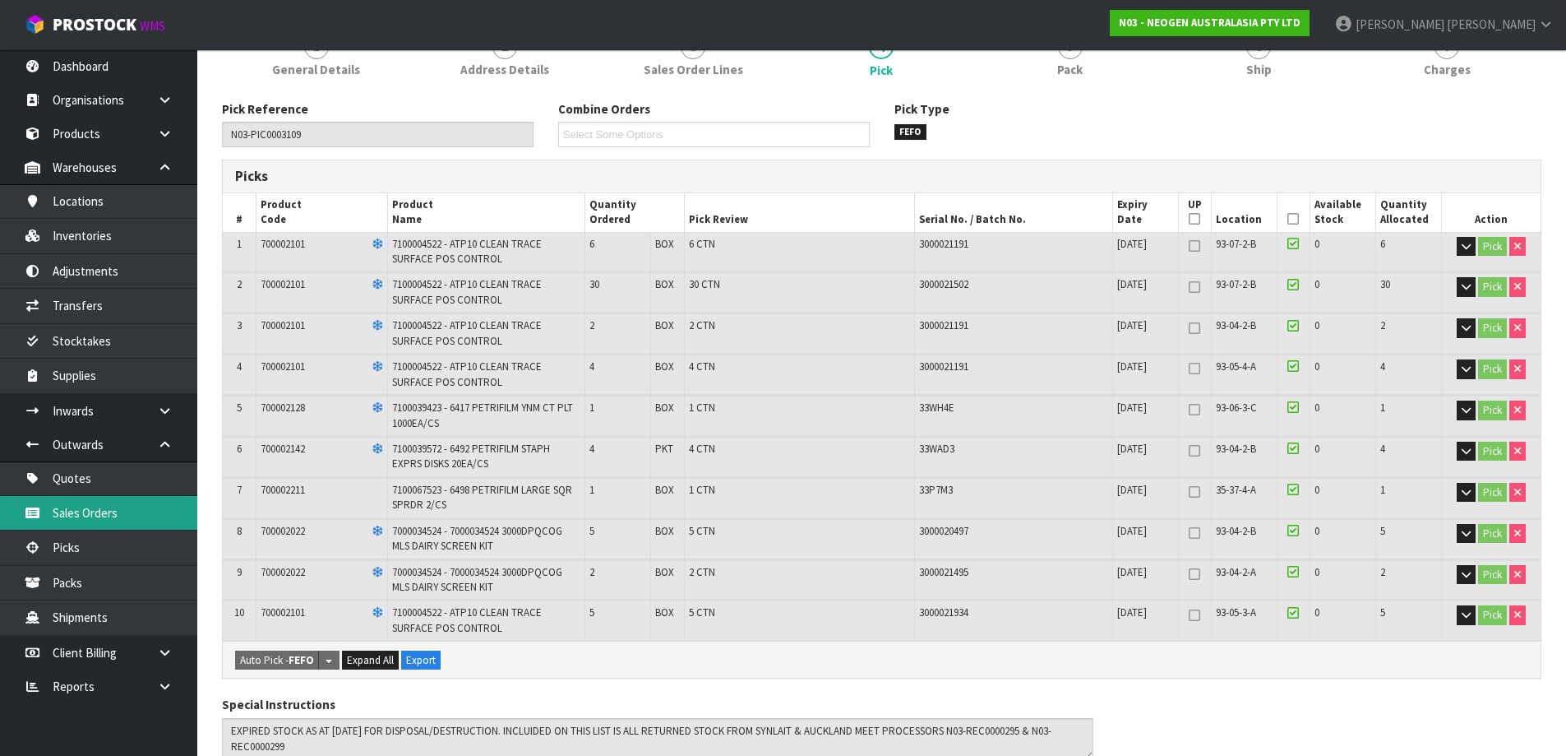
click at [106, 513] on link "Sales Orders" at bounding box center [98, 513] width 197 height 34
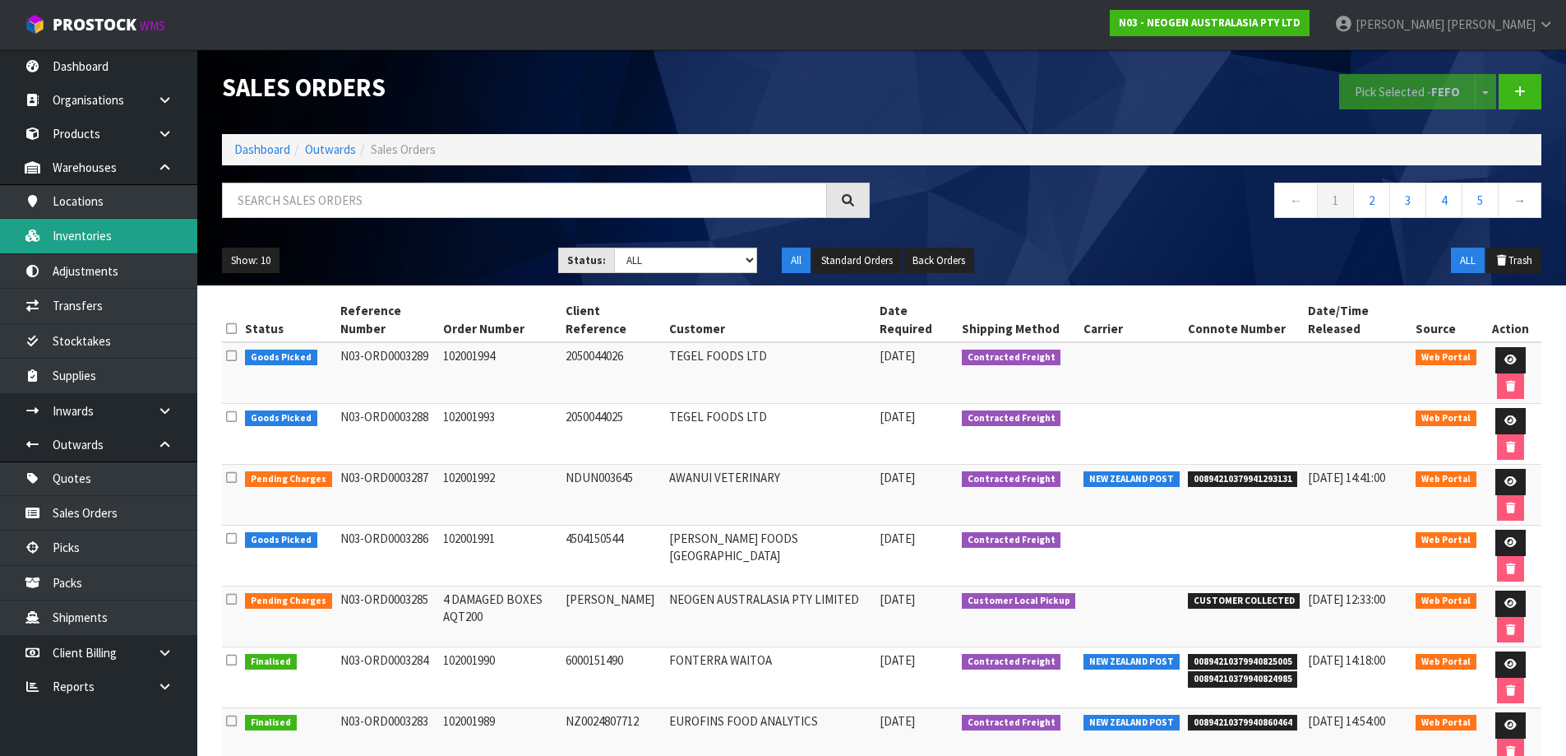
click at [136, 224] on link "Inventories" at bounding box center [98, 236] width 197 height 34
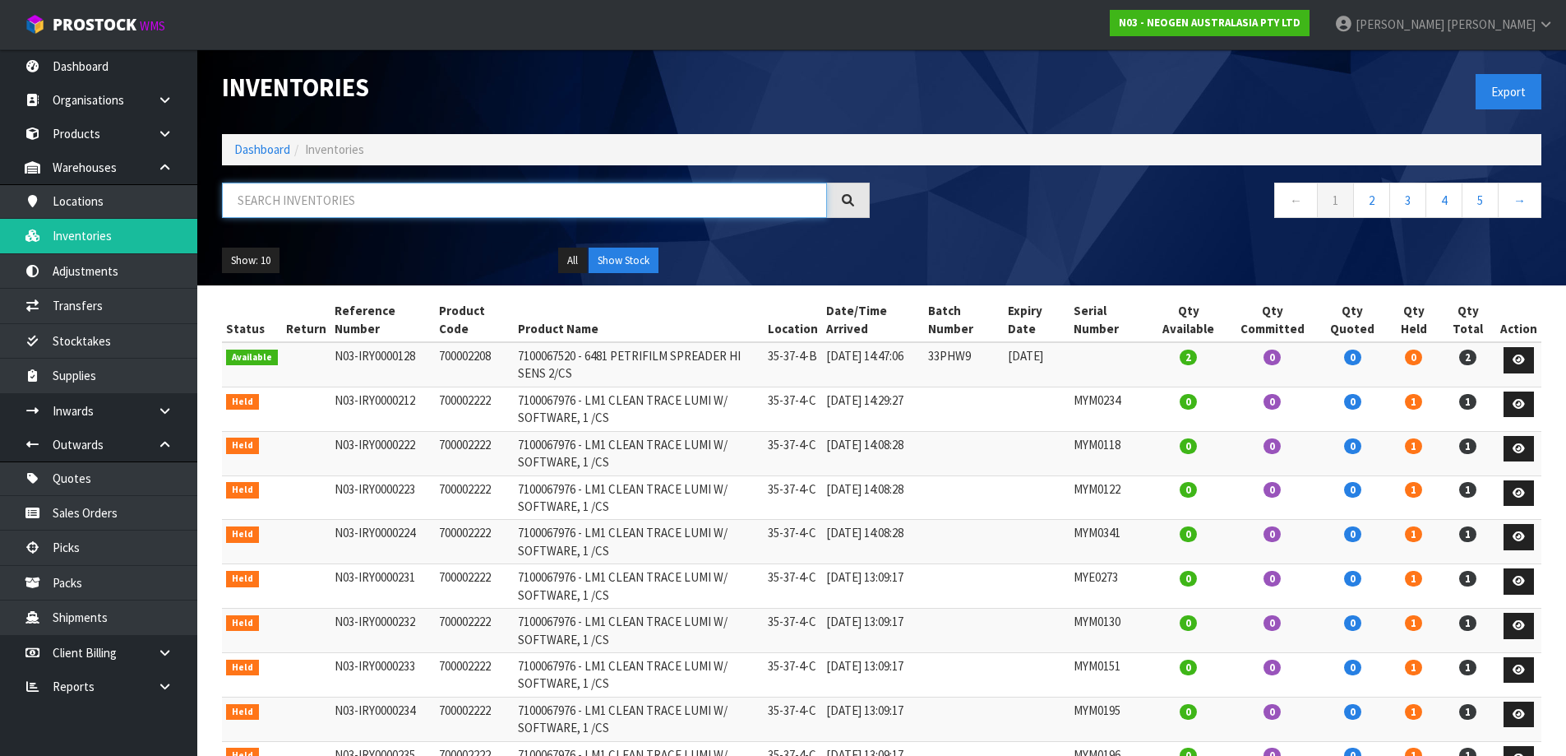
click at [414, 206] on input "text" at bounding box center [524, 200] width 605 height 35
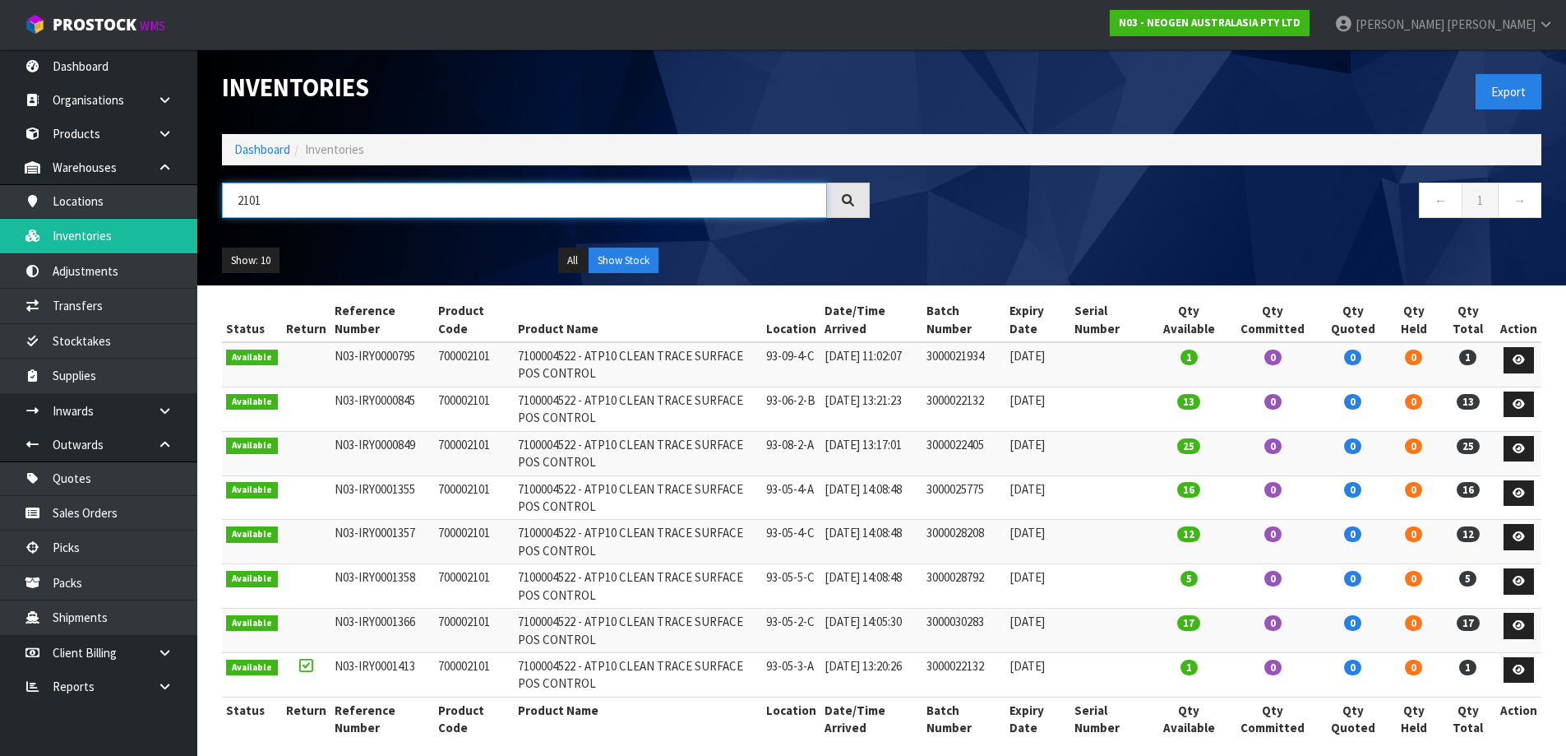
drag, startPoint x: 341, startPoint y: 197, endPoint x: 251, endPoint y: 220, distance: 93.1
click at [251, 220] on div "2101" at bounding box center [546, 207] width 673 height 48
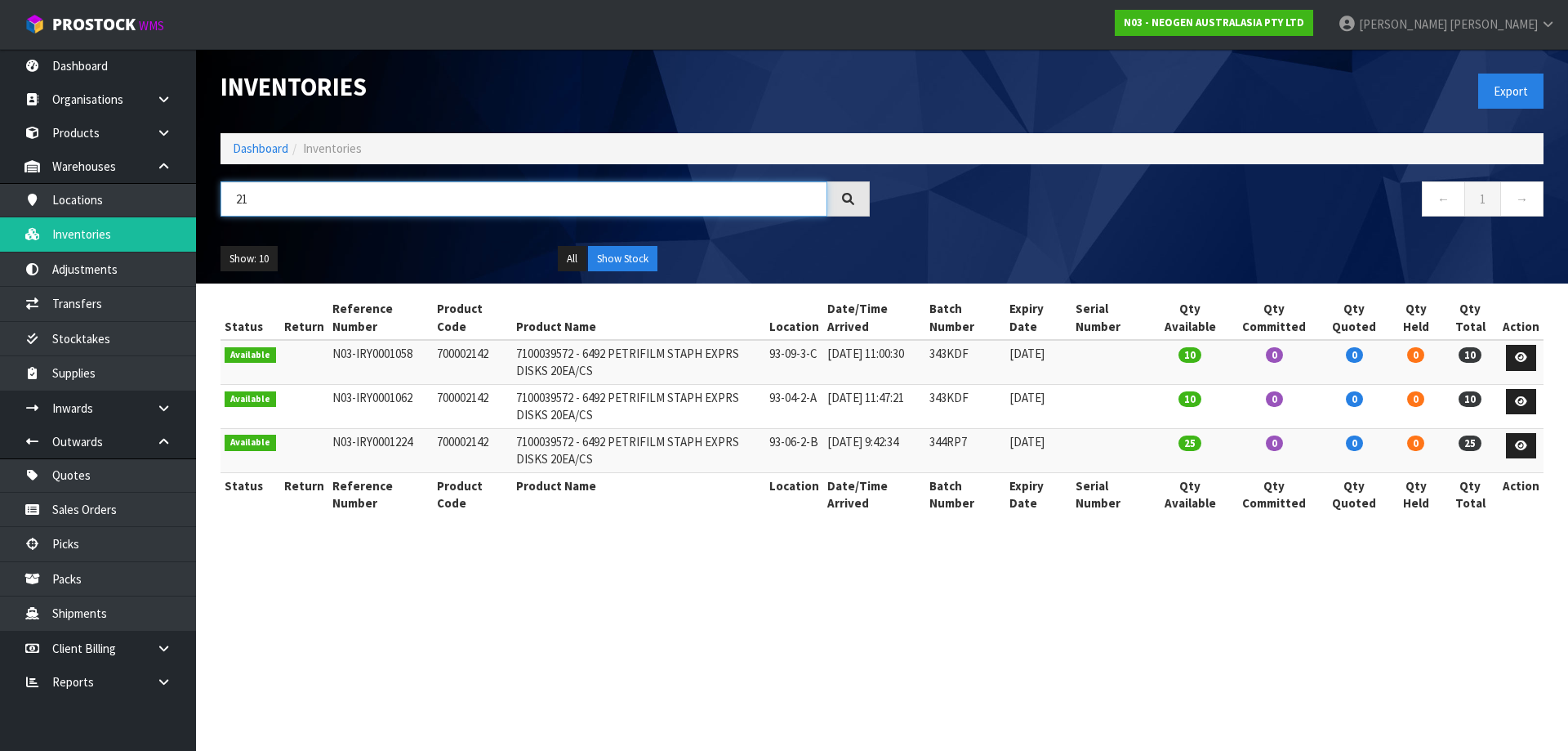
type input "2"
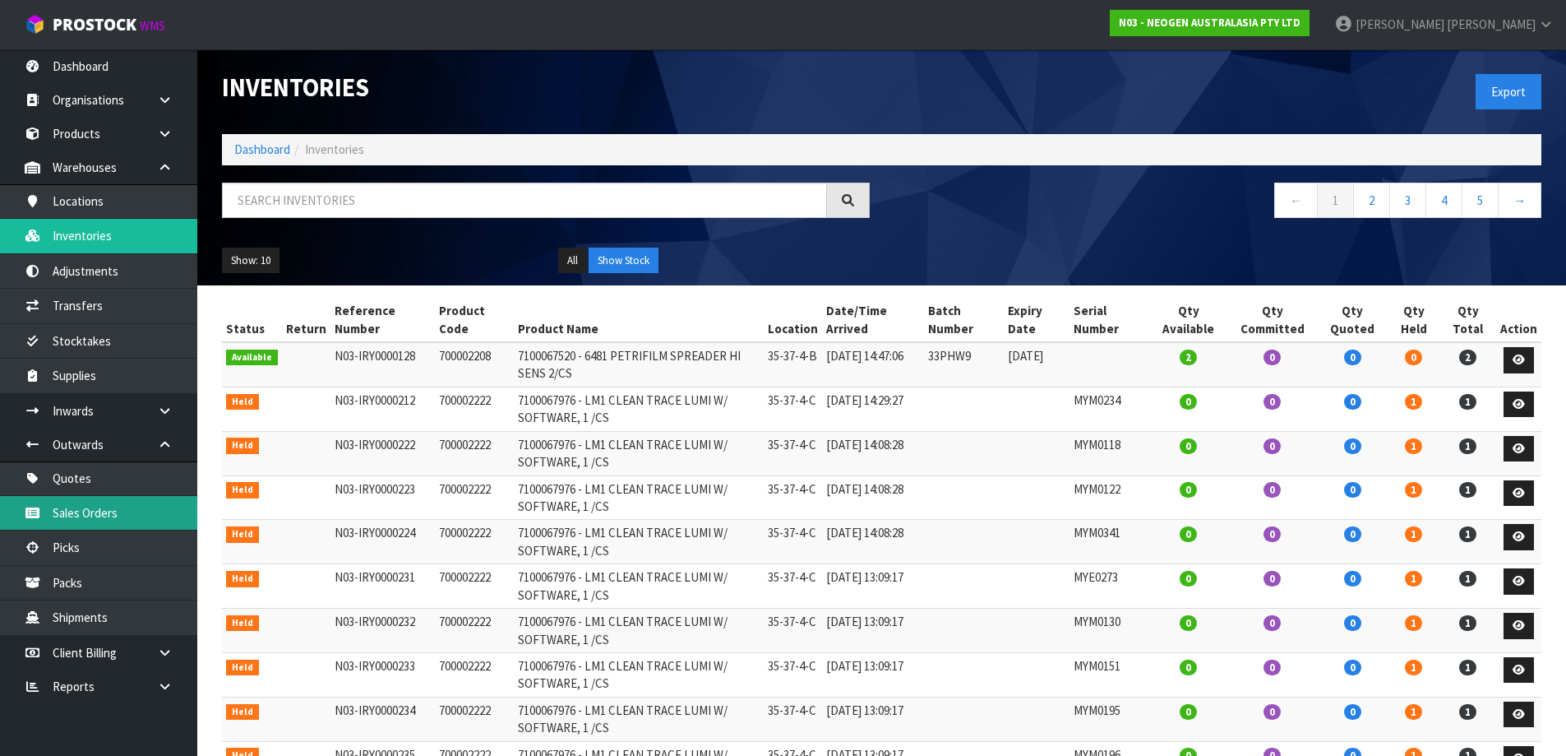
click at [164, 510] on link "Sales Orders" at bounding box center [98, 513] width 197 height 34
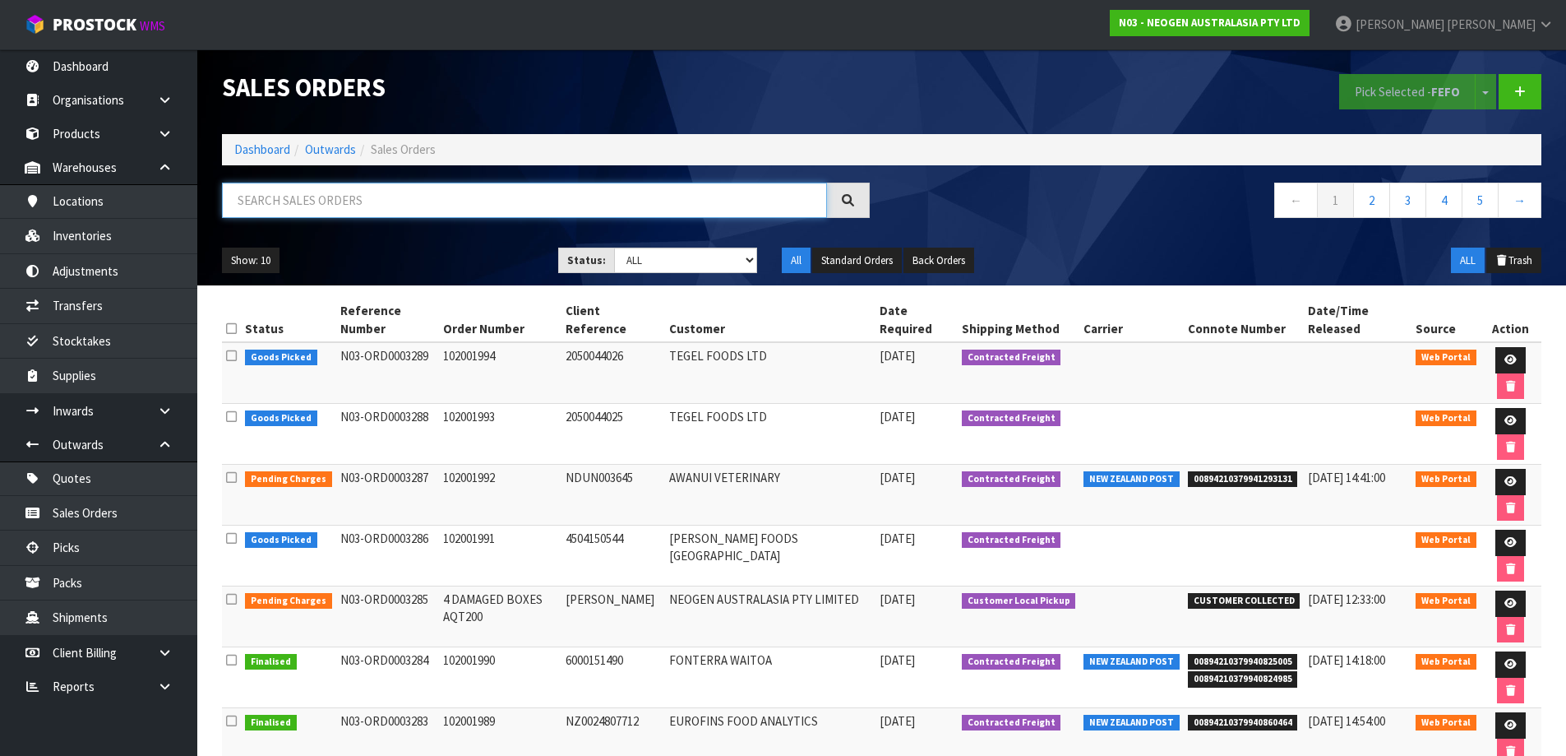
click at [392, 210] on input "text" at bounding box center [524, 200] width 605 height 35
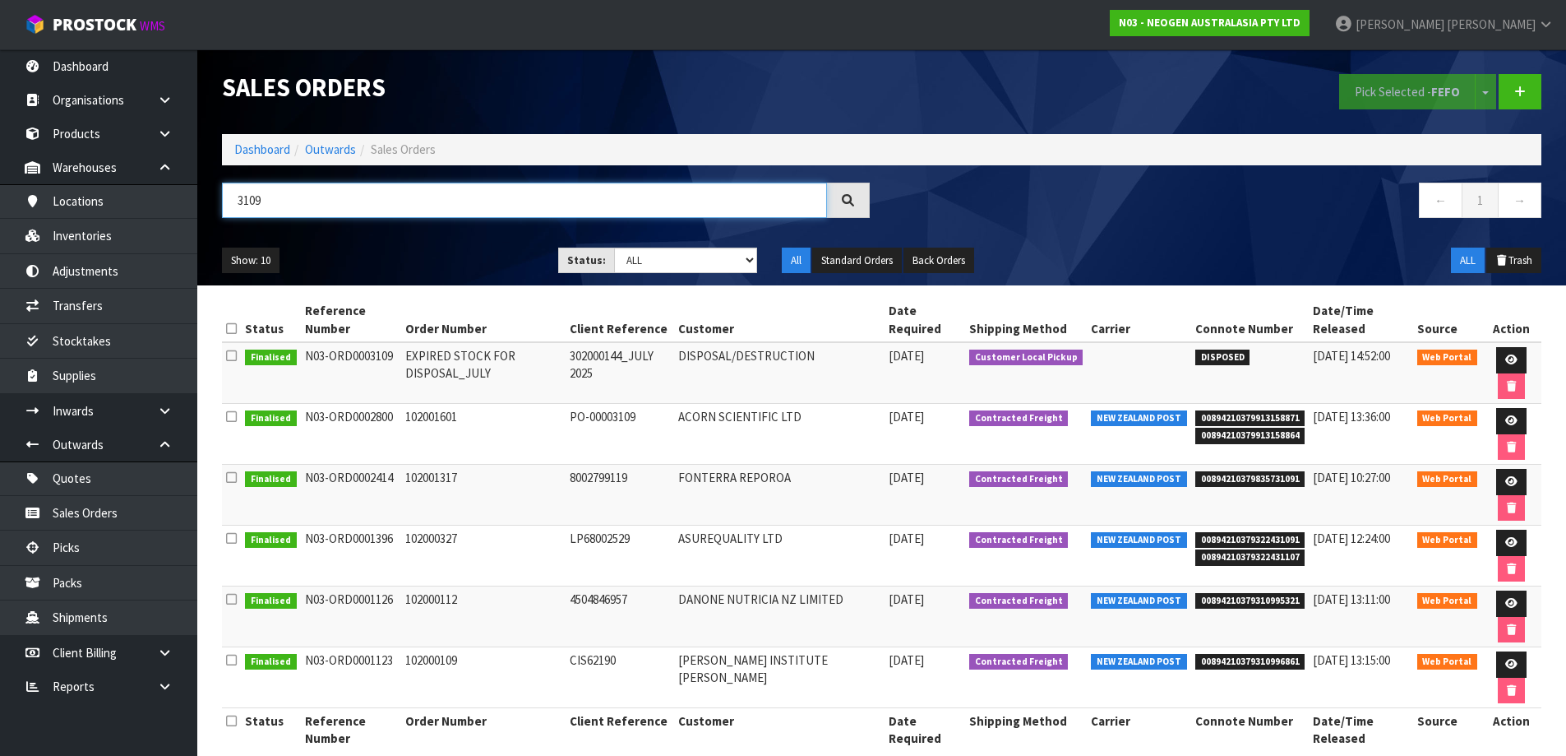
type input "3109"
click at [369, 354] on td "N03-ORD0003109" at bounding box center [351, 373] width 100 height 62
click at [1496, 353] on link at bounding box center [1511, 360] width 30 height 26
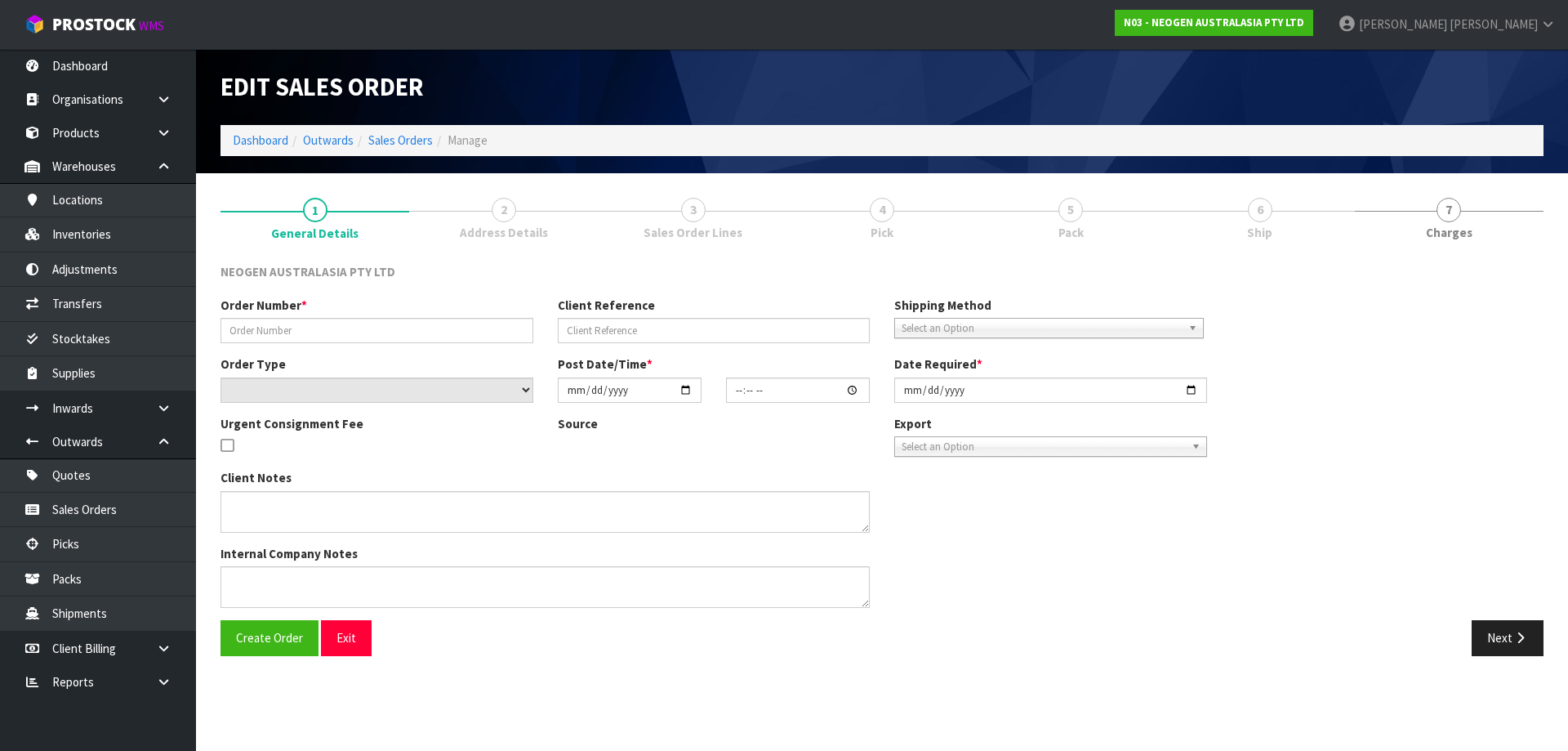
type input "EXPIRED STOCK FOR DISPOSAL_JULY"
type input "302000144_JULY 2025"
select select "number:0"
type input "[DATE]"
type input "14:55:00.000"
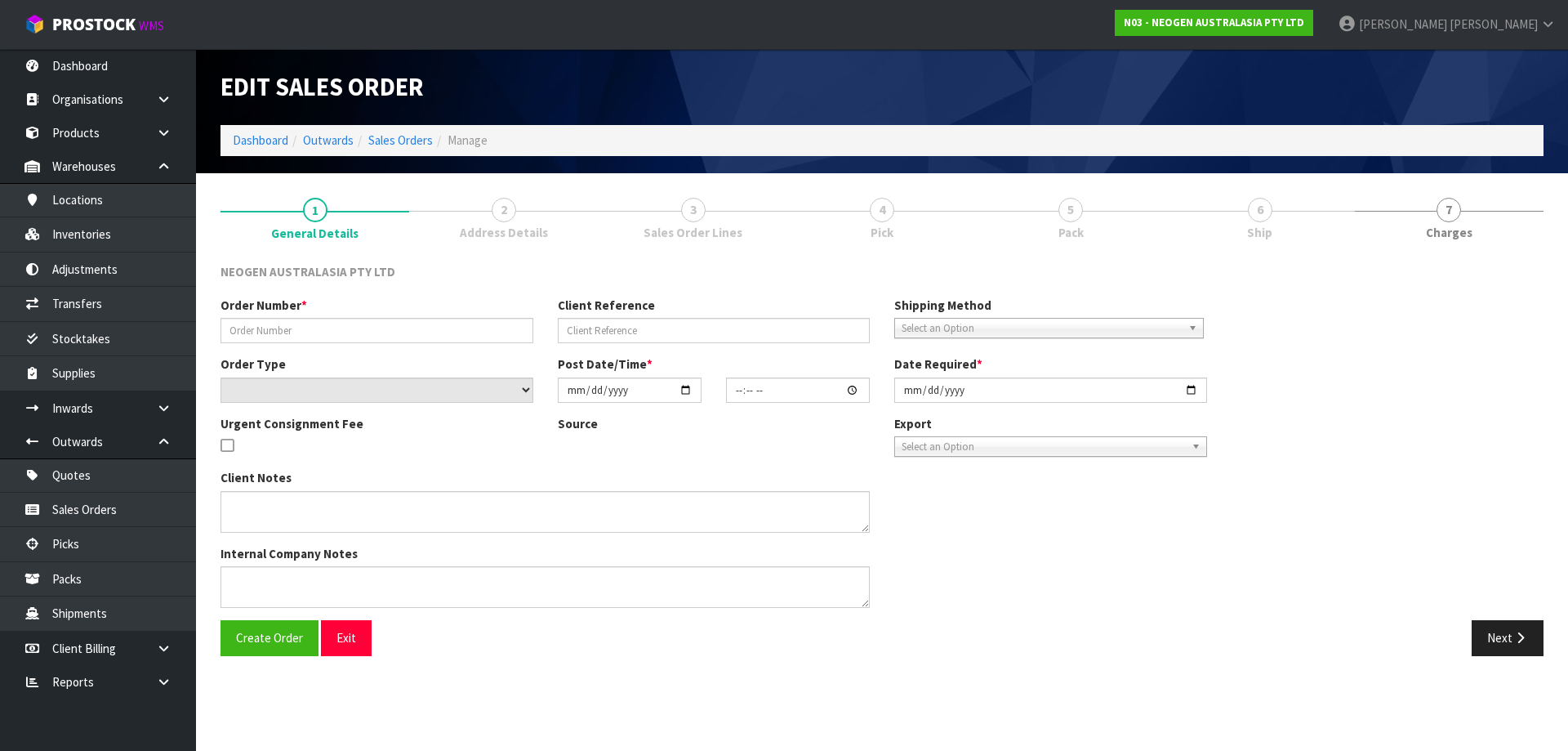
type input "[DATE]"
type textarea "EXPIRED STOCK AS AT [DATE] FOR DISPOSAL/DESTRUCTION. INCLUIDED ON THIS LIST IS …"
type textarea "CODE 700002101, BATCH 3000021934 DO YOU WANT TO DISPOSE ALL 6 UNITS IN INVENTOR…"
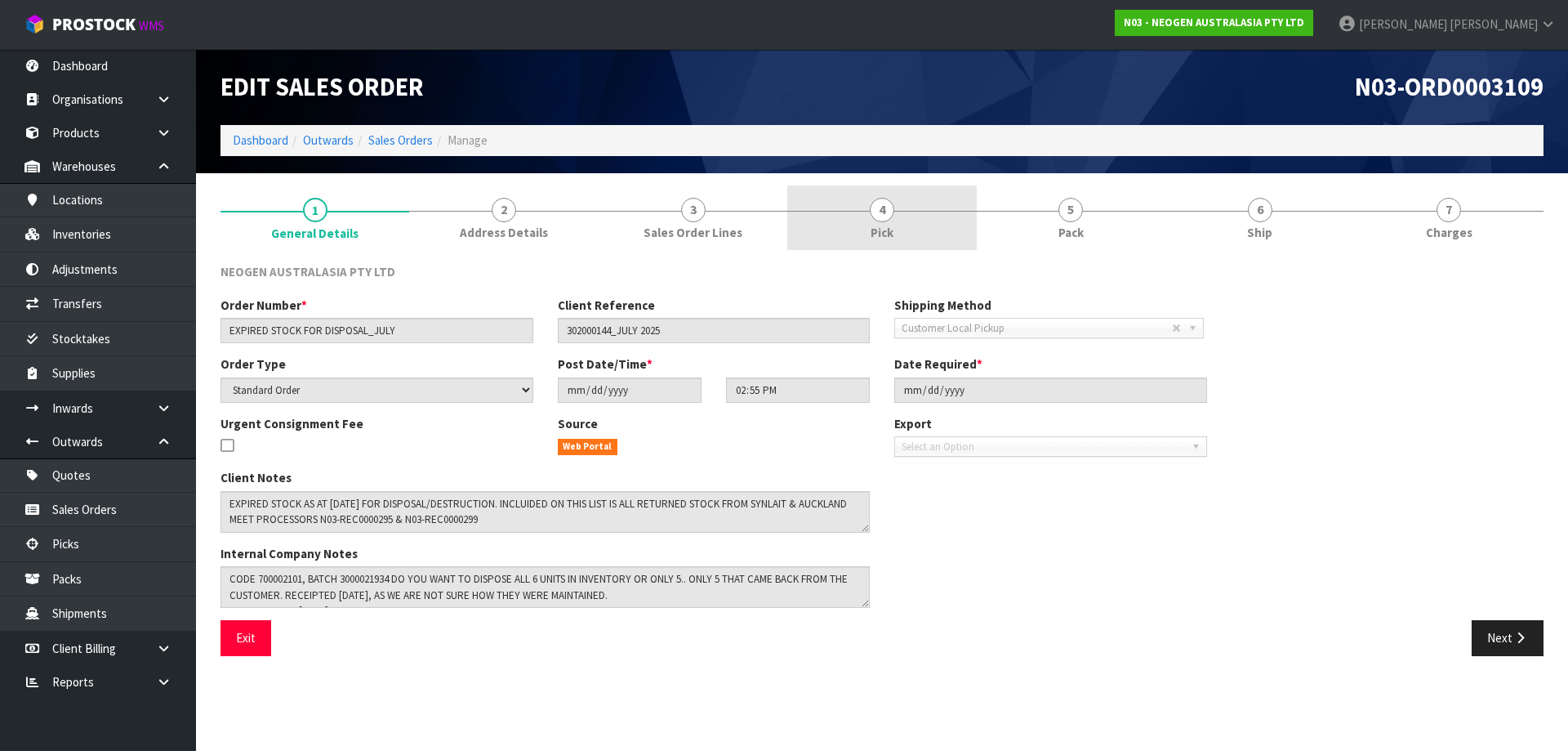
click at [889, 225] on span "Pick" at bounding box center [881, 231] width 23 height 17
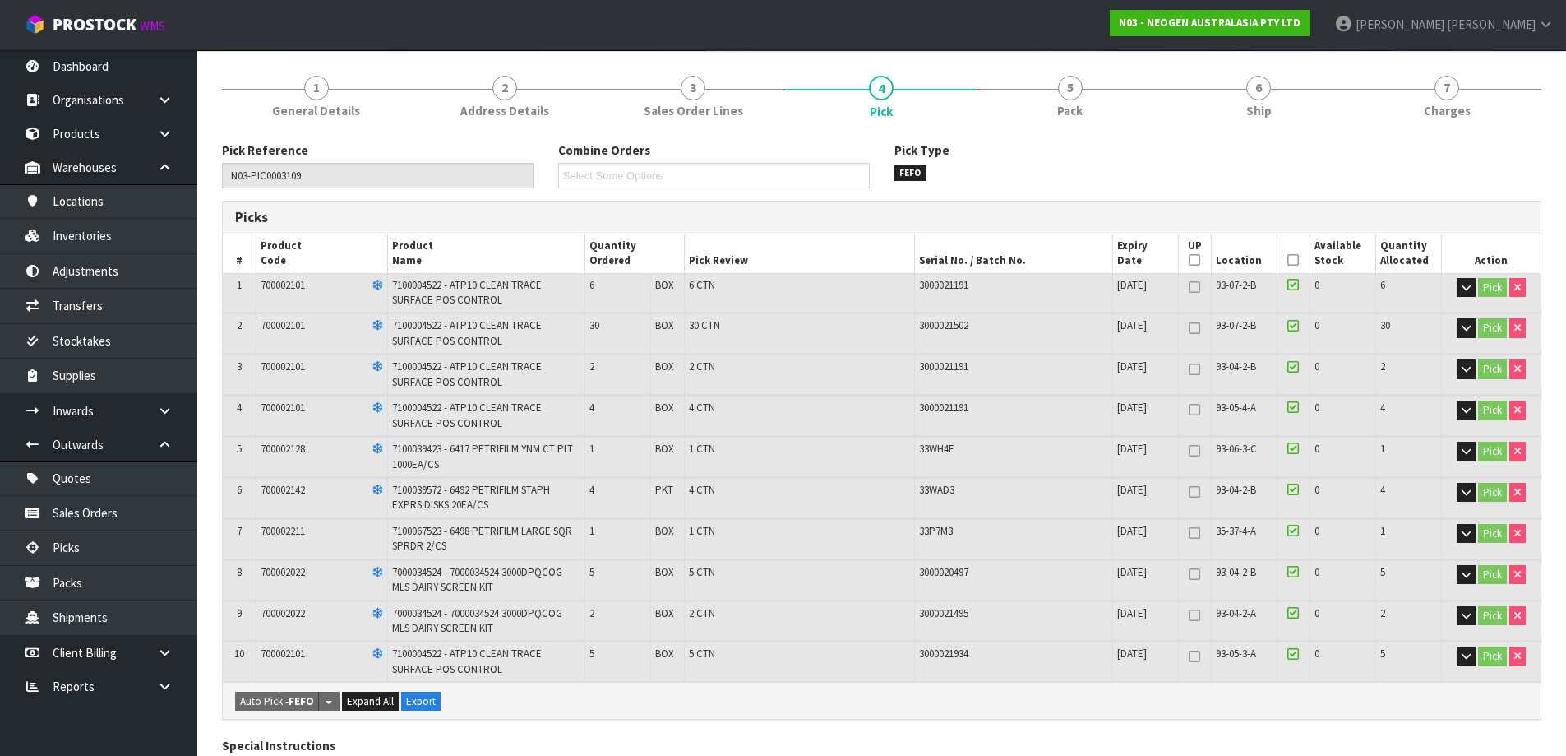
scroll to position [217, 0]
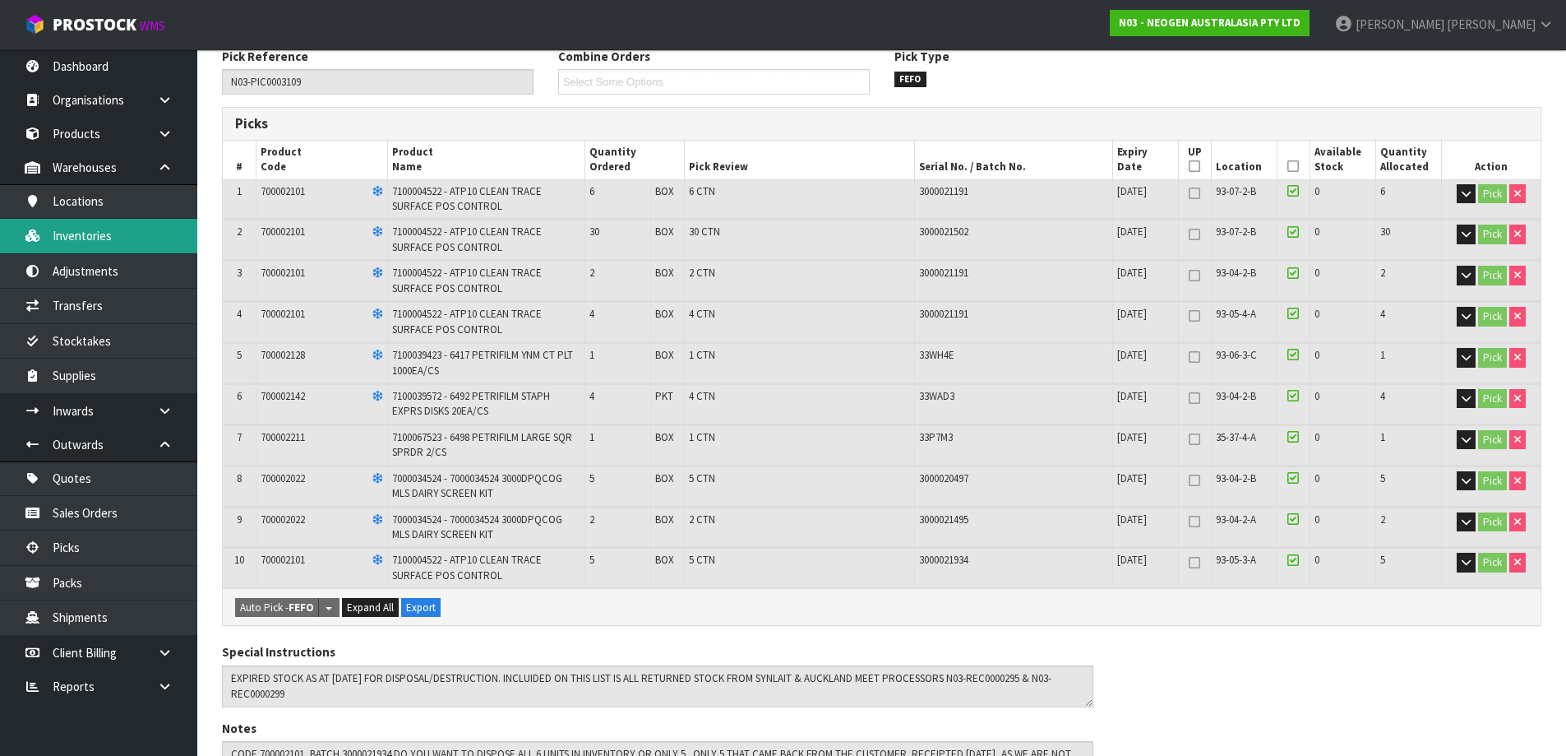
click at [103, 248] on link "Inventories" at bounding box center [98, 236] width 197 height 34
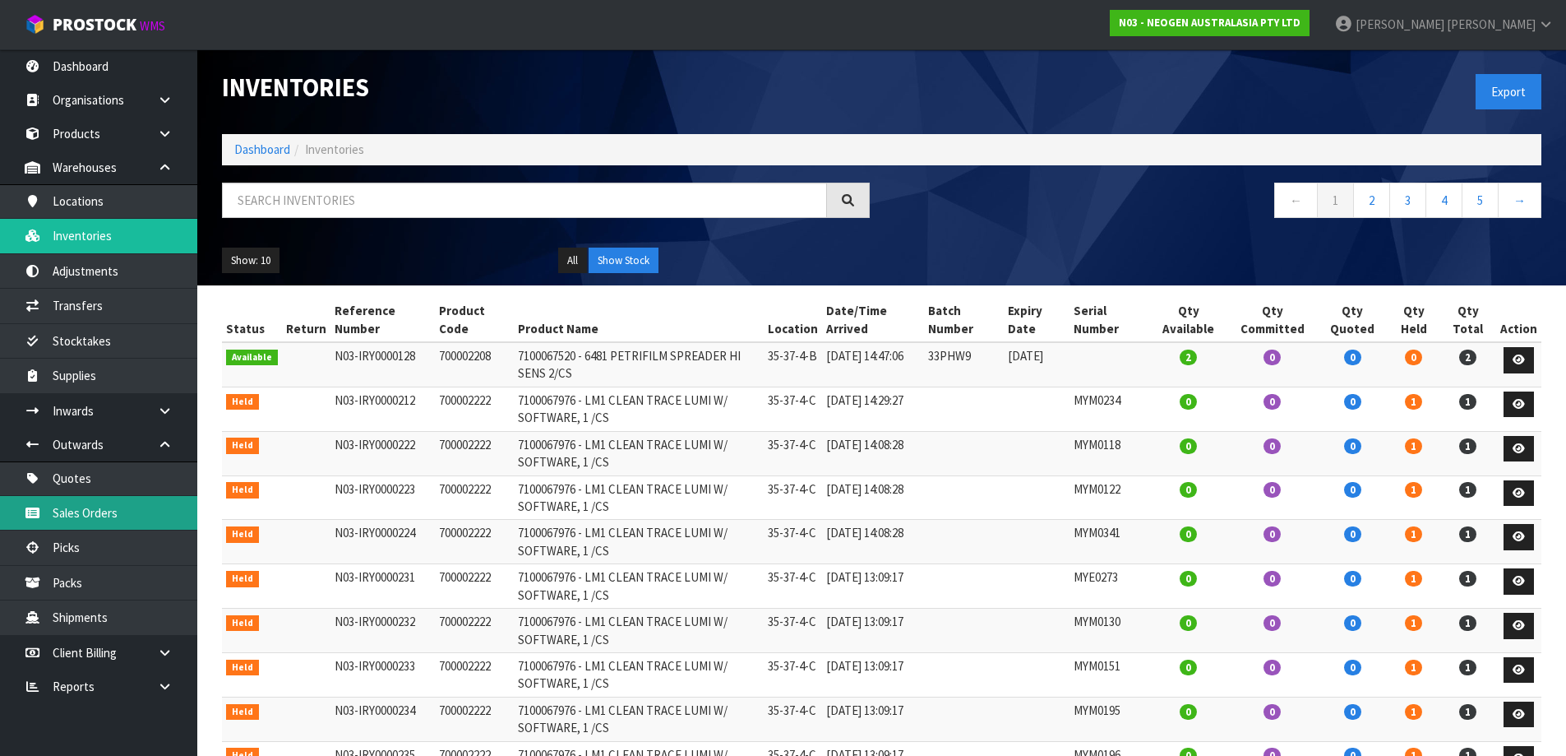
click at [111, 513] on link "Sales Orders" at bounding box center [98, 513] width 197 height 34
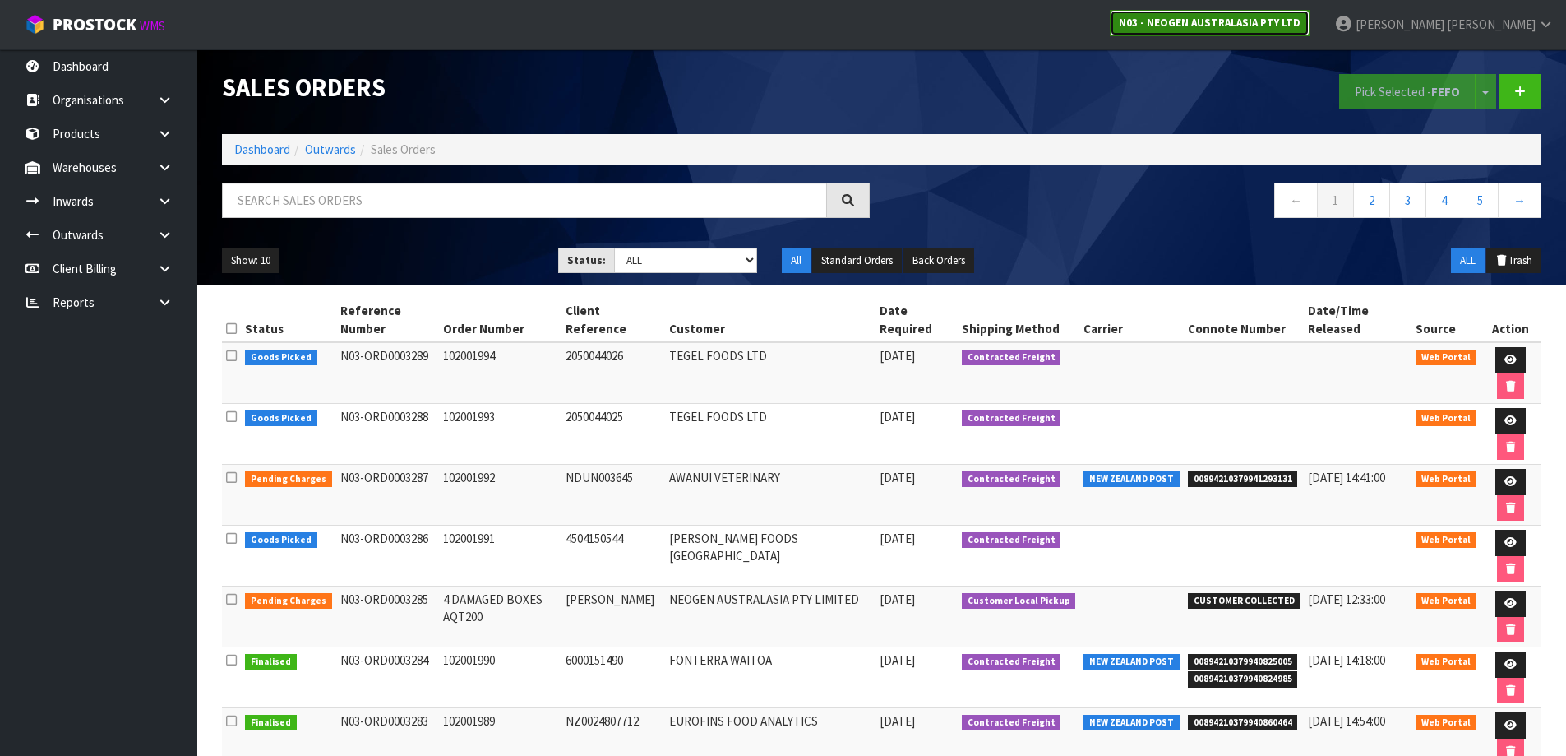
click at [1310, 35] on link "N03 - NEOGEN AUSTRALASIA PTY LTD" at bounding box center [1210, 23] width 200 height 26
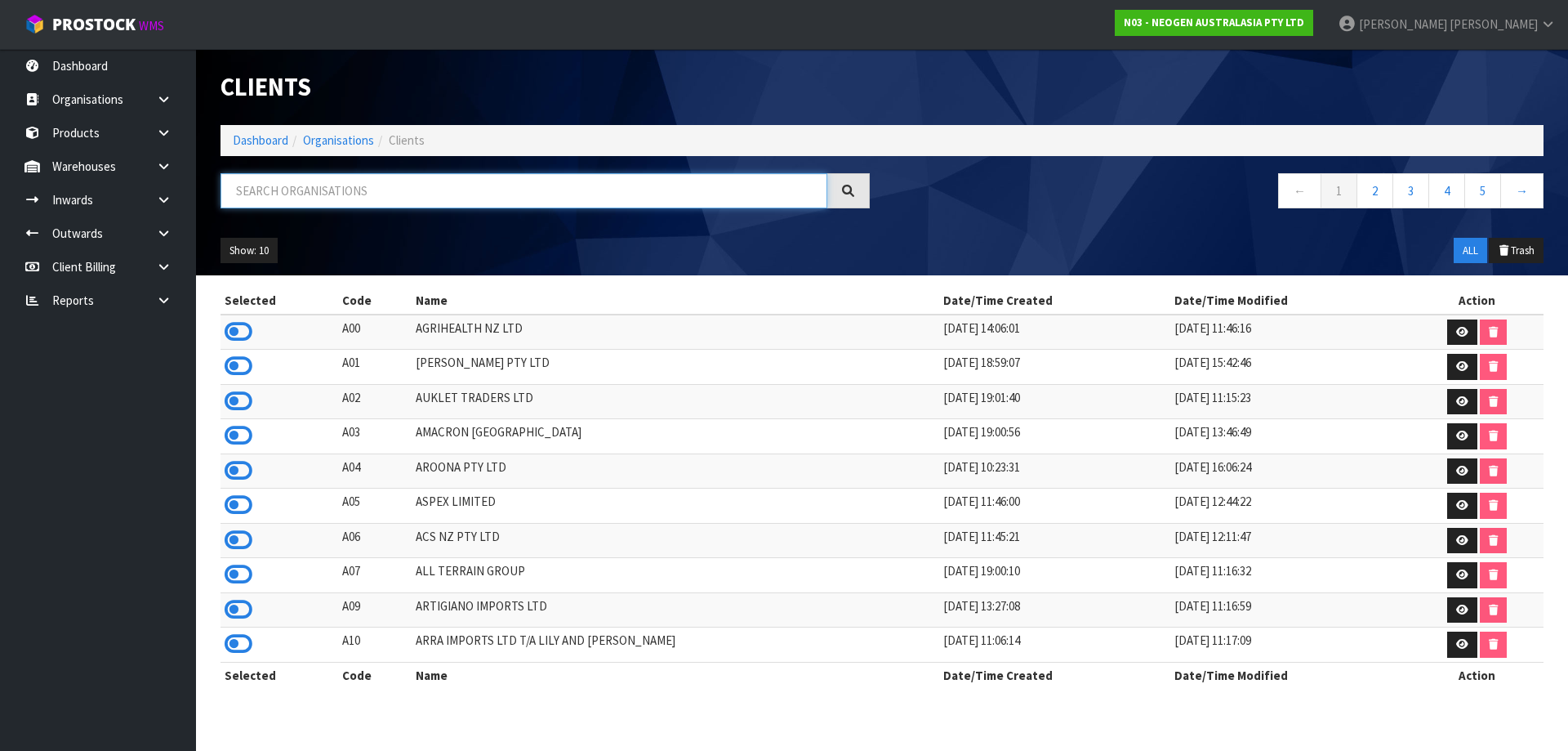
click at [369, 198] on input "text" at bounding box center [523, 190] width 607 height 35
type input "P"
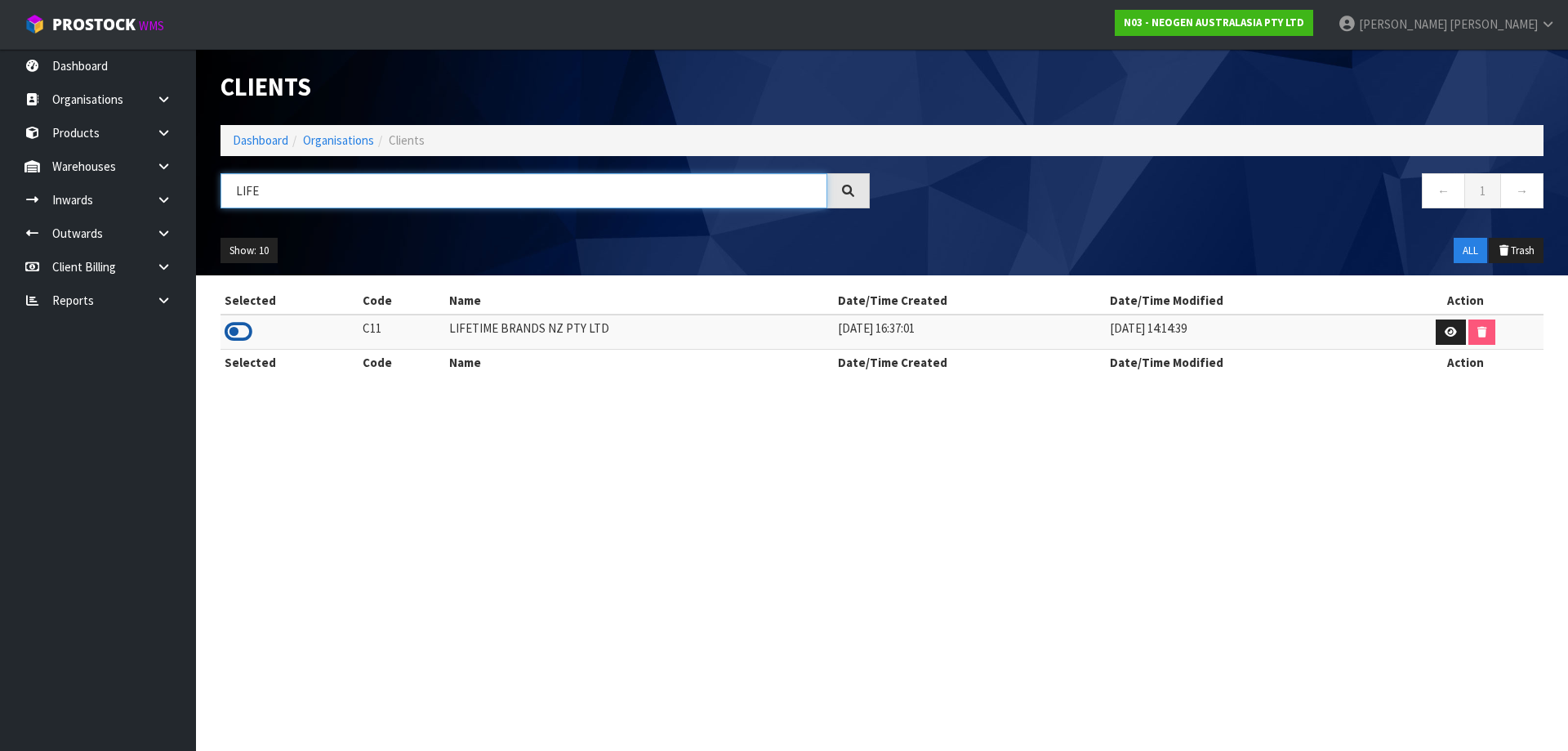
type input "LIFE"
click at [240, 334] on icon at bounding box center [238, 331] width 28 height 25
click at [153, 226] on link at bounding box center [170, 233] width 53 height 34
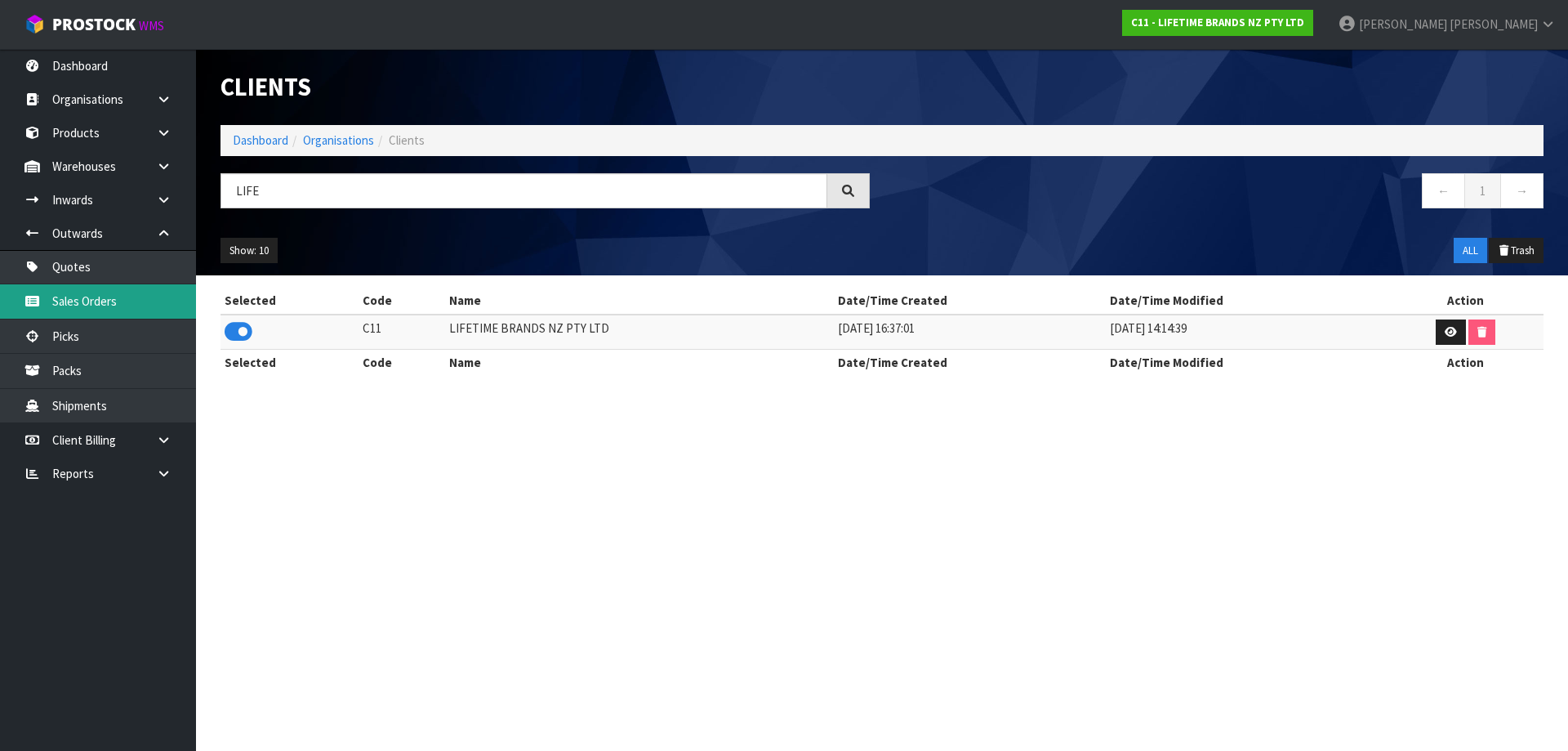
click at [101, 311] on link "Sales Orders" at bounding box center [97, 301] width 196 height 34
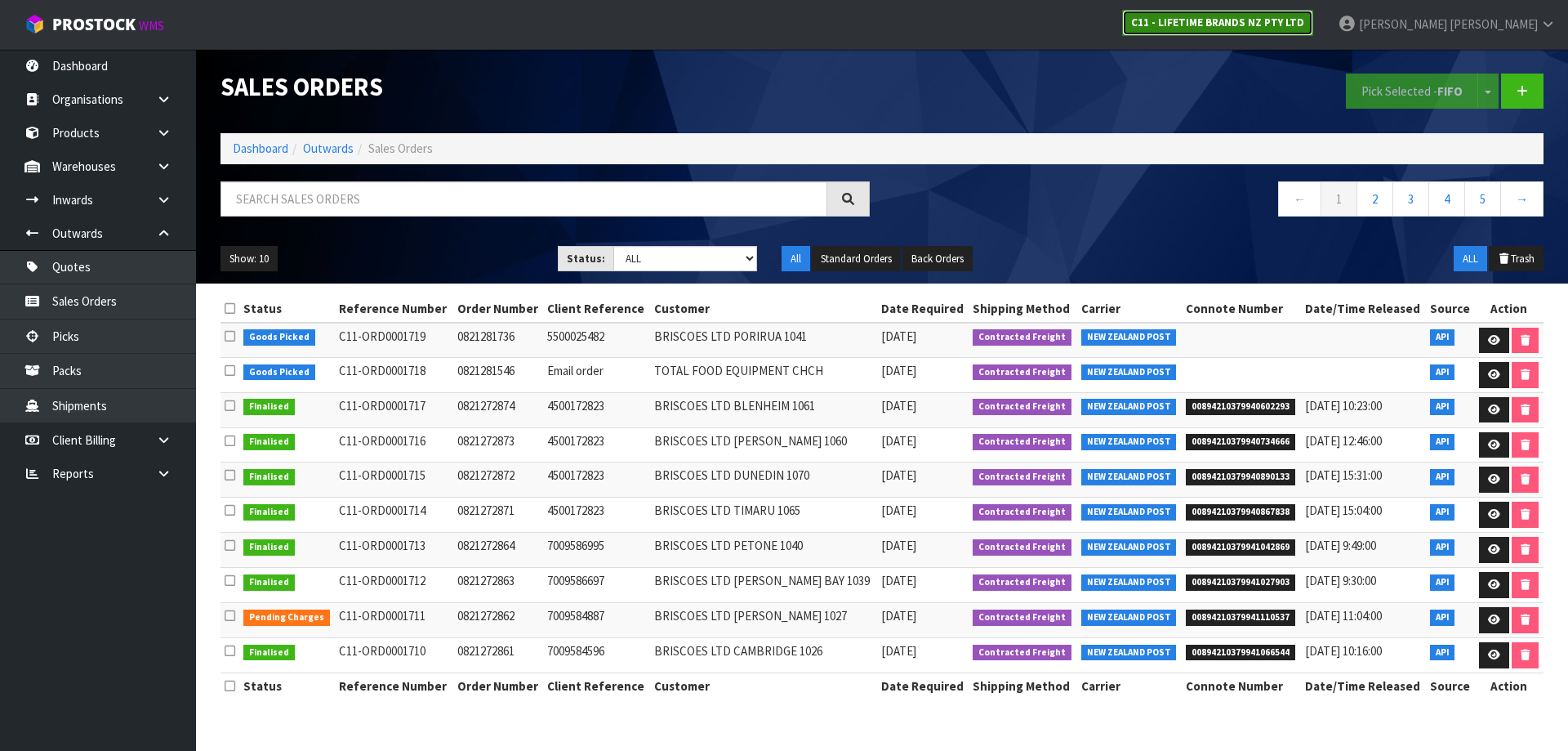
click at [1304, 26] on strong "C11 - LIFETIME BRANDS NZ PTY LTD" at bounding box center [1217, 23] width 173 height 14
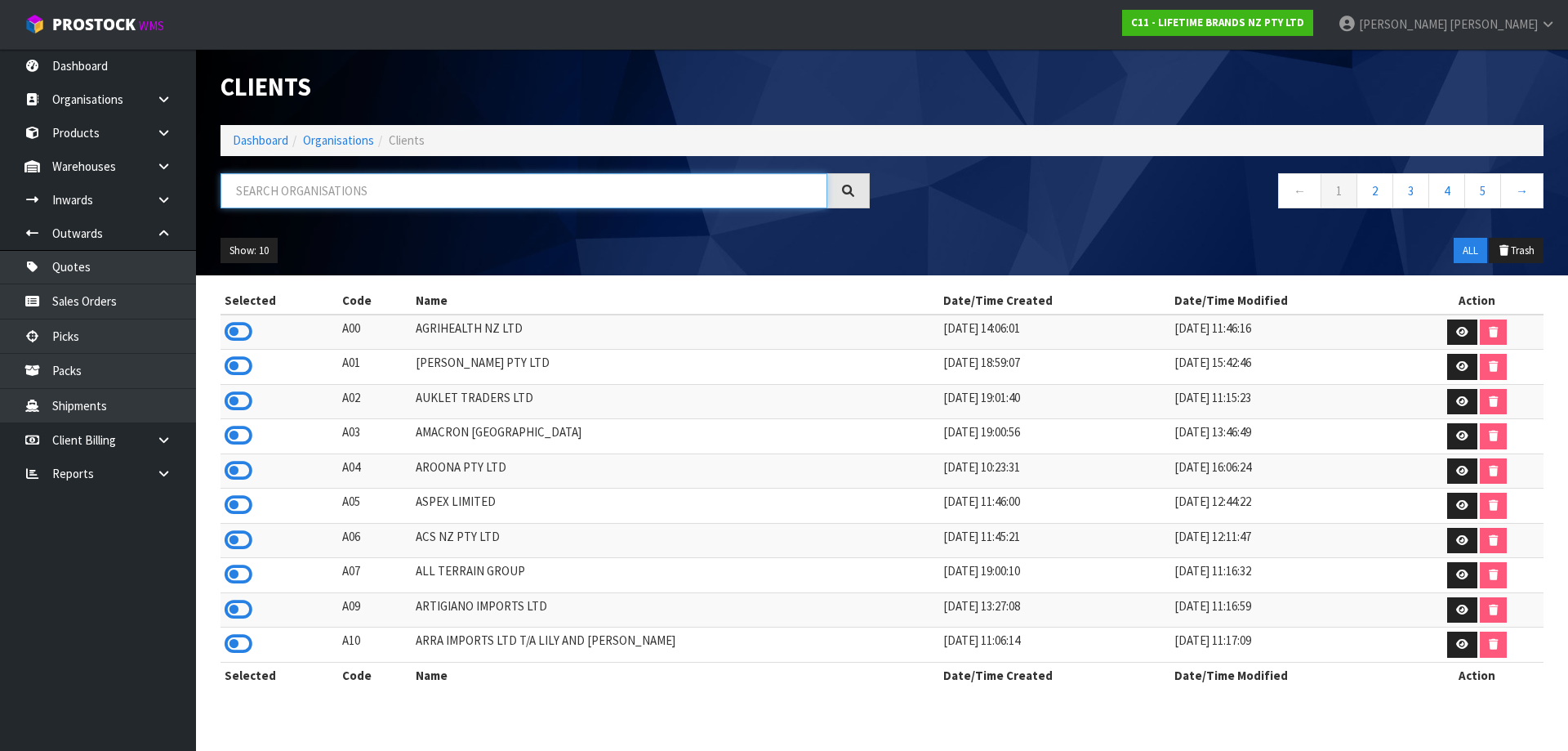
click at [521, 182] on input "text" at bounding box center [523, 190] width 607 height 35
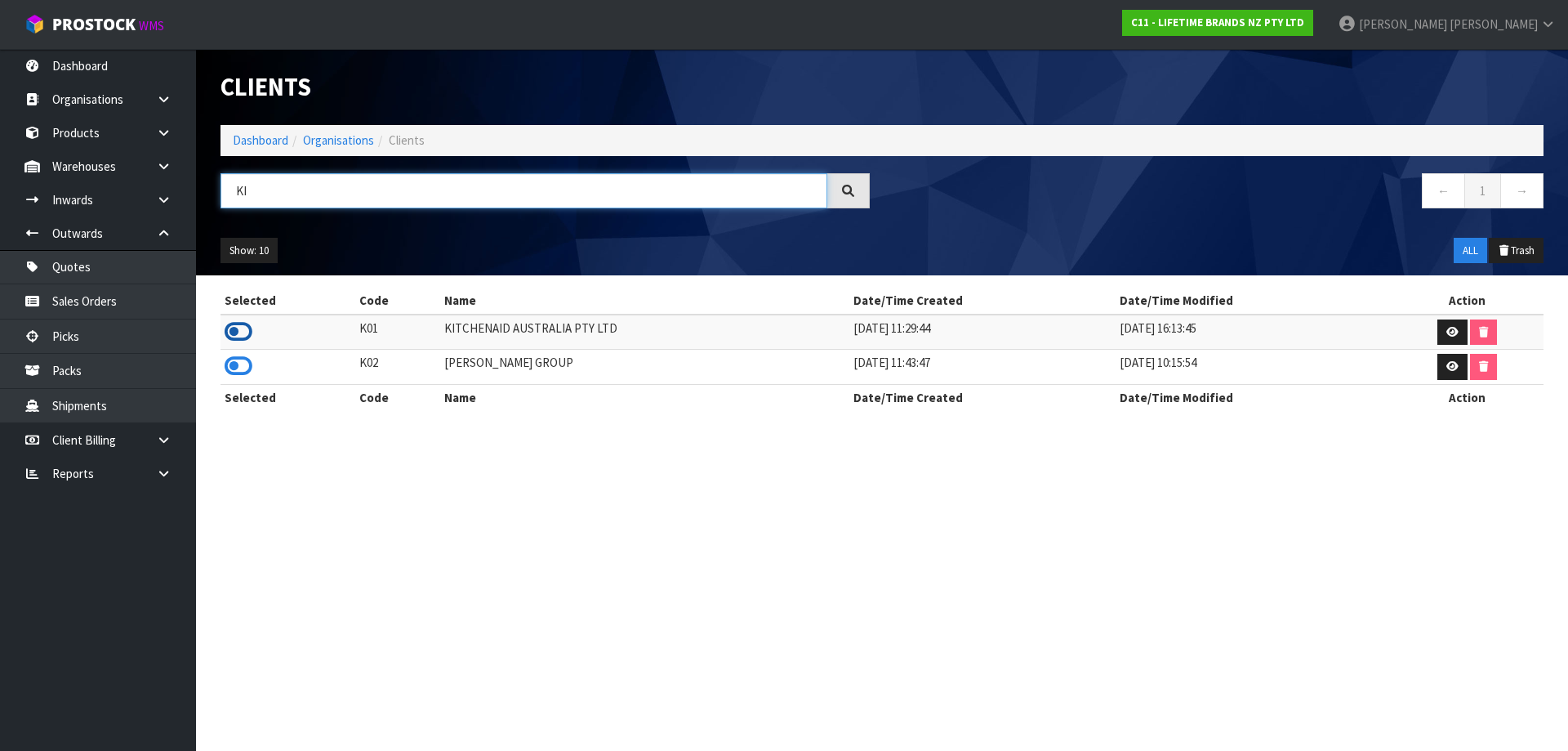
type input "KI"
click at [235, 334] on icon at bounding box center [238, 331] width 28 height 25
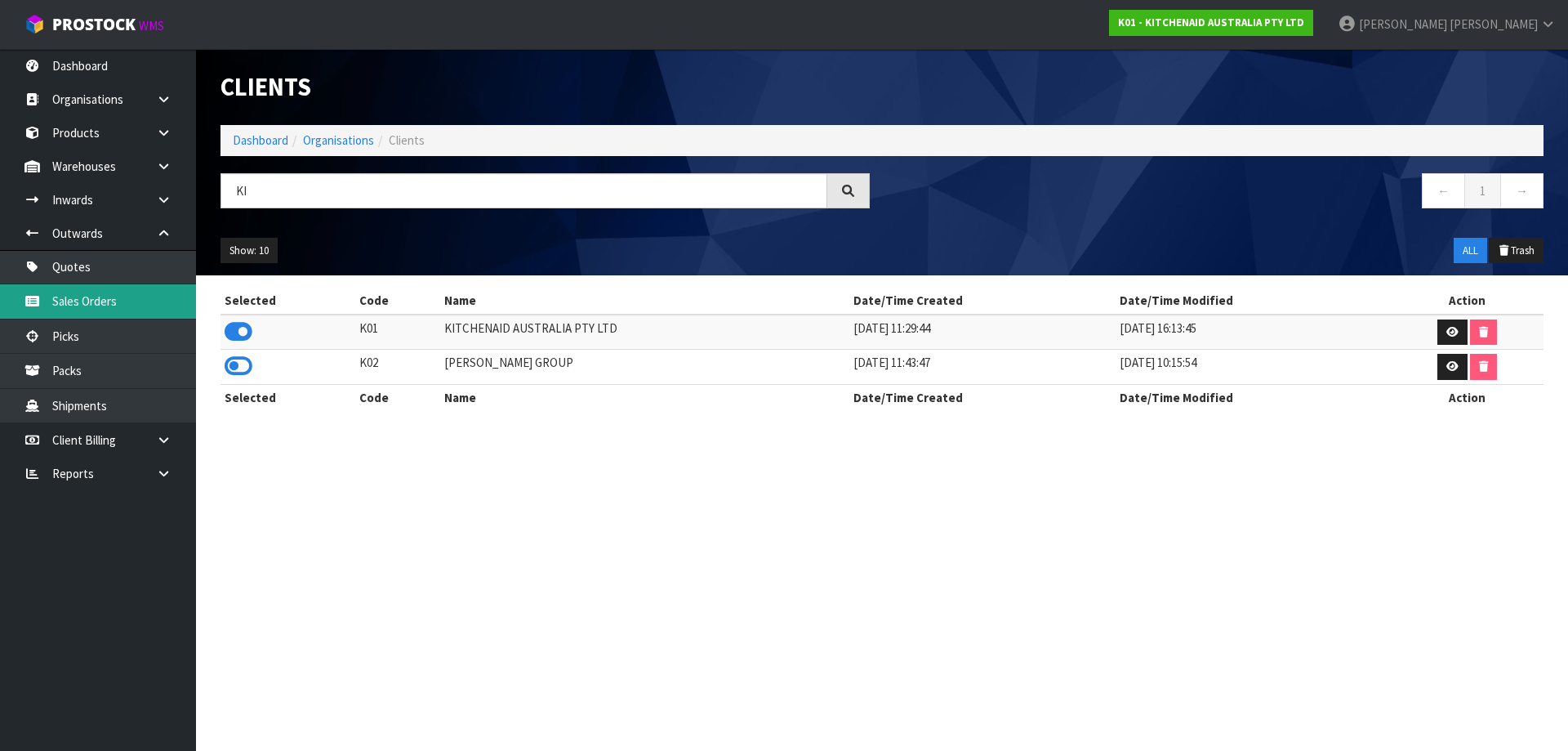
click at [122, 315] on link "Sales Orders" at bounding box center [97, 301] width 196 height 34
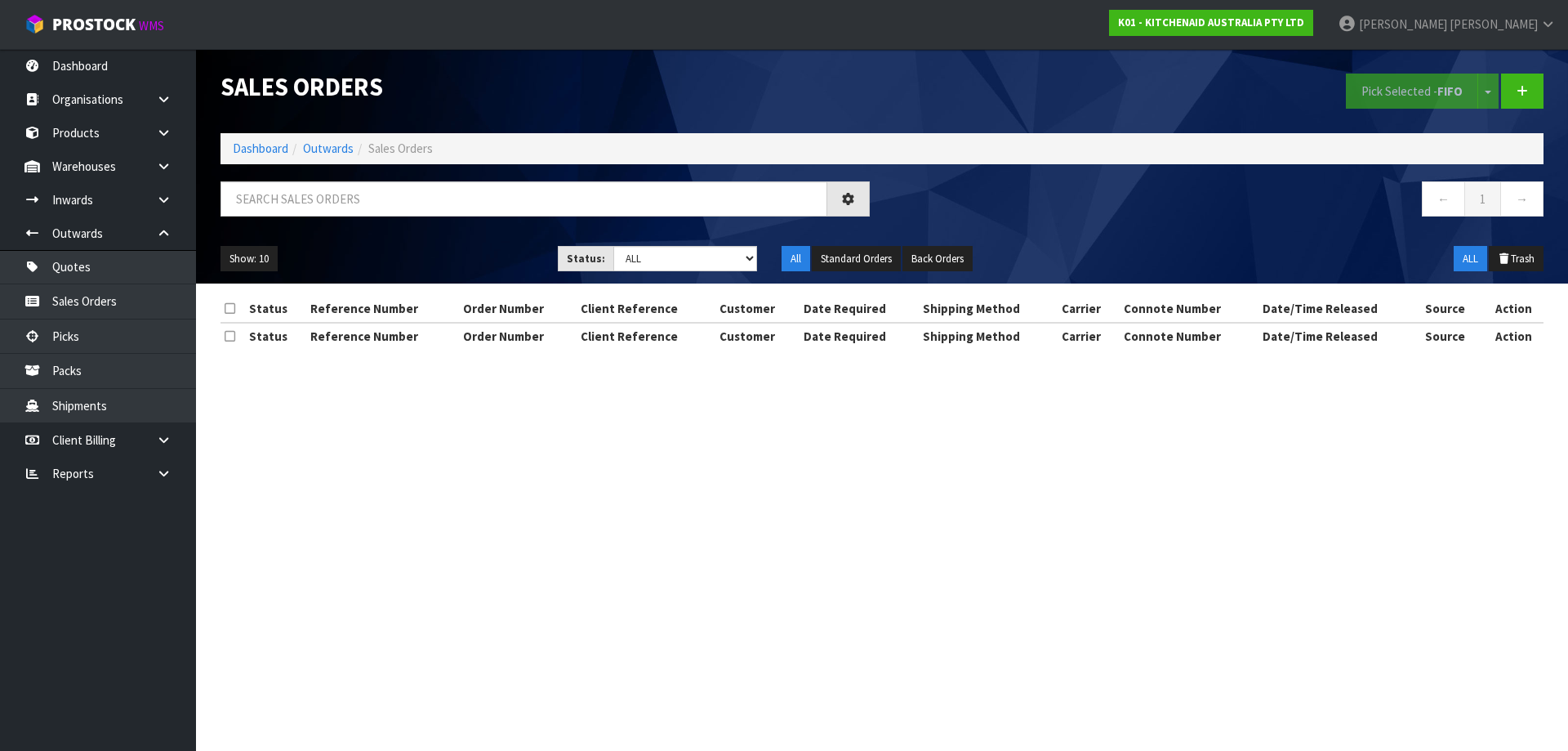
click at [1325, 41] on div "K01 - KITCHENAID AUSTRALIA PTY LTD" at bounding box center [1211, 23] width 228 height 46
click at [1304, 19] on strong "K01 - KITCHENAID AUSTRALIA PTY LTD" at bounding box center [1211, 23] width 186 height 14
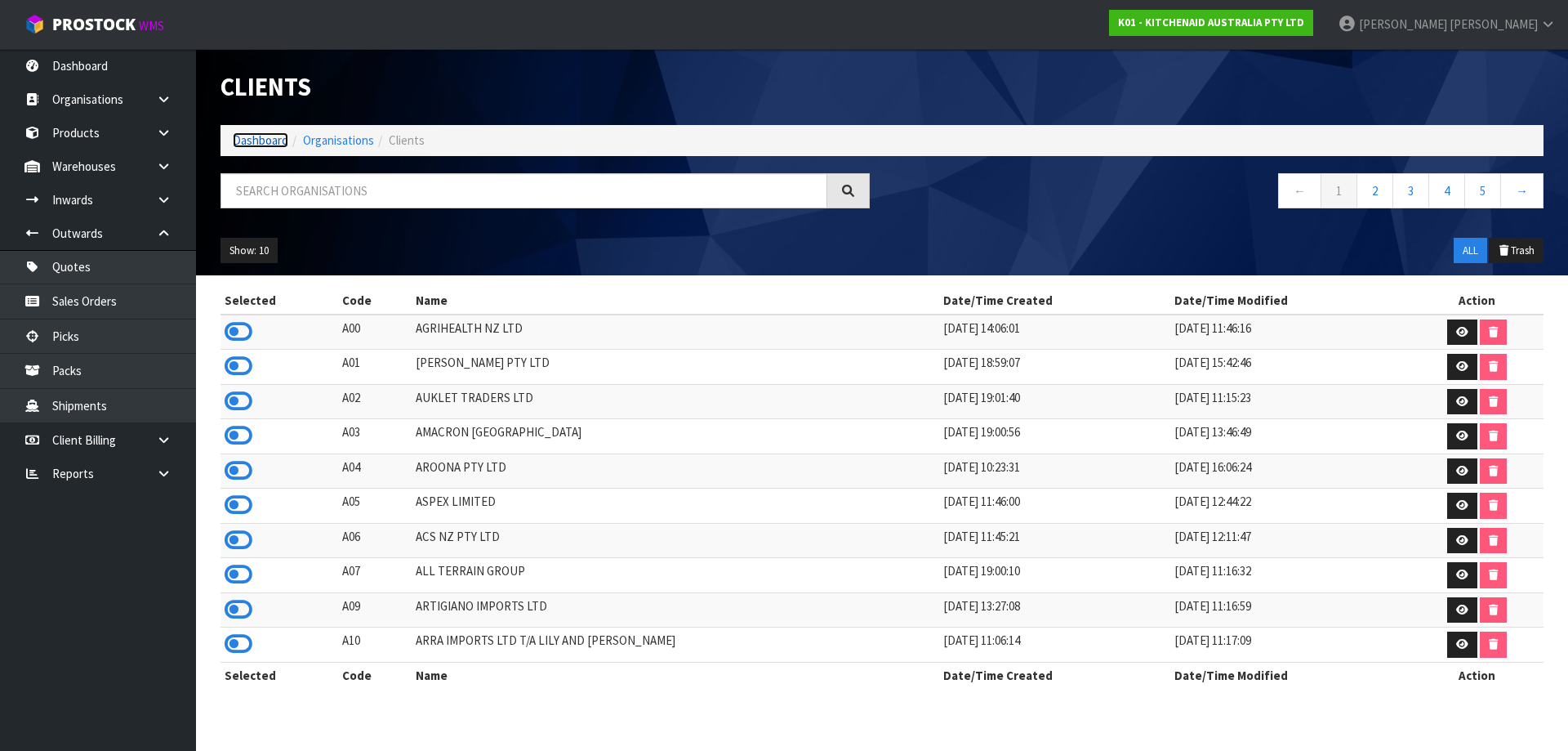
click at [247, 142] on link "Dashboard" at bounding box center [260, 140] width 56 height 16
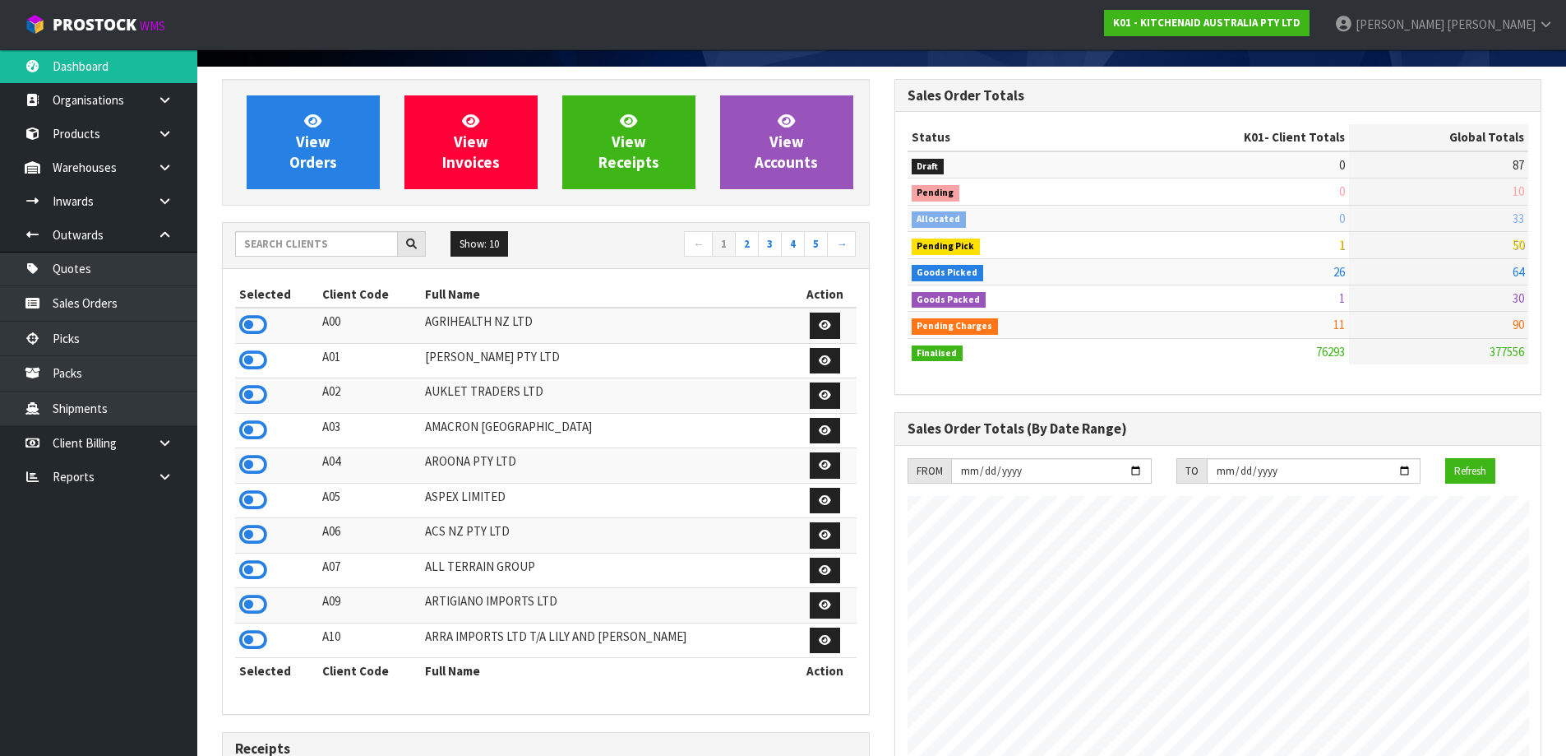
scroll to position [82, 0]
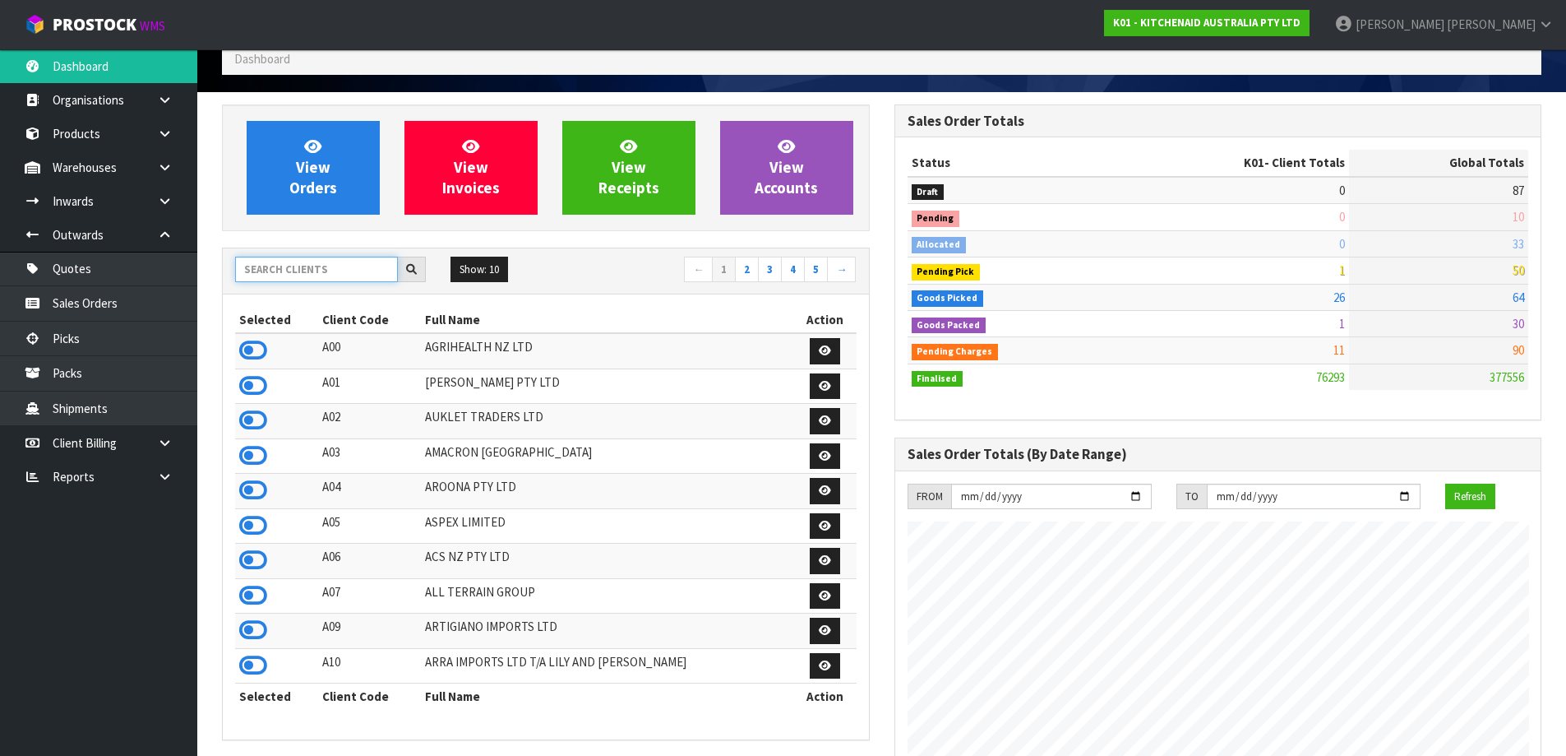
click at [294, 271] on input "text" at bounding box center [316, 269] width 163 height 25
click at [248, 354] on icon at bounding box center [253, 350] width 28 height 25
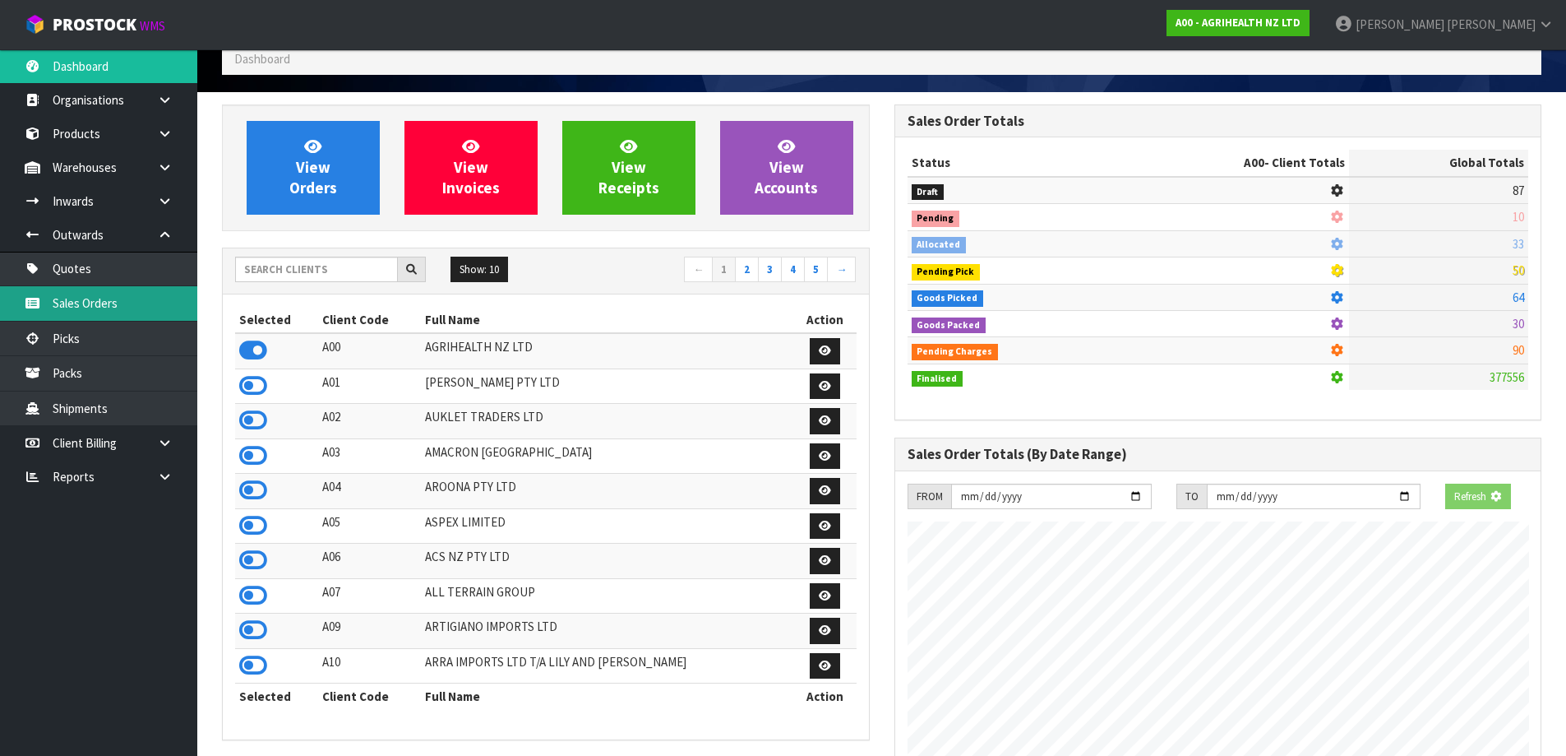
scroll to position [821137, 821490]
click at [134, 304] on link "Sales Orders" at bounding box center [98, 303] width 197 height 34
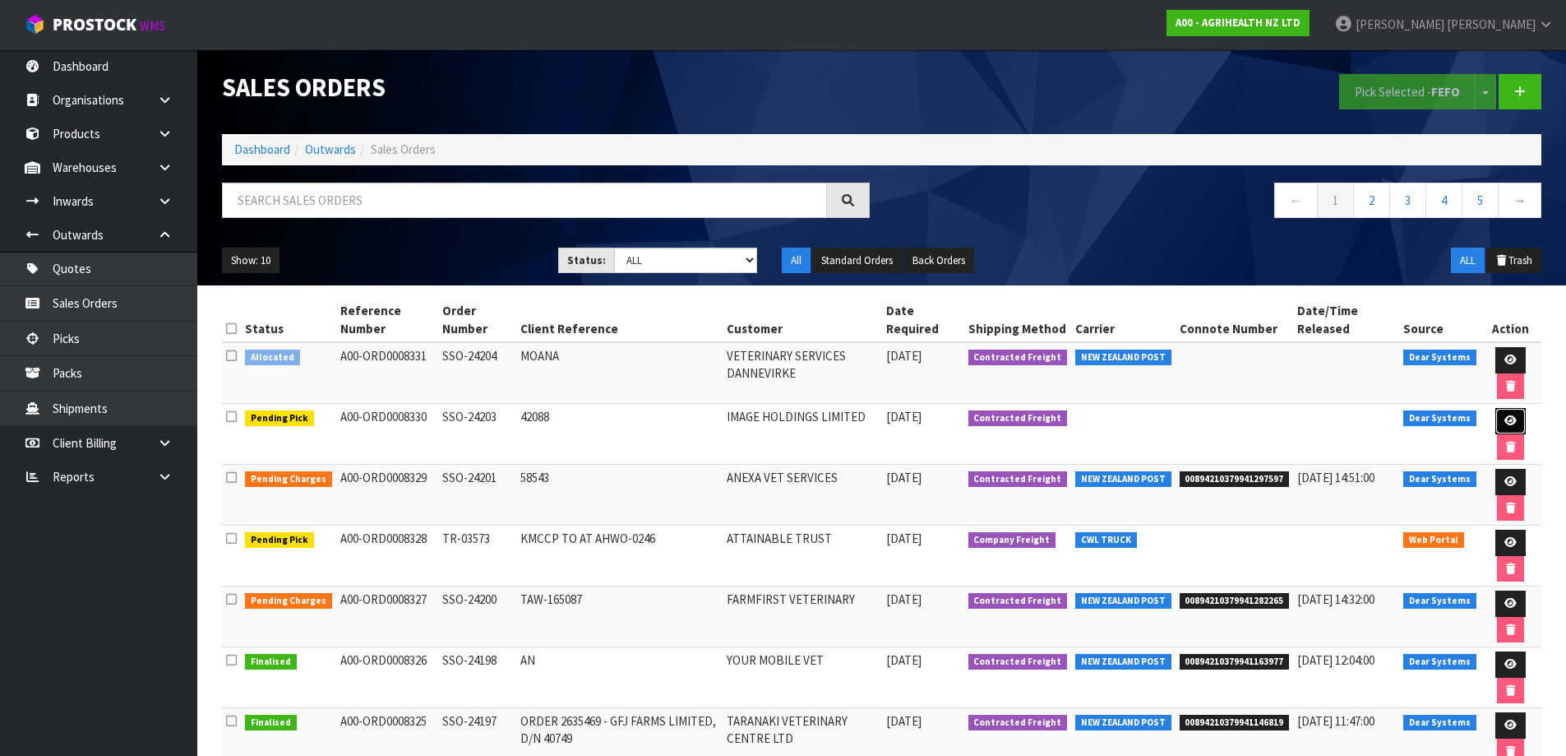
click at [1514, 411] on link at bounding box center [1511, 421] width 30 height 26
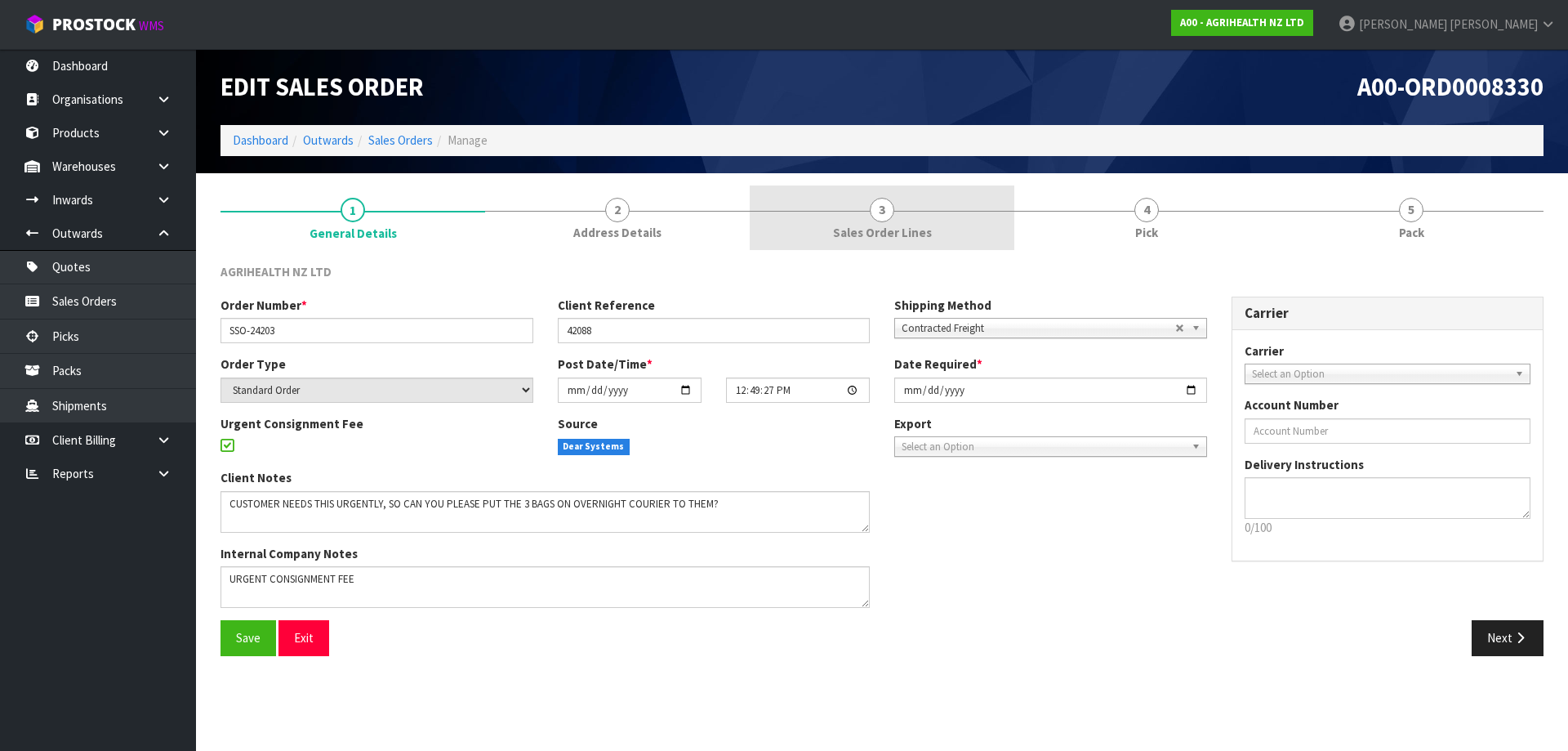
click at [910, 225] on span "Sales Order Lines" at bounding box center [882, 231] width 98 height 17
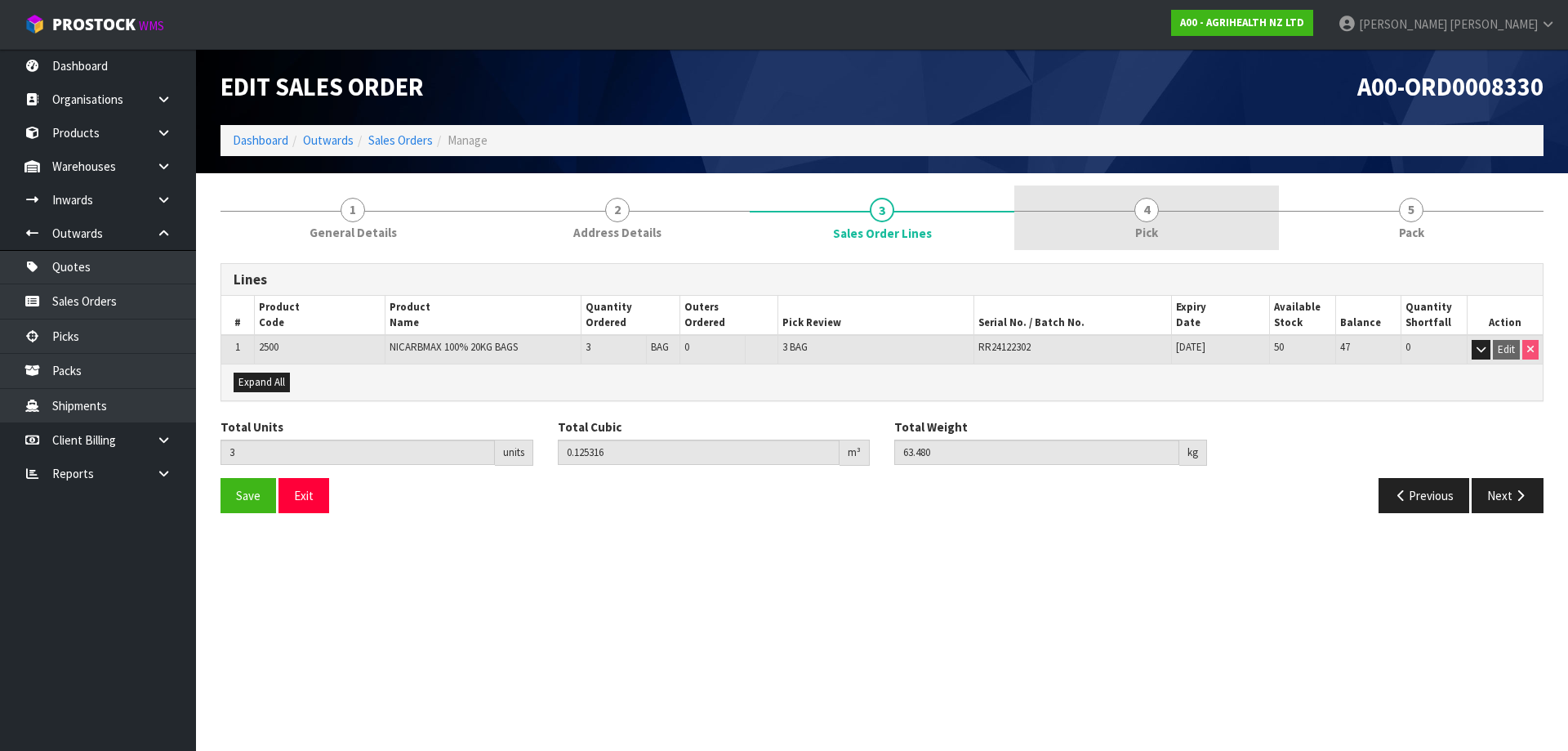
click at [1145, 228] on span "Pick" at bounding box center [1146, 231] width 23 height 17
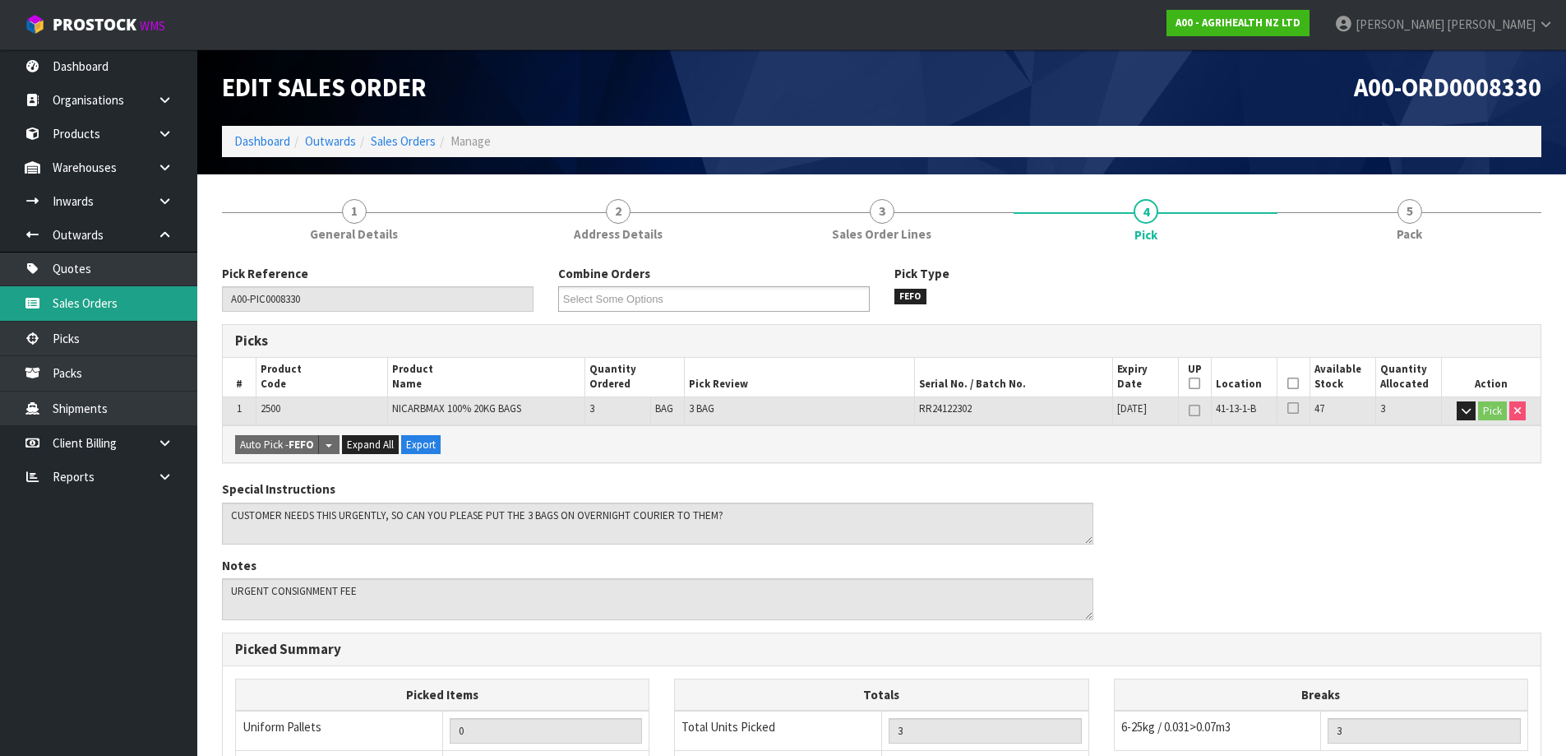
click at [123, 301] on link "Sales Orders" at bounding box center [98, 303] width 197 height 34
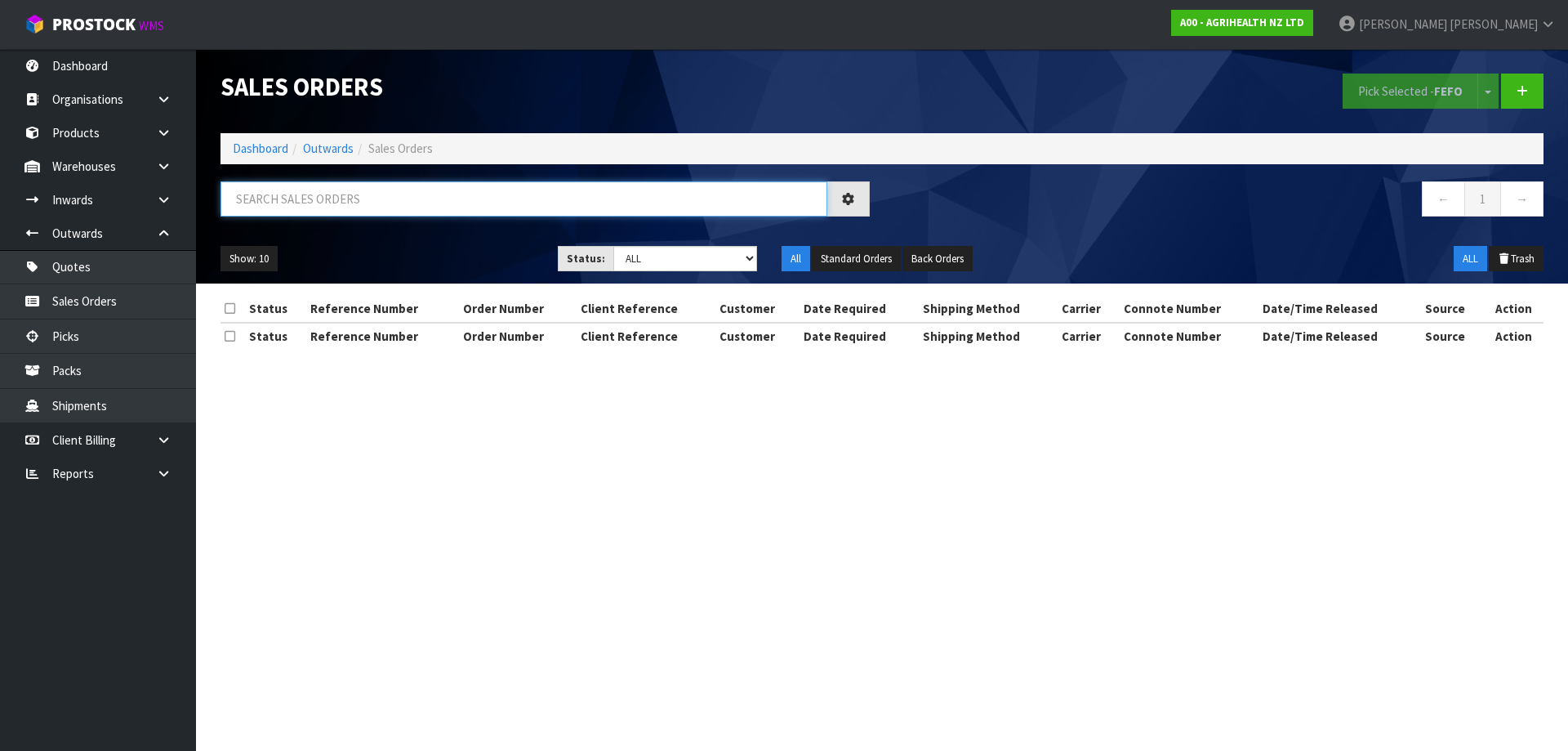
click at [431, 195] on input "text" at bounding box center [523, 199] width 607 height 35
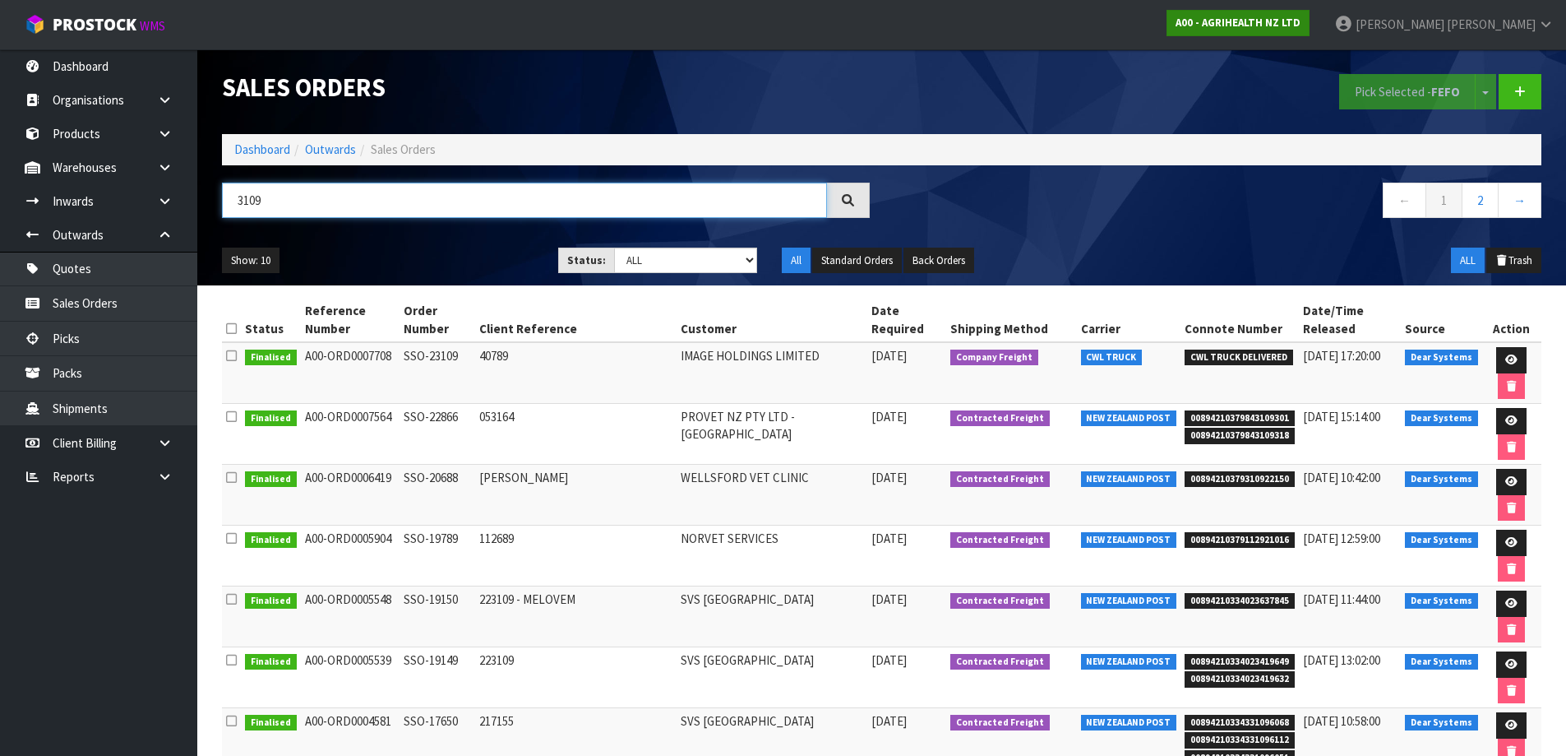
type input "3109"
click at [1310, 13] on link "A00 - AGRIHEALTH NZ LTD" at bounding box center [1238, 23] width 143 height 26
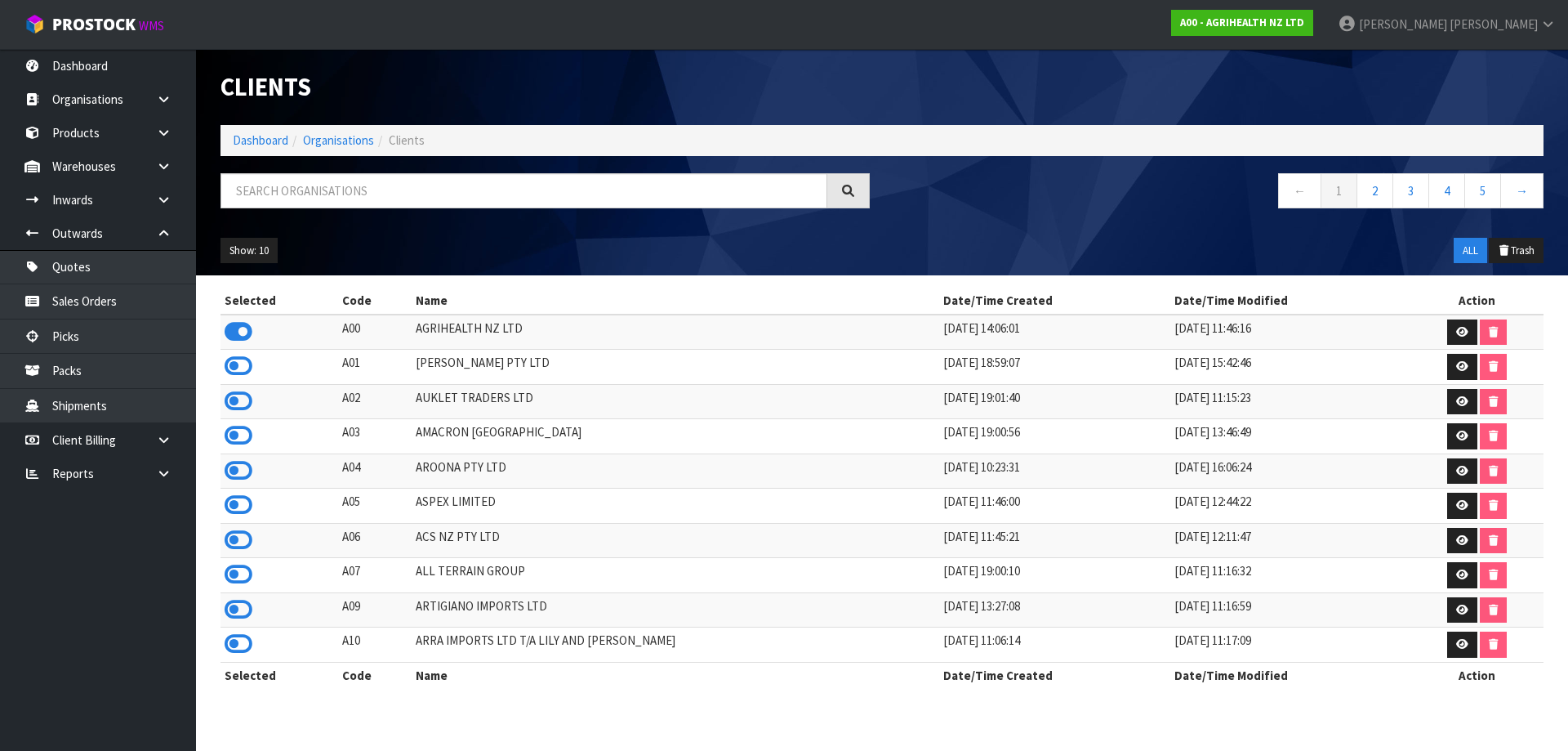
click at [377, 170] on div "Clients Dashboard Organisations Clients ← 1 2 3 4 5 → Show: 10 5 10 25 50 ALL T…" at bounding box center [882, 162] width 1348 height 226
click at [373, 192] on input "text" at bounding box center [523, 190] width 607 height 35
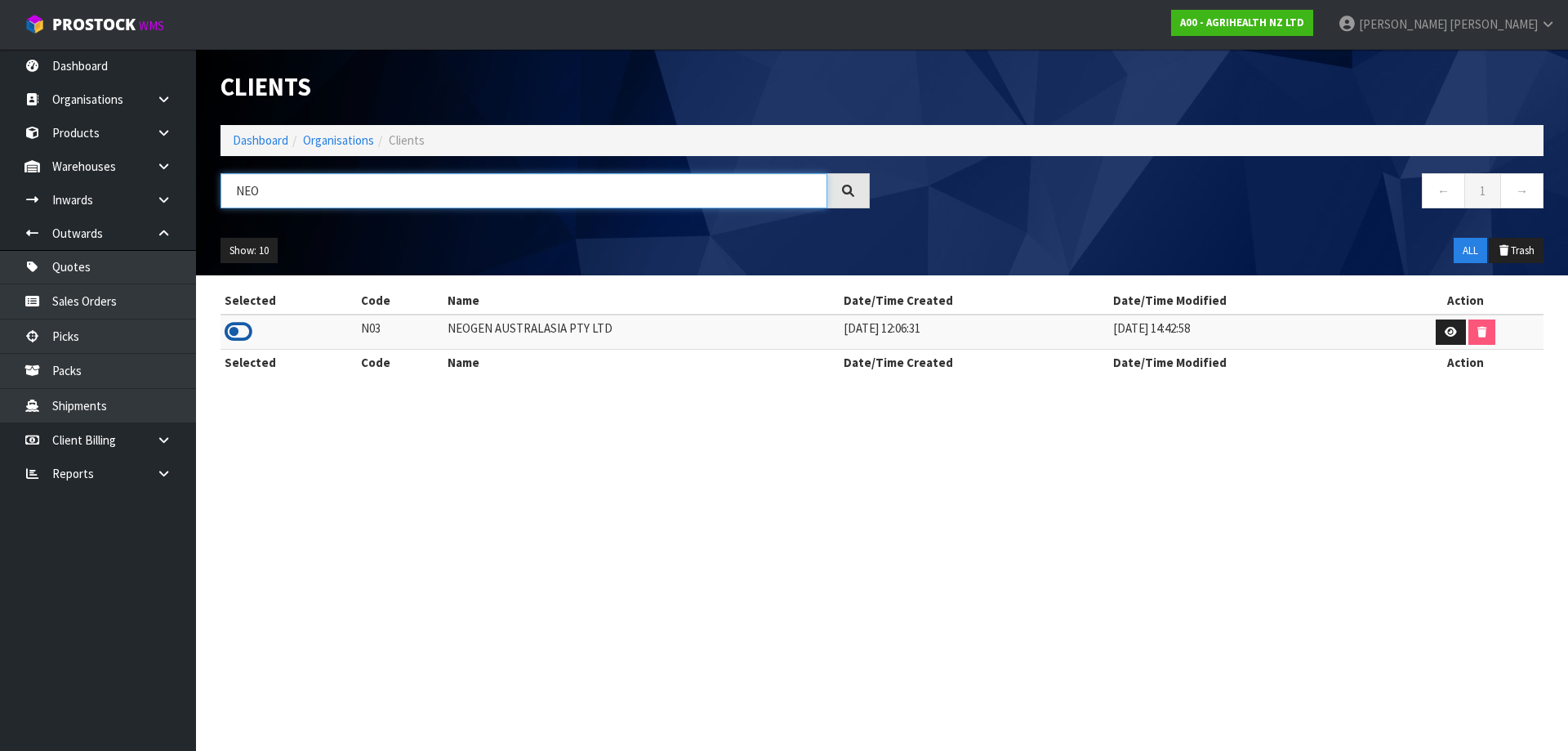
type input "NEO"
click at [231, 333] on icon at bounding box center [238, 331] width 28 height 25
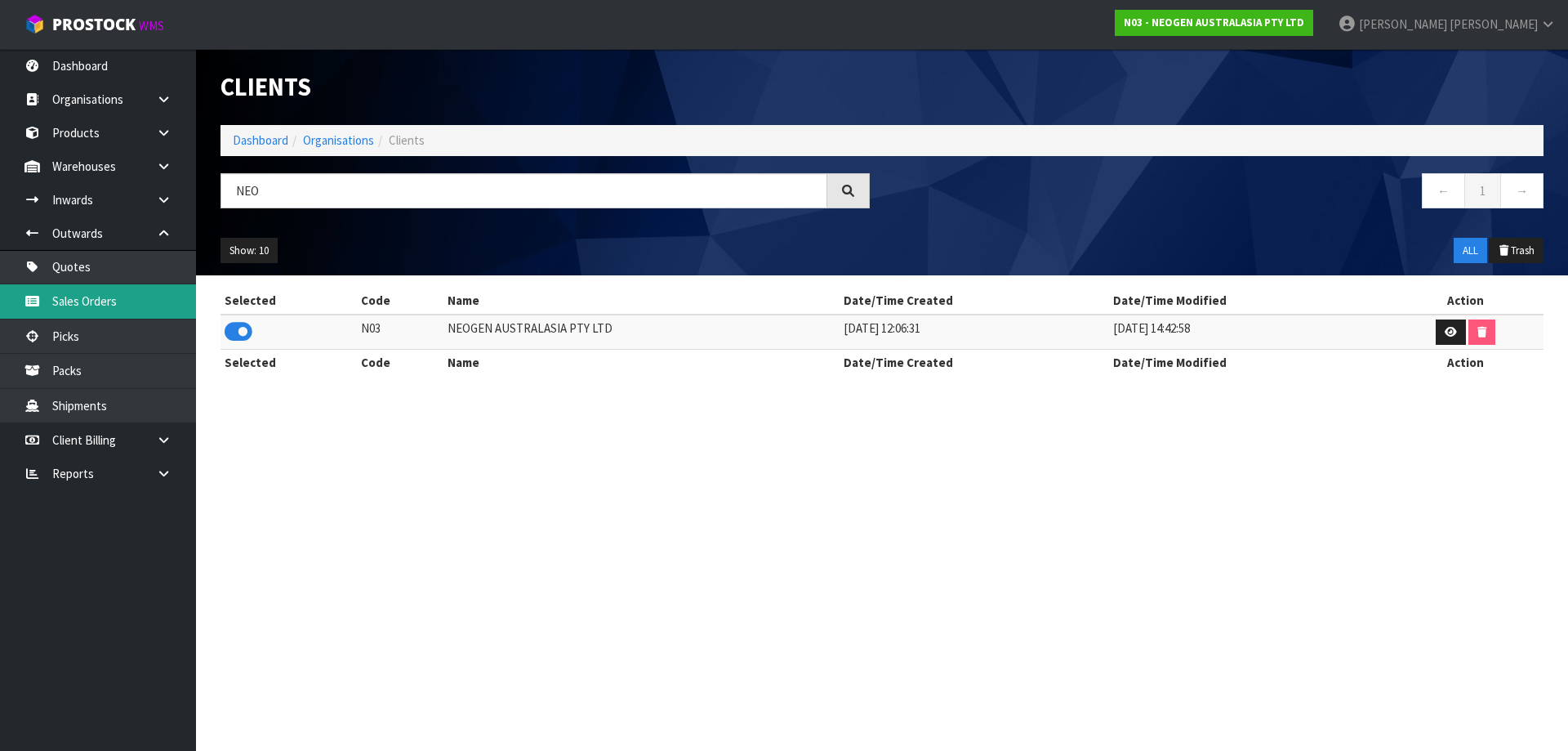
click at [151, 307] on link "Sales Orders" at bounding box center [97, 301] width 196 height 34
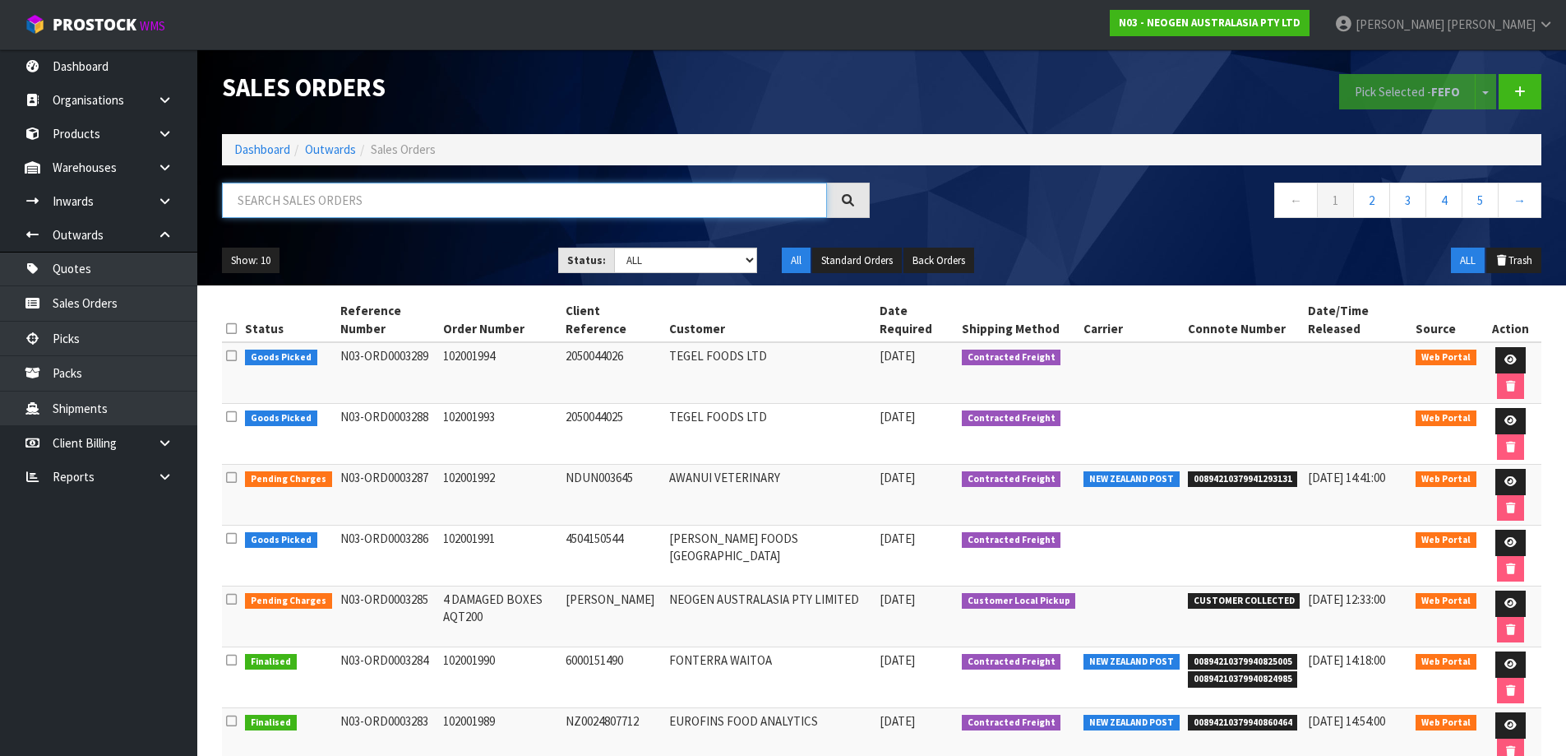
click at [411, 205] on input "text" at bounding box center [524, 200] width 605 height 35
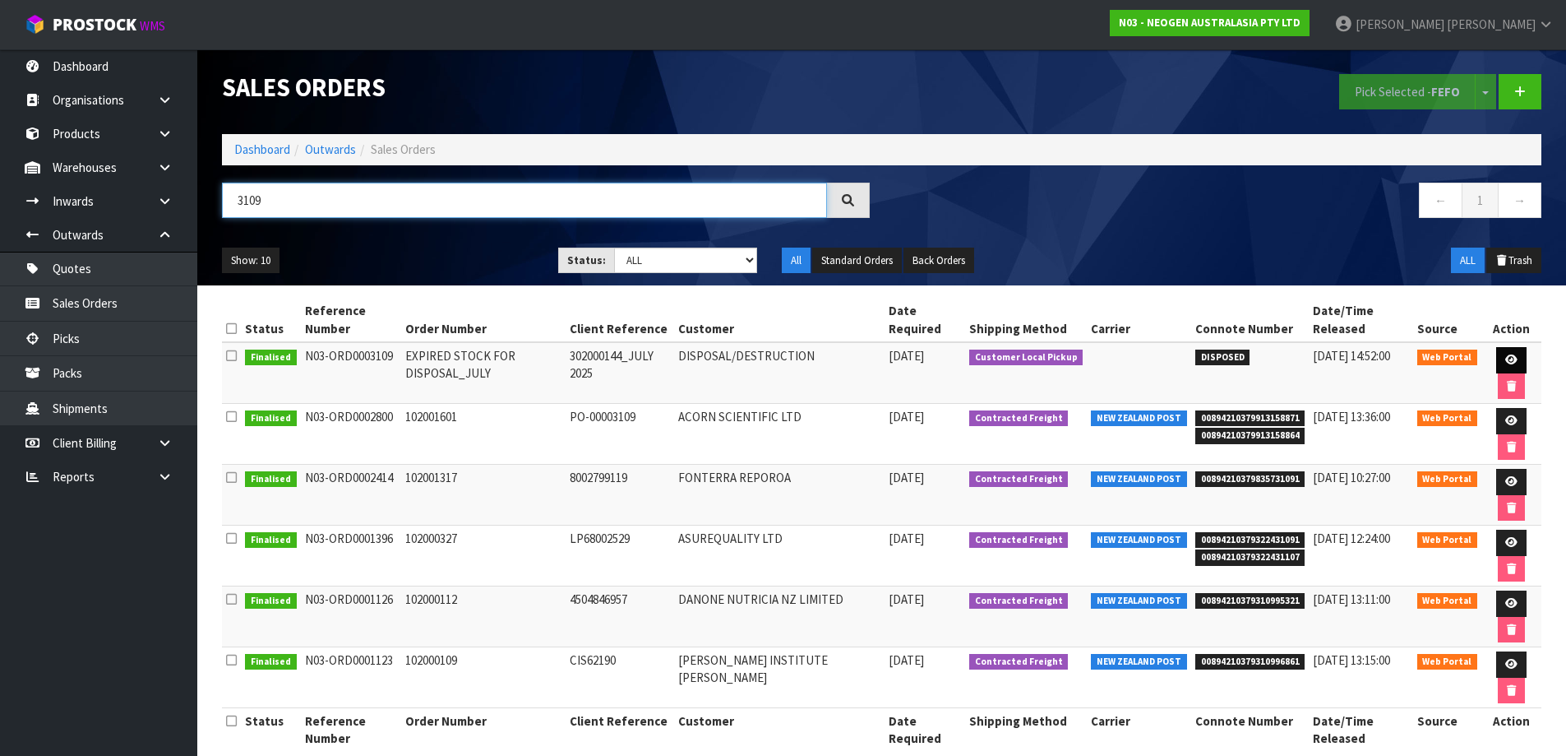
type input "3109"
click at [1496, 351] on link at bounding box center [1511, 360] width 30 height 26
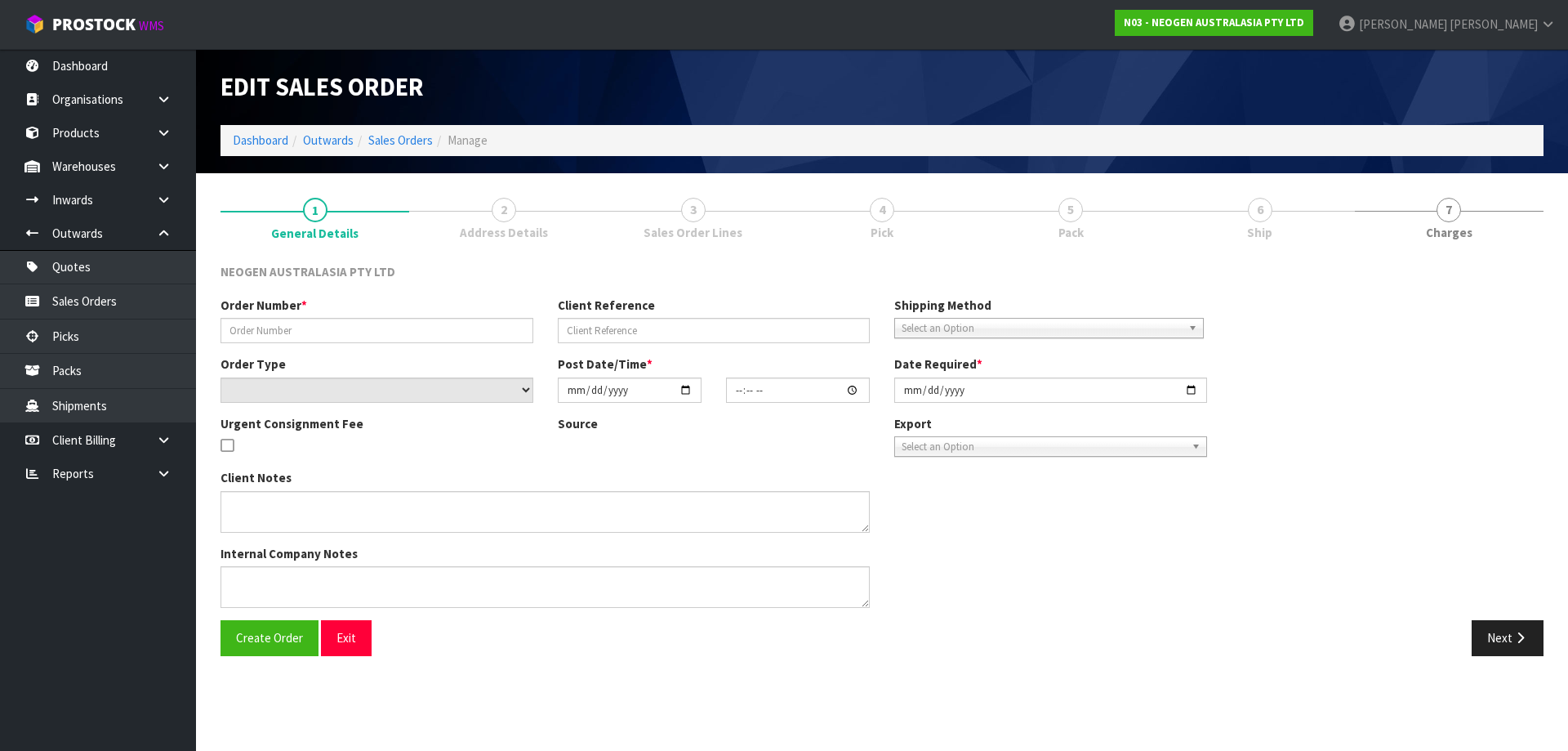
type input "EXPIRED STOCK FOR DISPOSAL_JULY"
type input "302000144_JULY 2025"
select select "number:0"
type input "[DATE]"
type input "14:55:00.000"
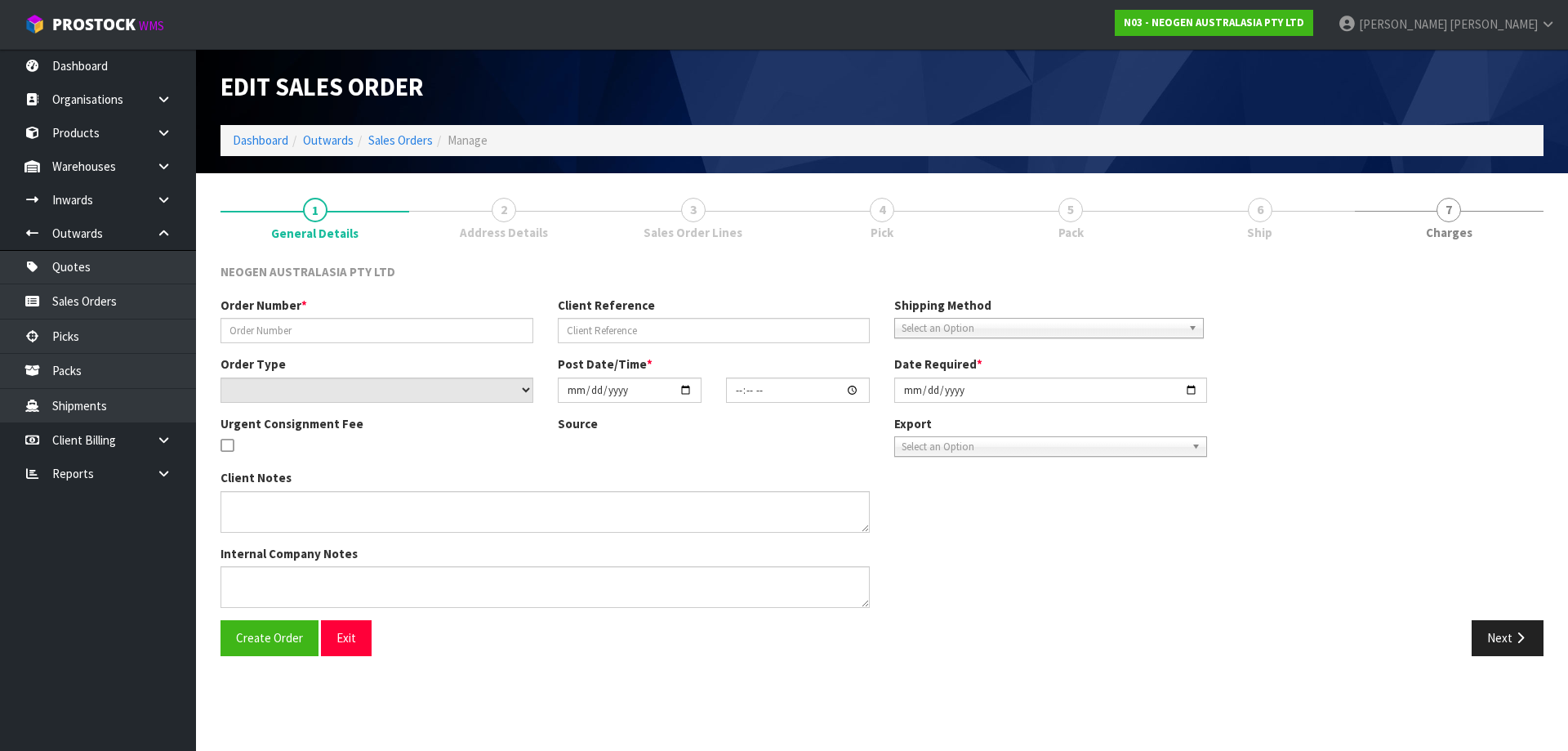
type input "[DATE]"
type textarea "EXPIRED STOCK AS AT [DATE] FOR DISPOSAL/DESTRUCTION. INCLUIDED ON THIS LIST IS …"
type textarea "CODE 700002101, BATCH 3000021934 DO YOU WANT TO DISPOSE ALL 6 UNITS IN INVENTOR…"
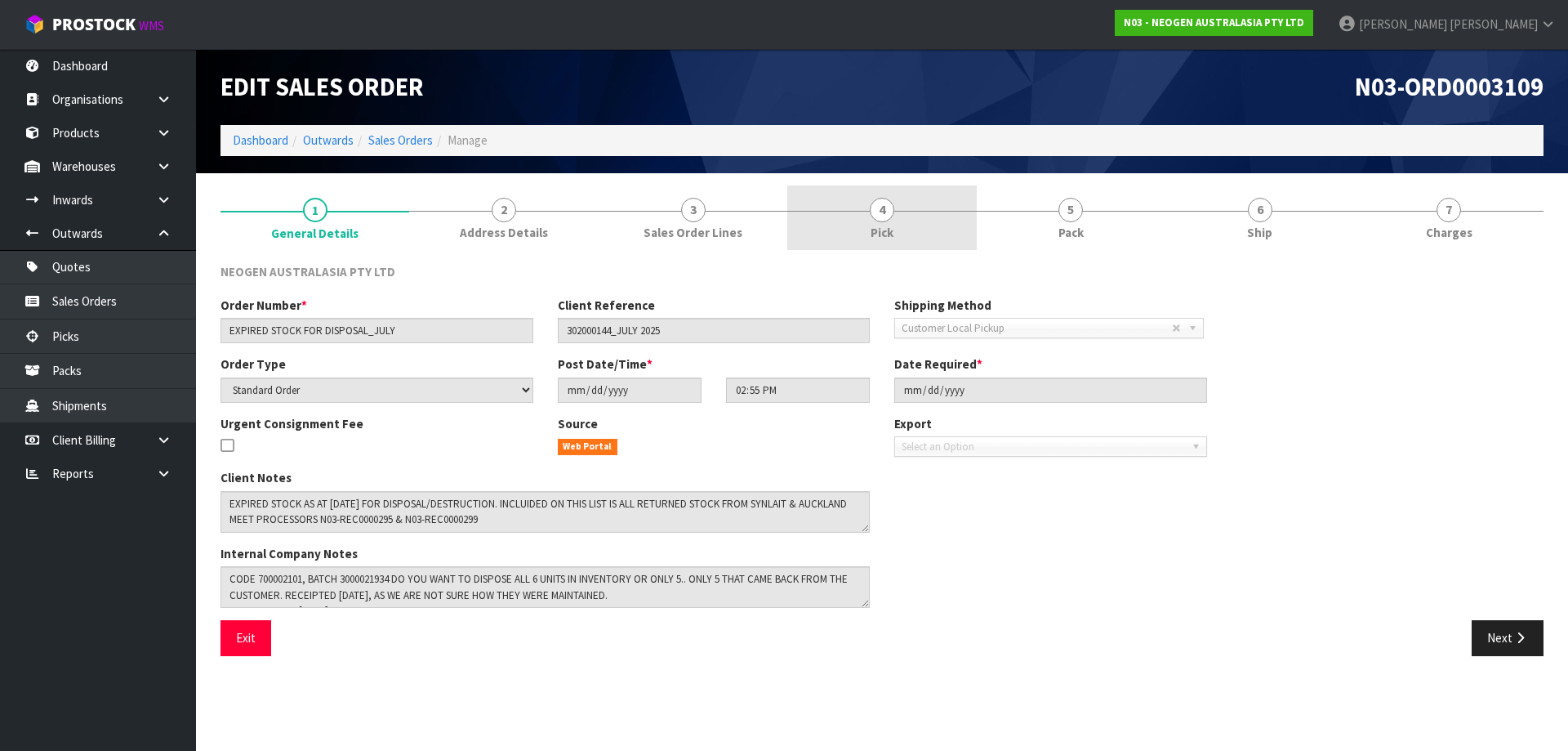
click at [887, 221] on span "4" at bounding box center [882, 210] width 25 height 25
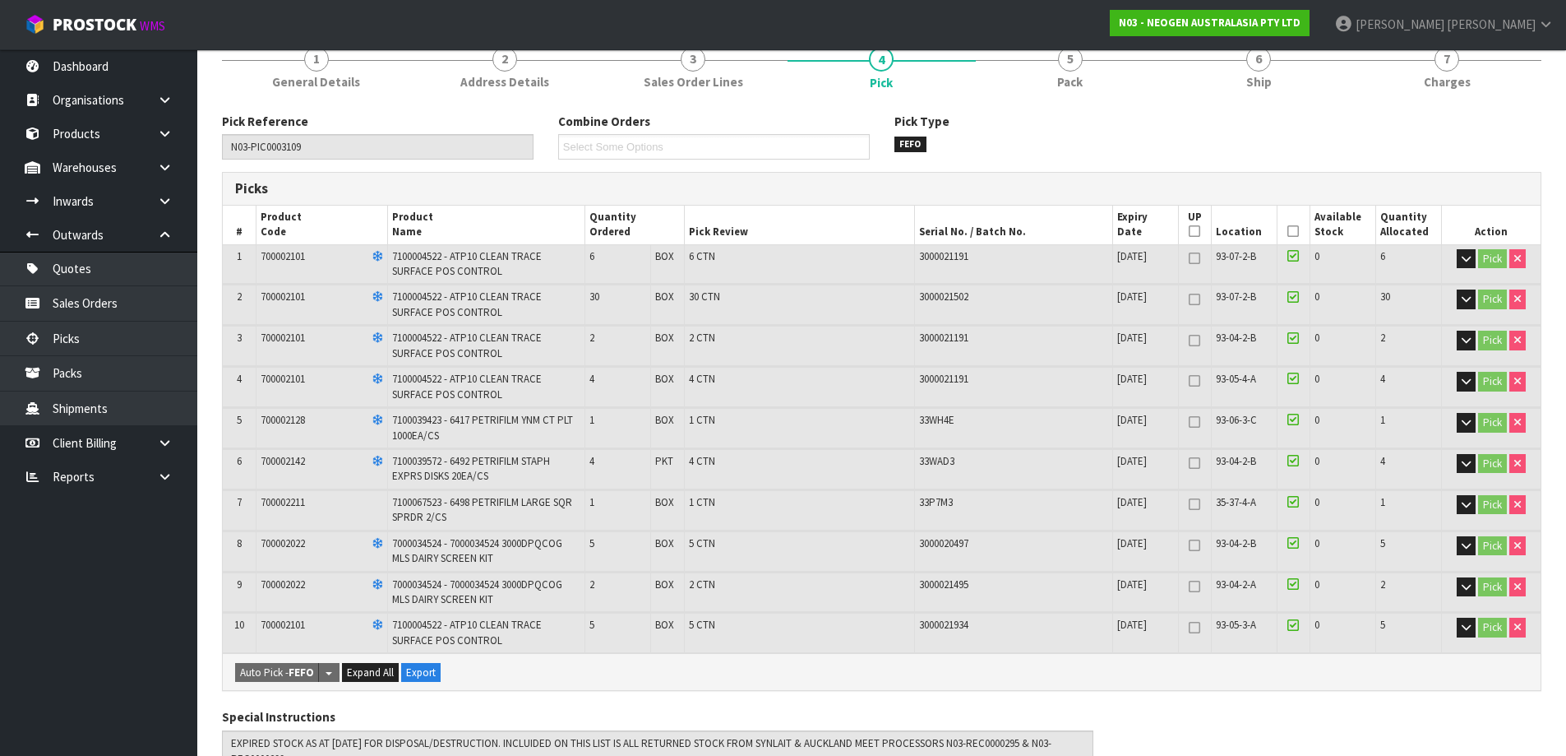
scroll to position [164, 0]
